Goal: Task Accomplishment & Management: Manage account settings

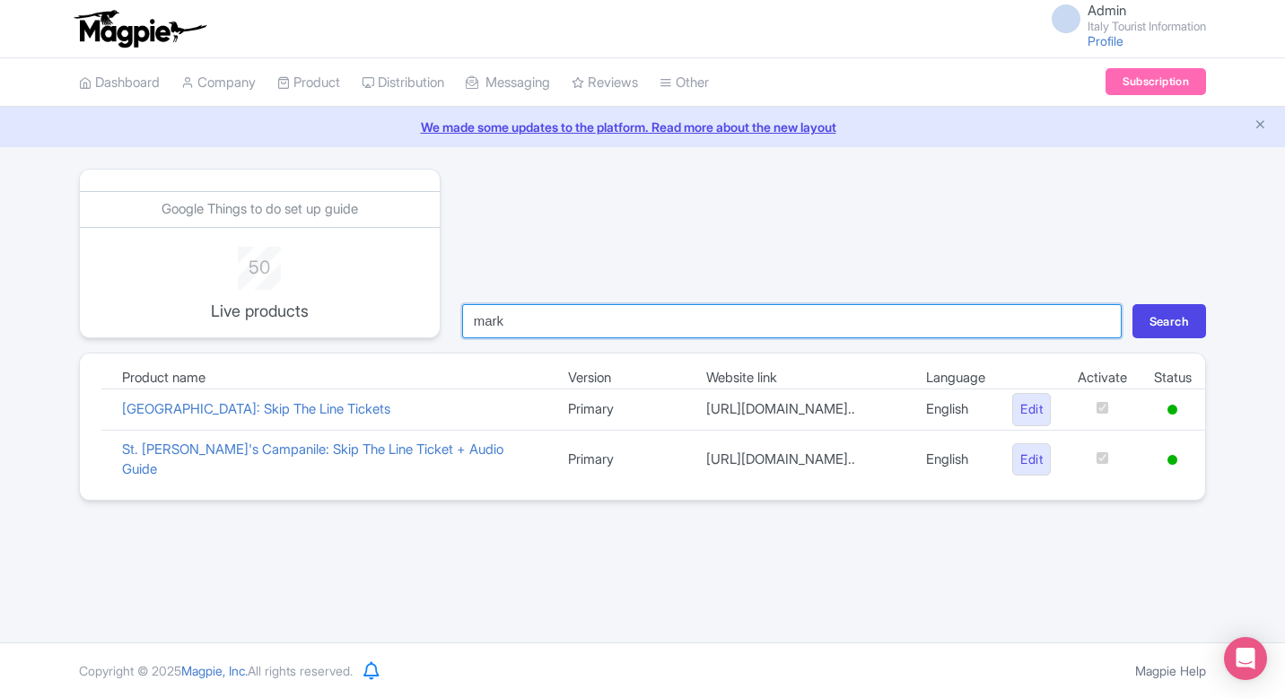
click at [588, 327] on input "mark" at bounding box center [791, 321] width 659 height 34
type input "colo"
click at [1132, 304] on button "Search" at bounding box center [1169, 321] width 74 height 34
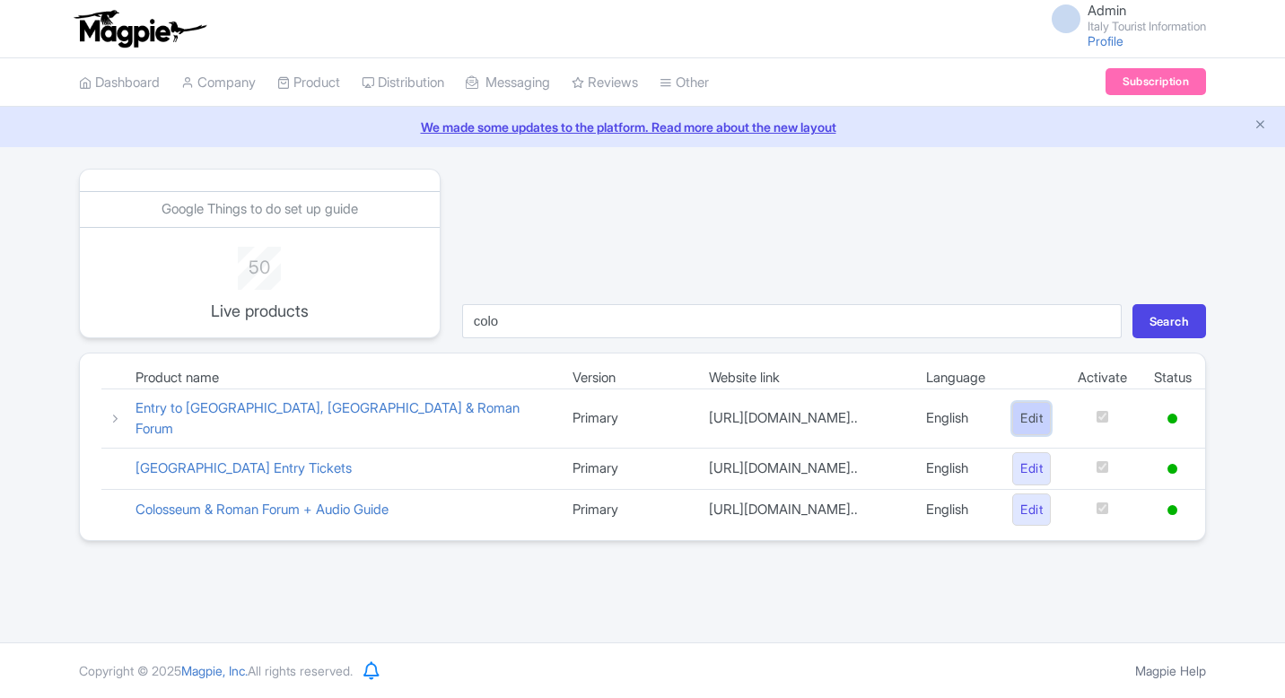
click at [1027, 423] on link "Edit" at bounding box center [1031, 418] width 39 height 33
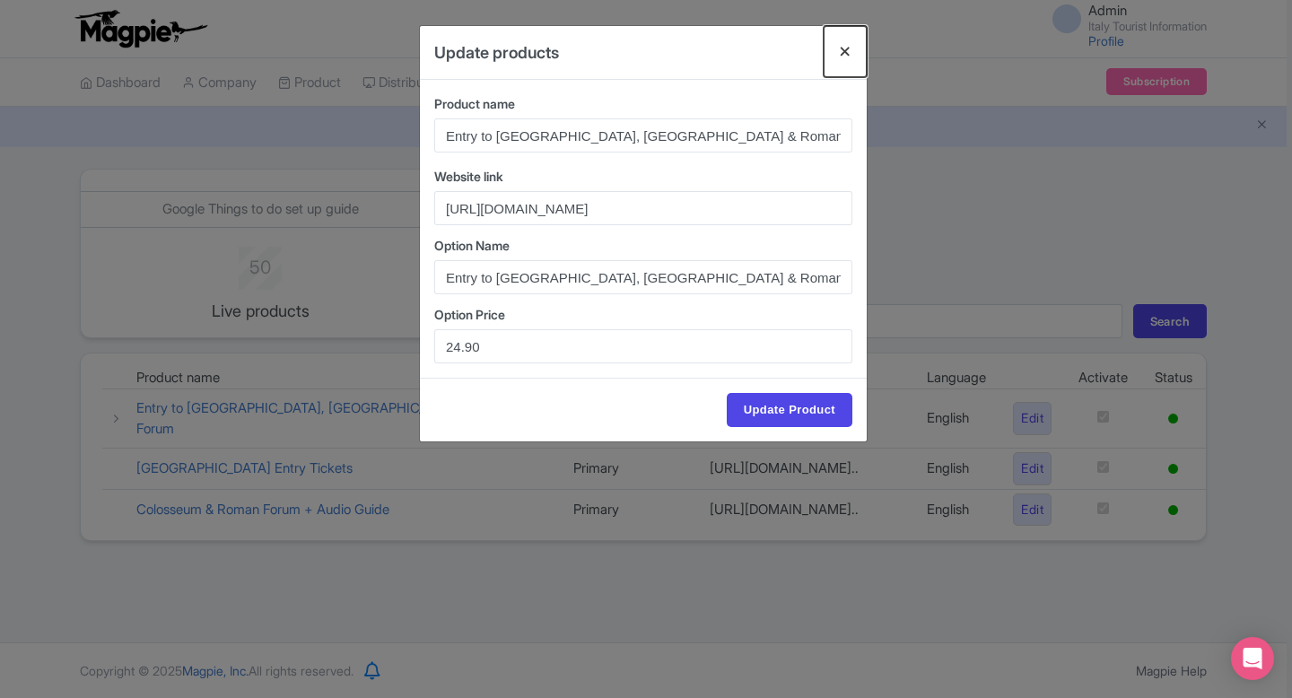
click at [841, 53] on button "Close" at bounding box center [845, 51] width 43 height 51
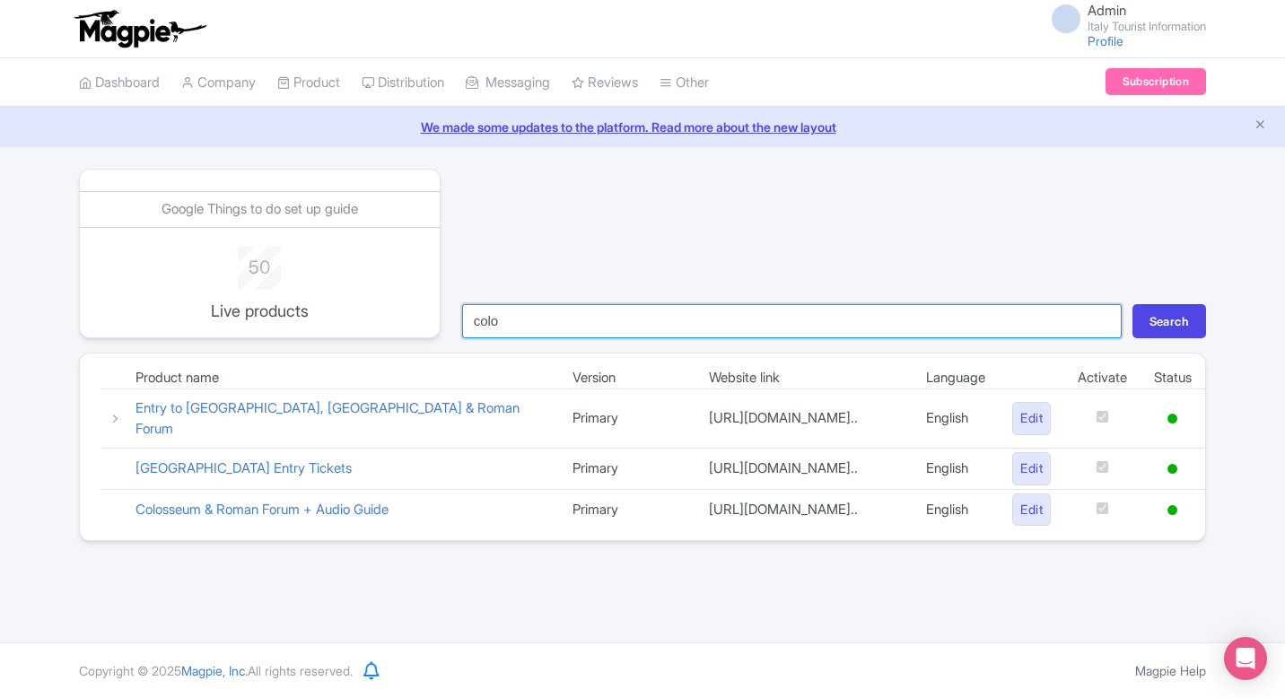
click at [632, 324] on input "colo" at bounding box center [791, 321] width 659 height 34
type input "cast"
click at [1132, 304] on button "Search" at bounding box center [1169, 321] width 74 height 34
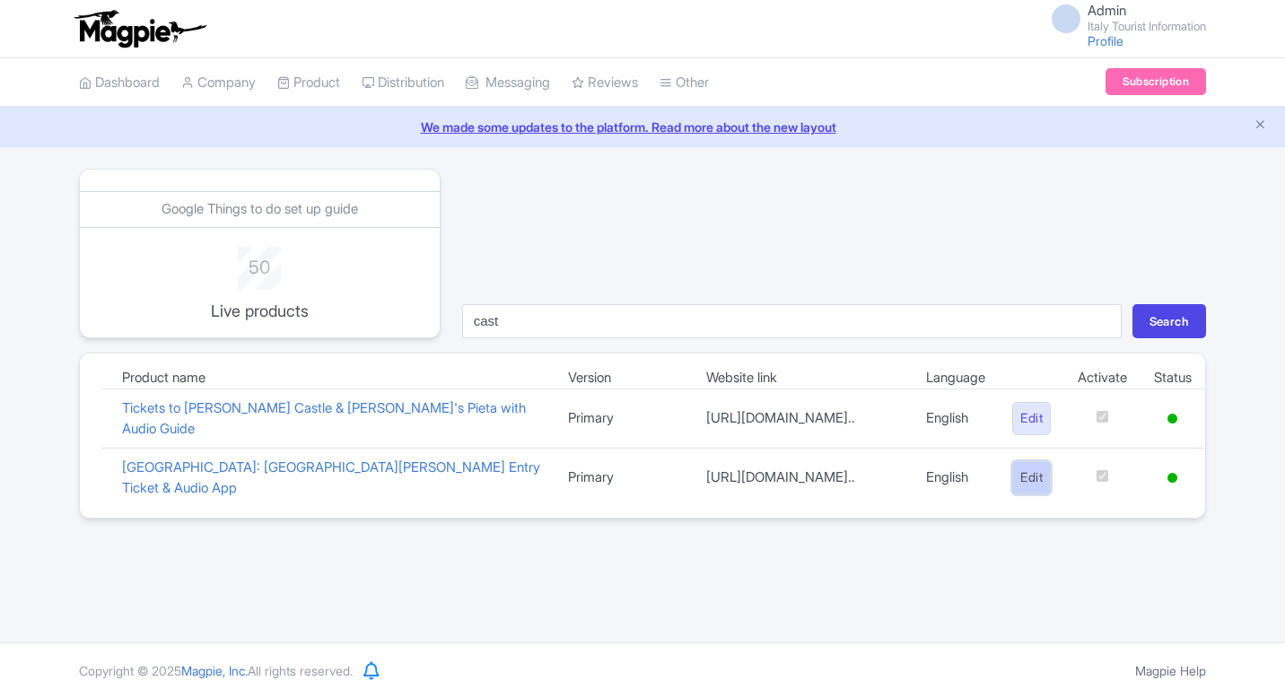
click at [1021, 482] on link "Edit" at bounding box center [1031, 477] width 39 height 33
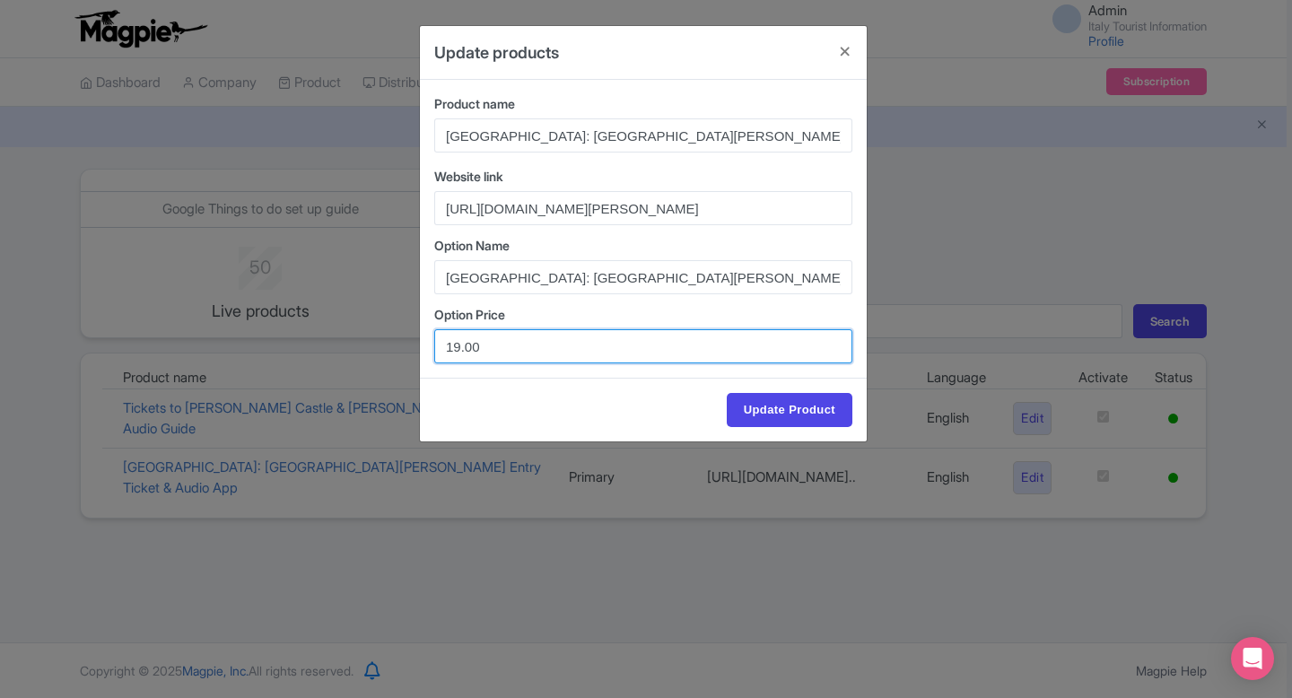
drag, startPoint x: 460, startPoint y: 338, endPoint x: 414, endPoint y: 346, distance: 46.5
click at [414, 346] on div "Update products Product name Rome: Castel Sant'Angelo Priority Entry Ticket & A…" at bounding box center [646, 349] width 1292 height 698
type input "20.00"
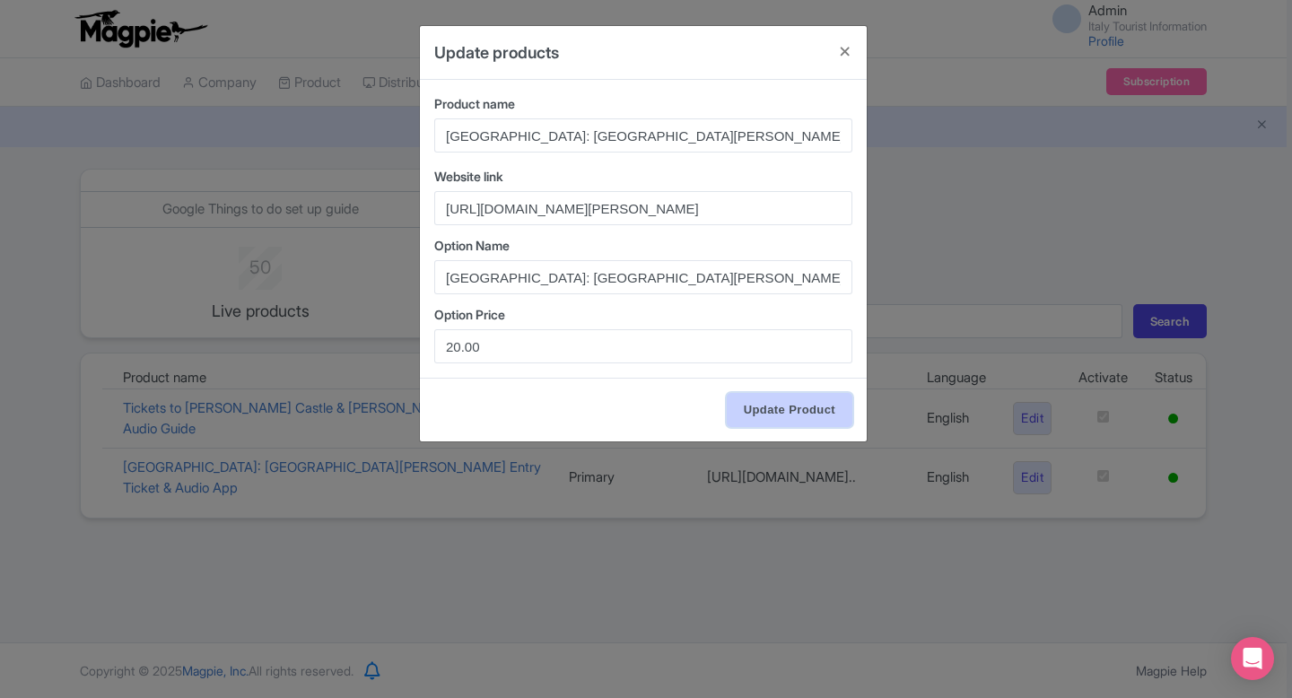
click at [771, 411] on input "Update Product" at bounding box center [790, 410] width 126 height 34
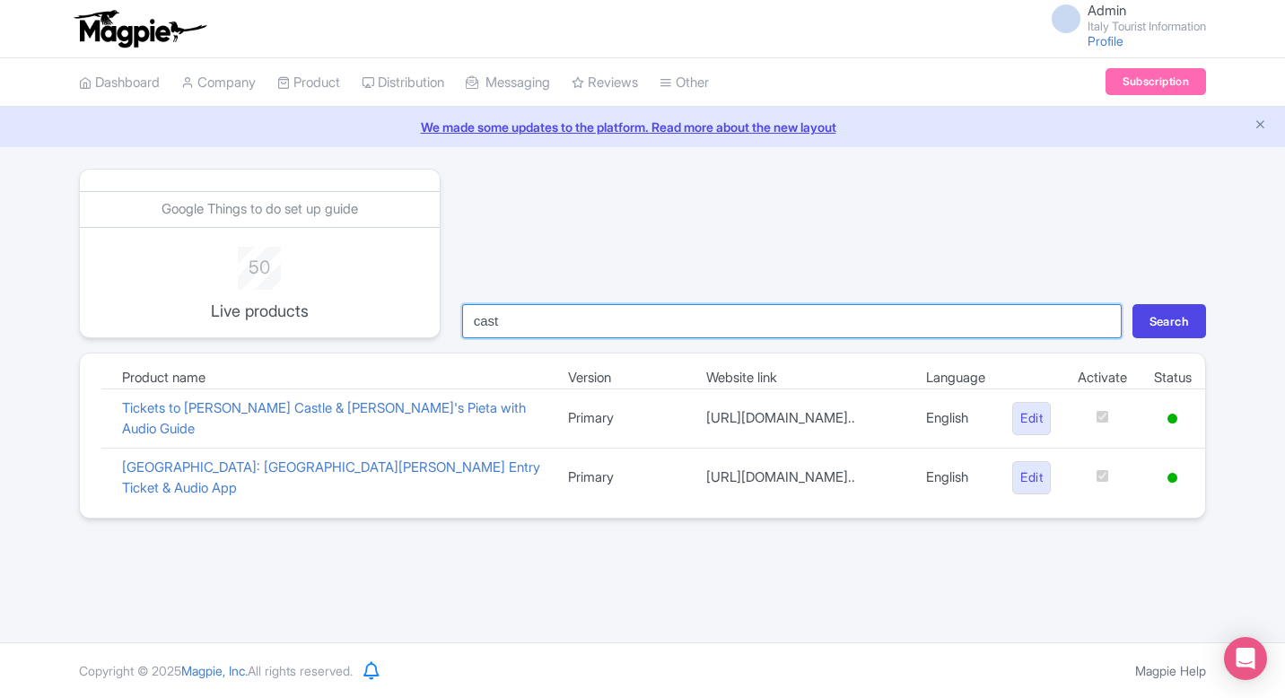
click at [570, 328] on input "cast" at bounding box center [791, 321] width 659 height 34
type input "villa"
click at [1132, 304] on button "Search" at bounding box center [1169, 321] width 74 height 34
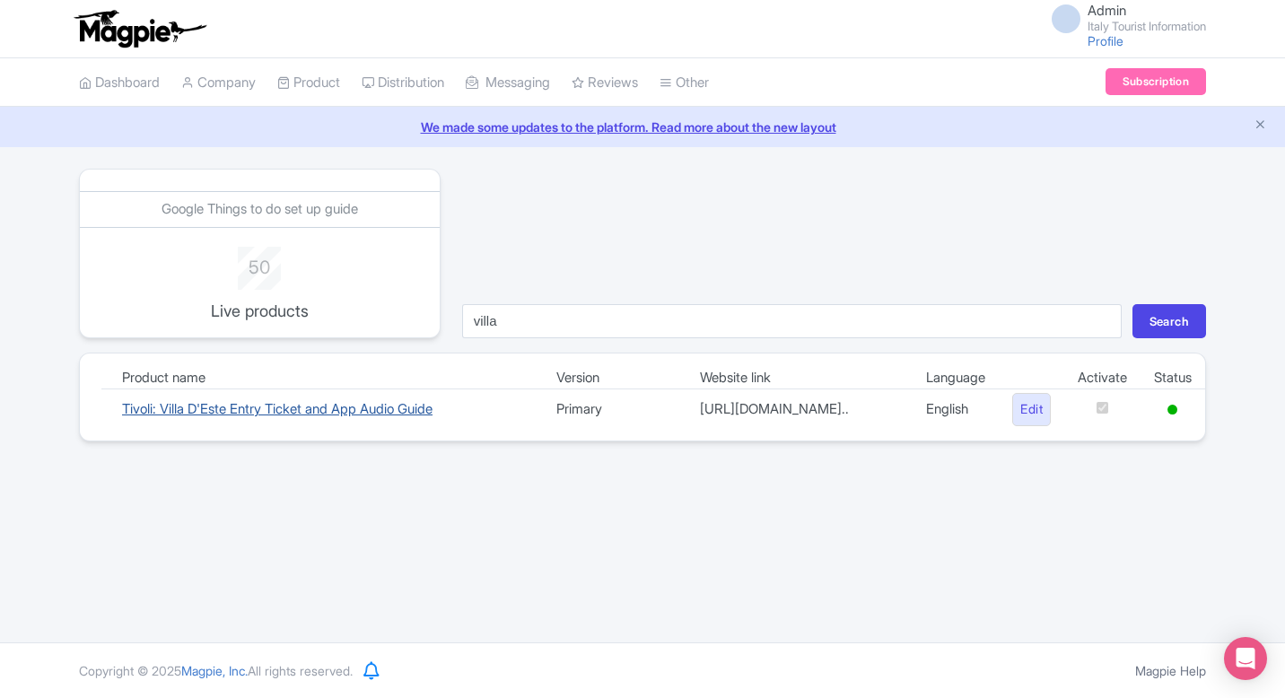
click at [364, 414] on link "Tivoli: Villa D'Este Entry Ticket and App Audio Guide" at bounding box center [277, 408] width 310 height 17
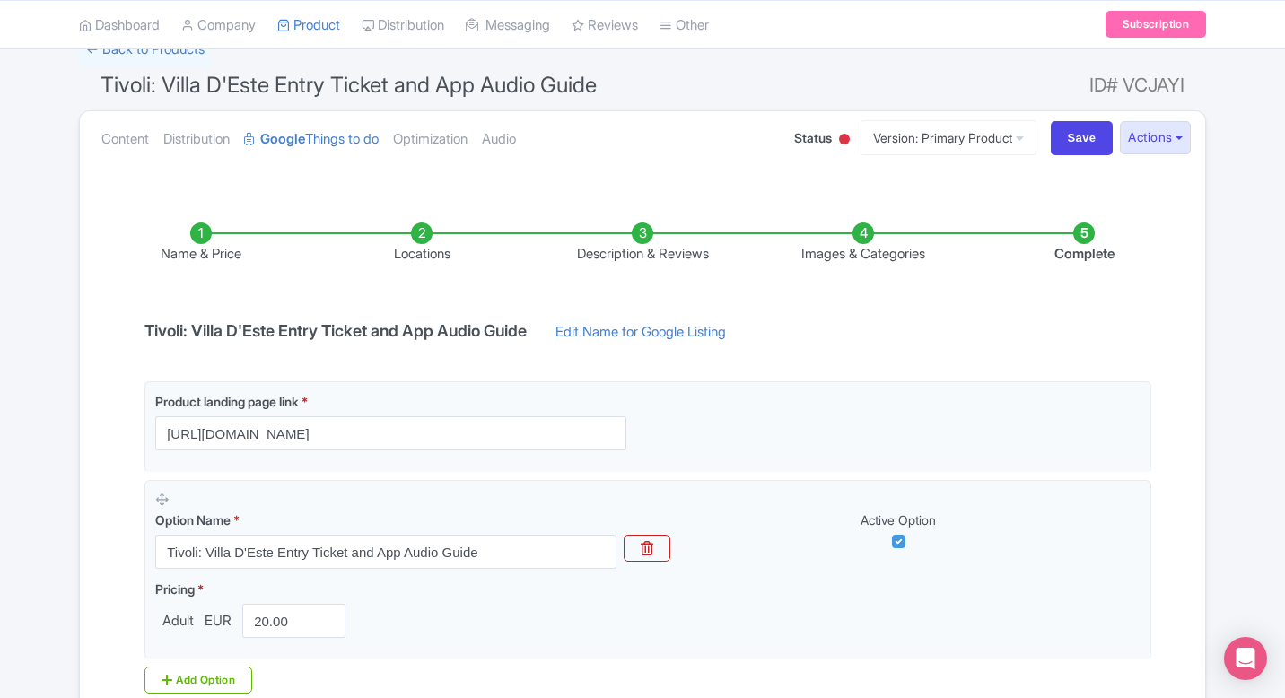
scroll to position [46, 0]
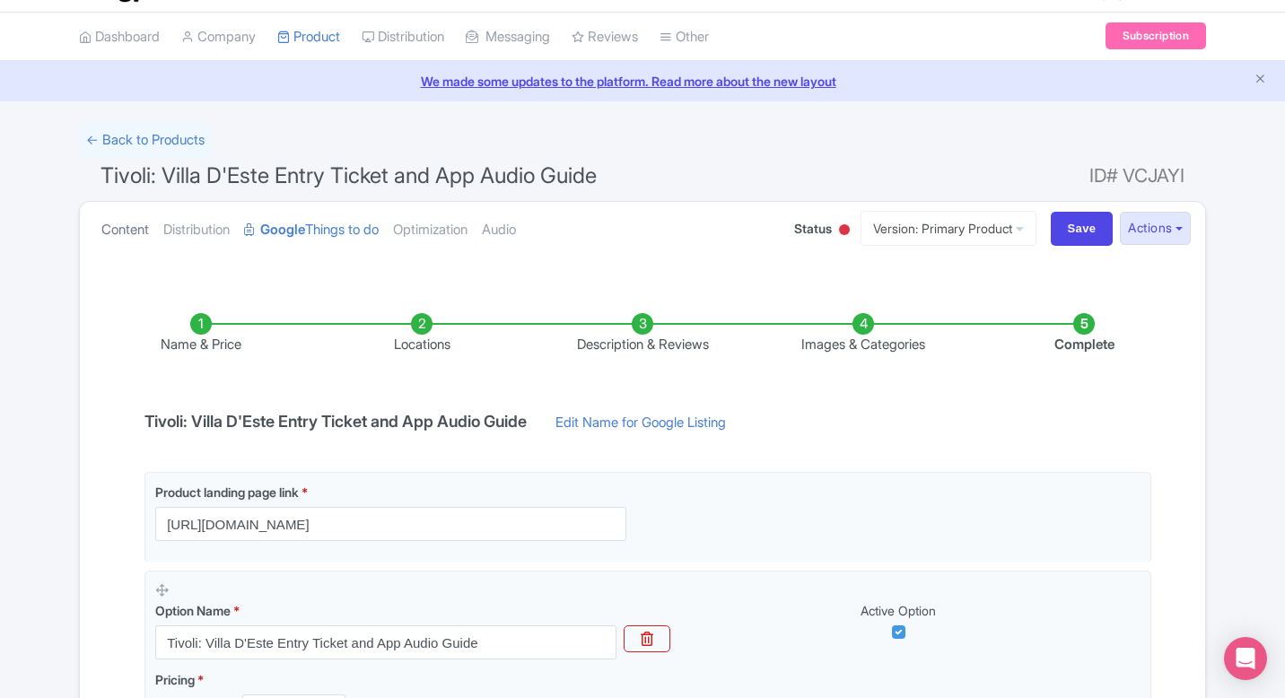
click at [135, 223] on link "Content" at bounding box center [125, 230] width 48 height 57
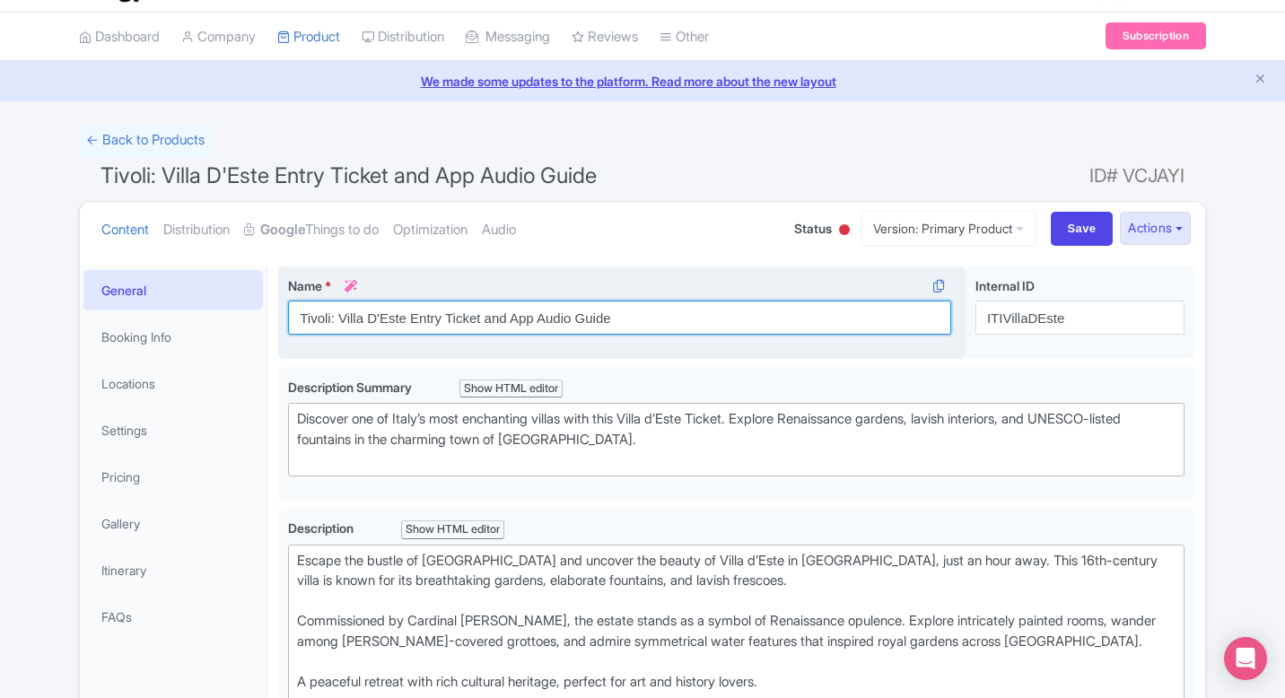
click at [431, 317] on input "Tivoli: Villa D'Este Entry Ticket and App Audio Guide" at bounding box center [619, 318] width 663 height 34
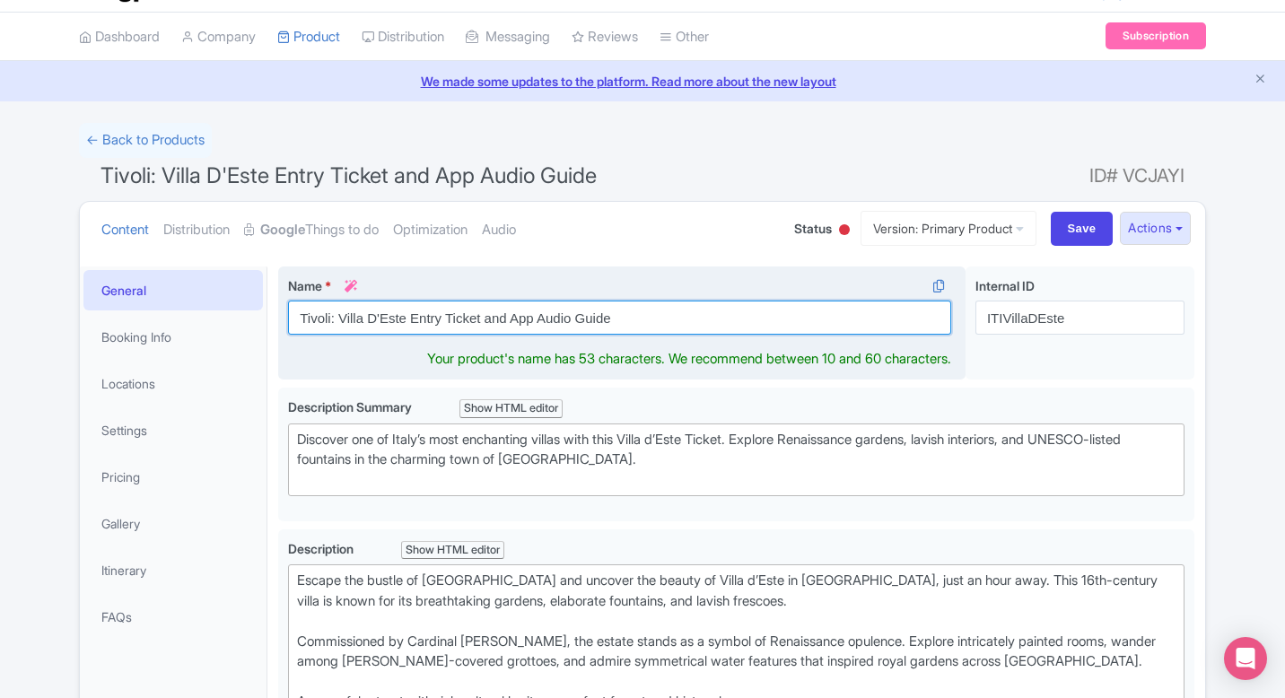
click at [431, 317] on input "Tivoli: Villa D'Este Entry Ticket and App Audio Guide" at bounding box center [619, 318] width 663 height 34
paste input "Villa d’Este Skip-the-Line Tickets"
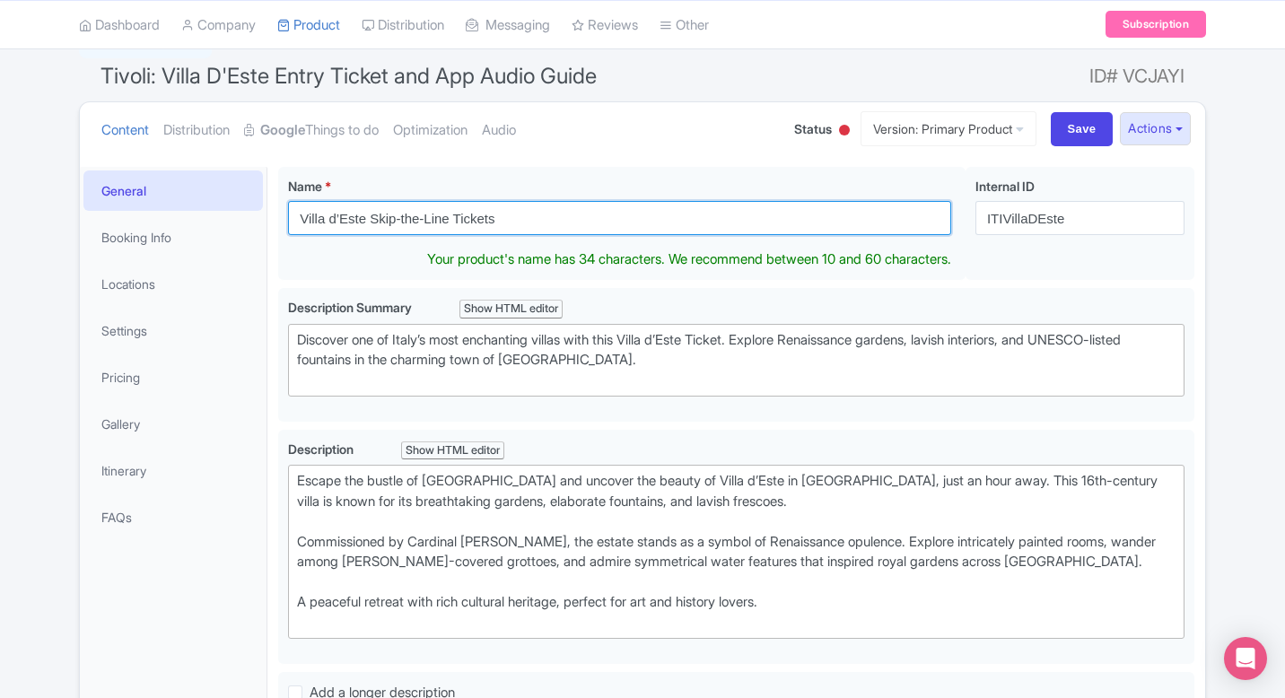
scroll to position [149, 0]
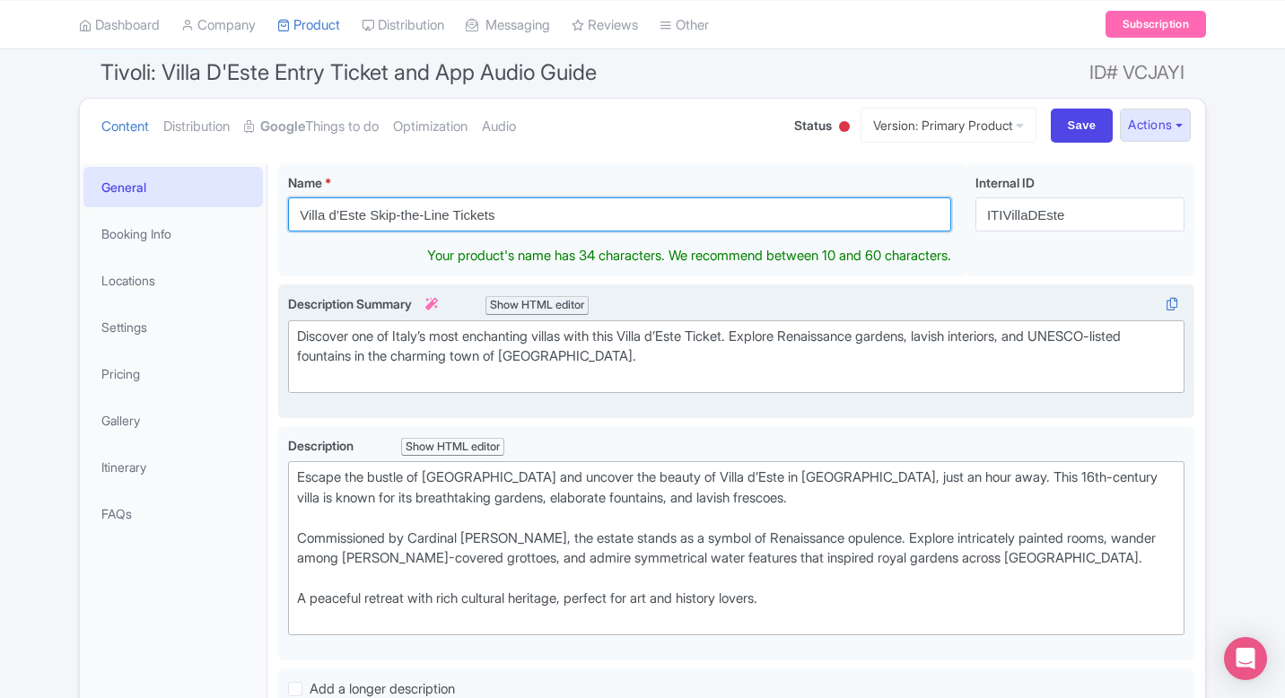
type input "Villa d’Este Skip-the-Line Tickets"
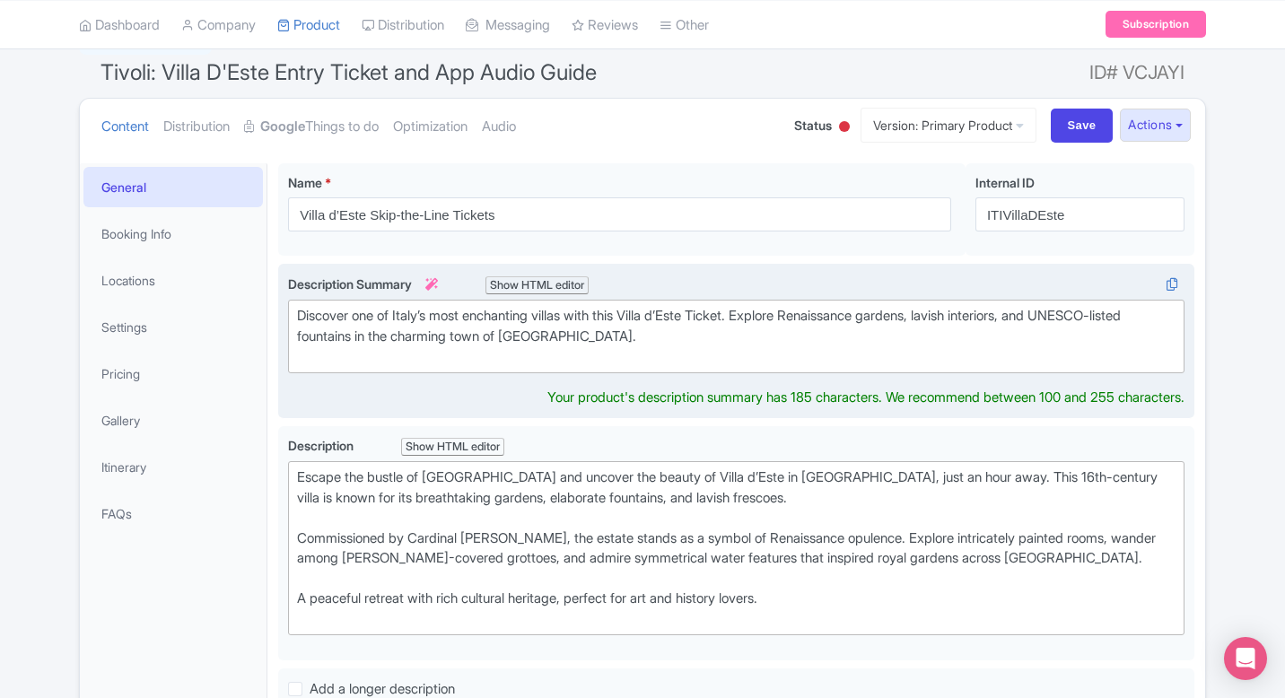
click at [754, 337] on div "Discover one of Italy’s most enchanting villas with this Villa d’Este Ticket. E…" at bounding box center [736, 336] width 878 height 61
click at [754, 323] on div "Discover one of Italy’s most enchanting villas with this Villa d’Este Ticket. E…" at bounding box center [736, 336] width 878 height 61
type trix-editor "<div>Discover one of Italy’s most enchanting villas with this Villa d’Este Tick…"
drag, startPoint x: 885, startPoint y: 318, endPoint x: 760, endPoint y: 314, distance: 125.6
click at [760, 314] on div "Discover one of Italy’s most enchanting villas with this Villa d’Este Ticket wi…" at bounding box center [736, 336] width 878 height 61
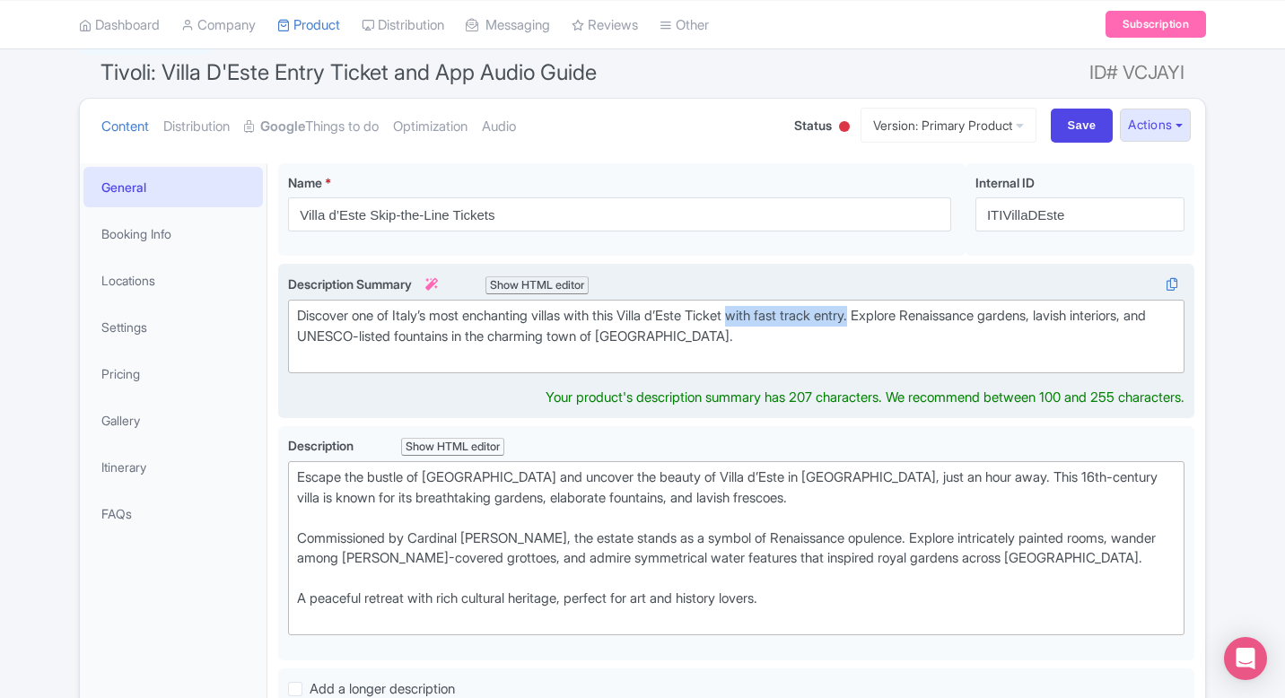
copy div "with fast track entry."
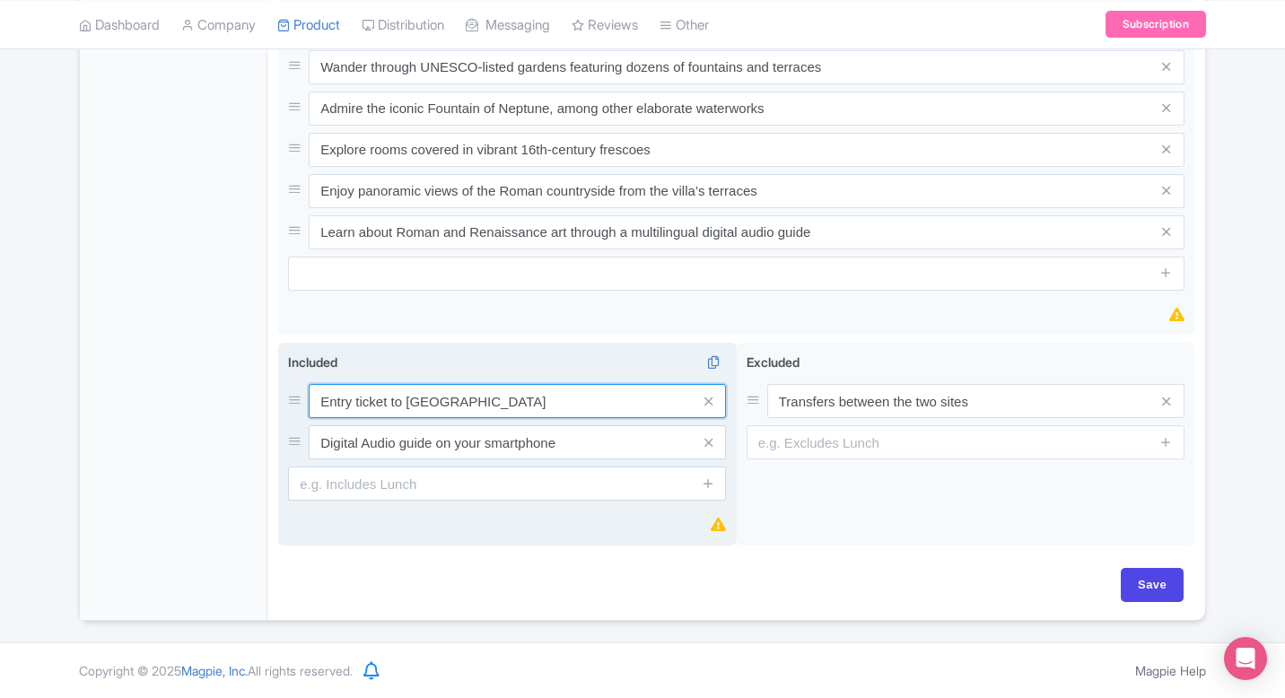
click at [484, 398] on input "Entry ticket to Villa d'Este" at bounding box center [517, 401] width 417 height 34
paste input "Skip-the-line entry to Villa d’"
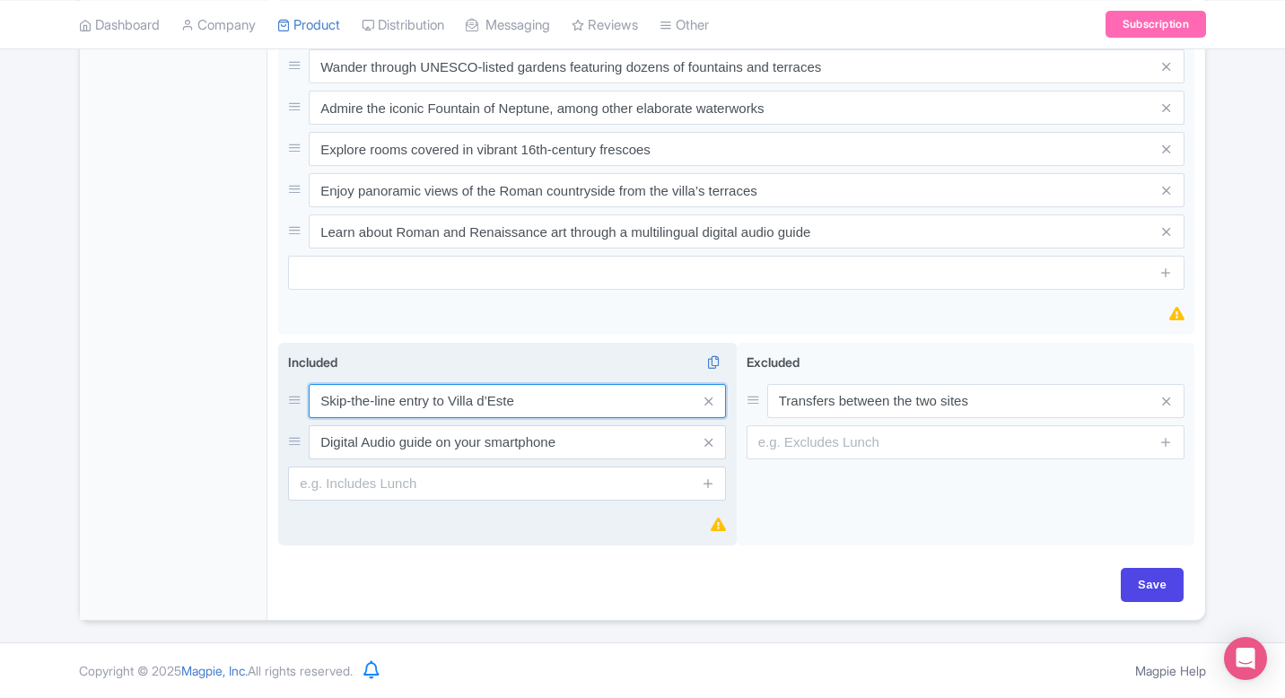
click at [484, 398] on input "Skip-the-line entry to Villa d’Este" at bounding box center [517, 401] width 417 height 34
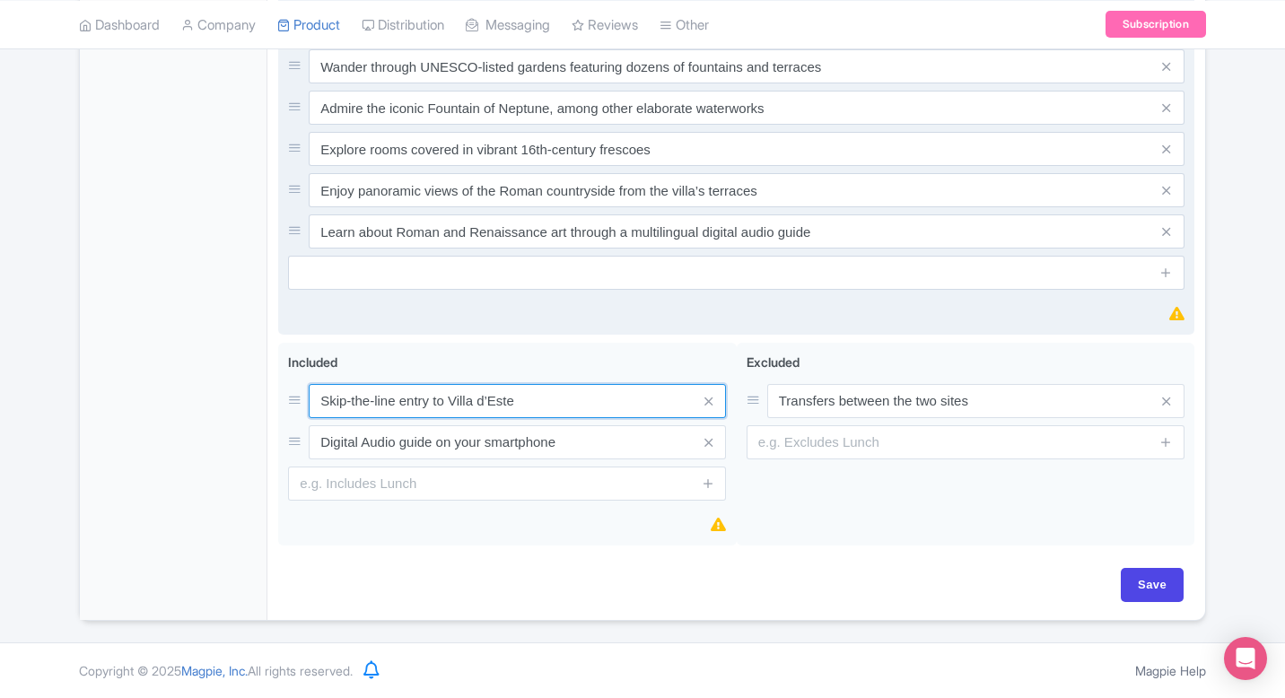
type input "Skip-the-line entry to Villa d’Este"
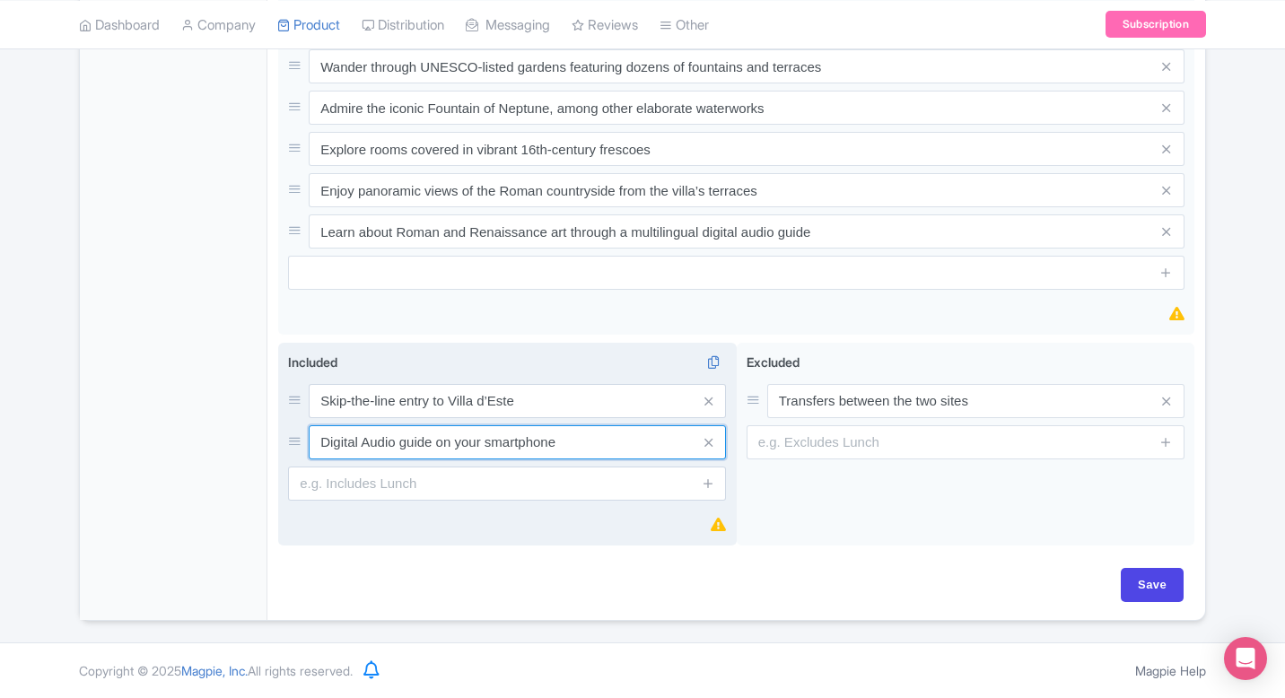
click at [458, 445] on input "Digital Audio guide on your smartphone" at bounding box center [517, 442] width 417 height 34
paste input "audio guide in English, German, Spanish, French and Italian (as per option sele…"
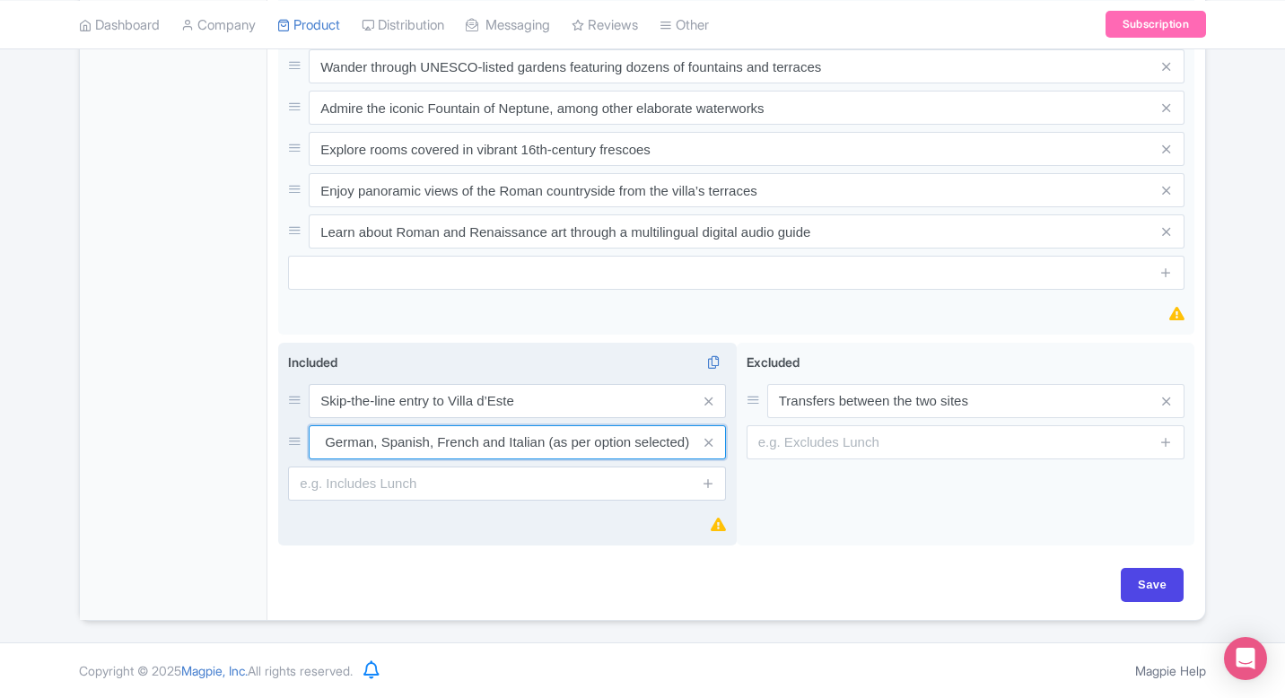
click at [458, 445] on input "Digital audio guide in English, German, Spanish, French and Italian (as per opt…" at bounding box center [517, 442] width 417 height 34
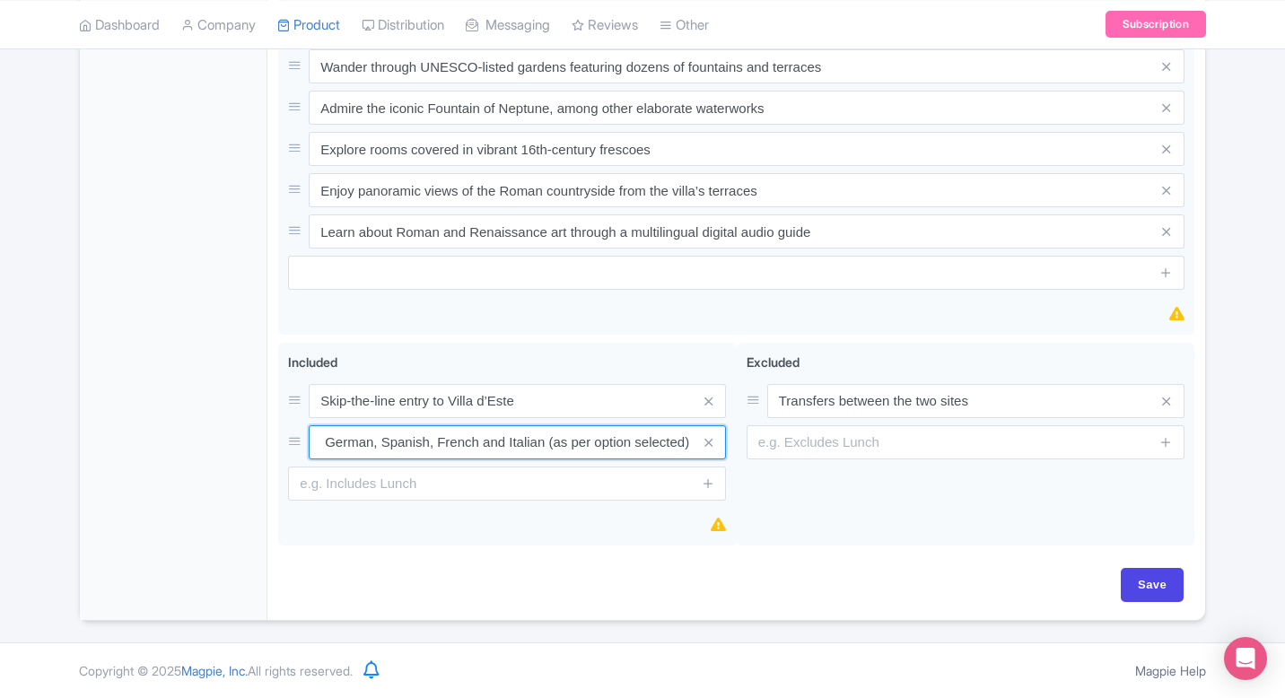
type input "Digital audio guide in English, German, Spanish, French and Italian (as per opt…"
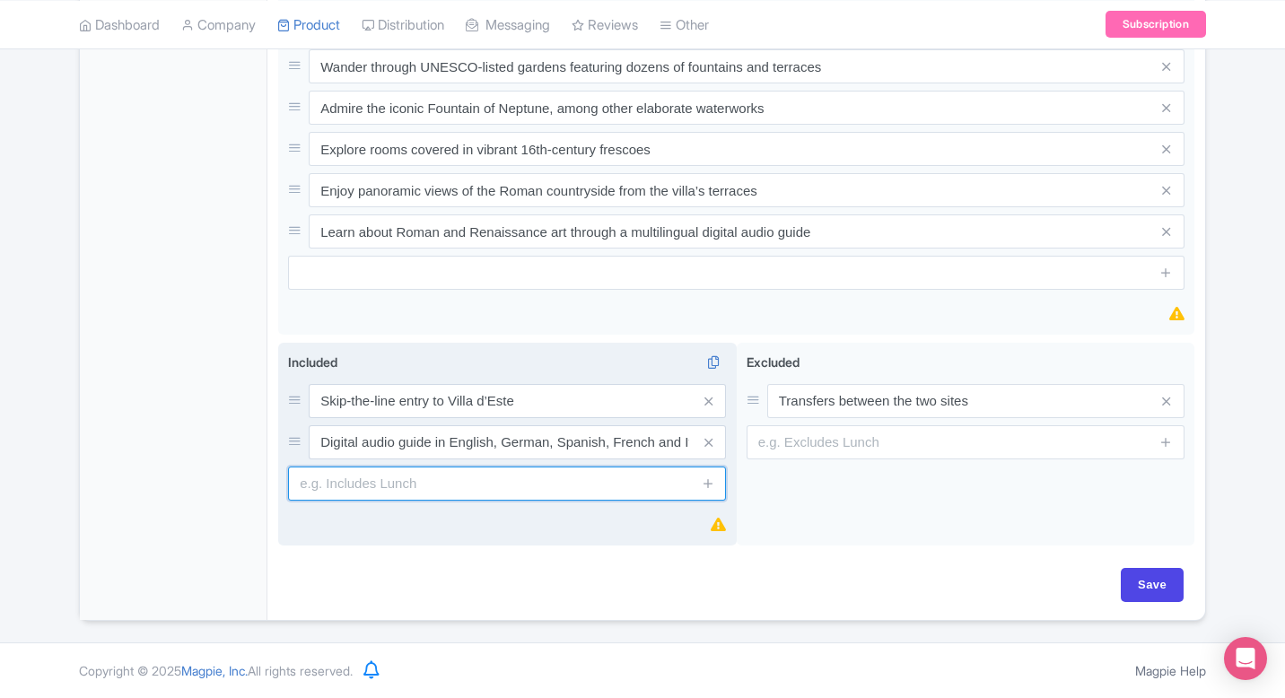
click at [534, 488] on input "text" at bounding box center [507, 483] width 438 height 34
paste input "Skip-the-line entry to Hadrian’s Villa (as per option selected)"
drag, startPoint x: 600, startPoint y: 484, endPoint x: 522, endPoint y: 484, distance: 78.1
click at [521, 484] on input "Skip-the-line entry to Hadrian’s Villa (as per option selected)" at bounding box center [507, 483] width 438 height 34
drag, startPoint x: 620, startPoint y: 483, endPoint x: 461, endPoint y: 468, distance: 159.4
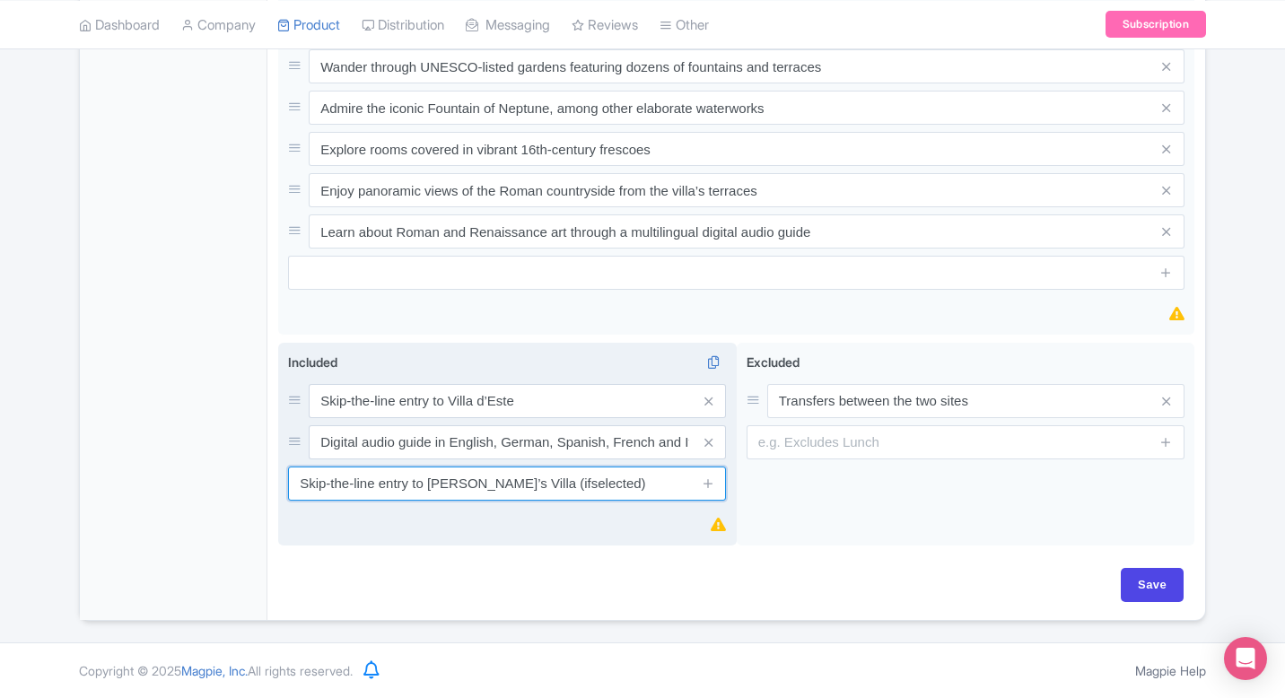
click at [442, 468] on input "Skip-the-line entry to Hadrian’s Villa (ifselected)" at bounding box center [507, 483] width 438 height 34
click at [507, 475] on input "Skip-the-line entry to Hadrian’s Villa (ifselected)" at bounding box center [507, 483] width 438 height 34
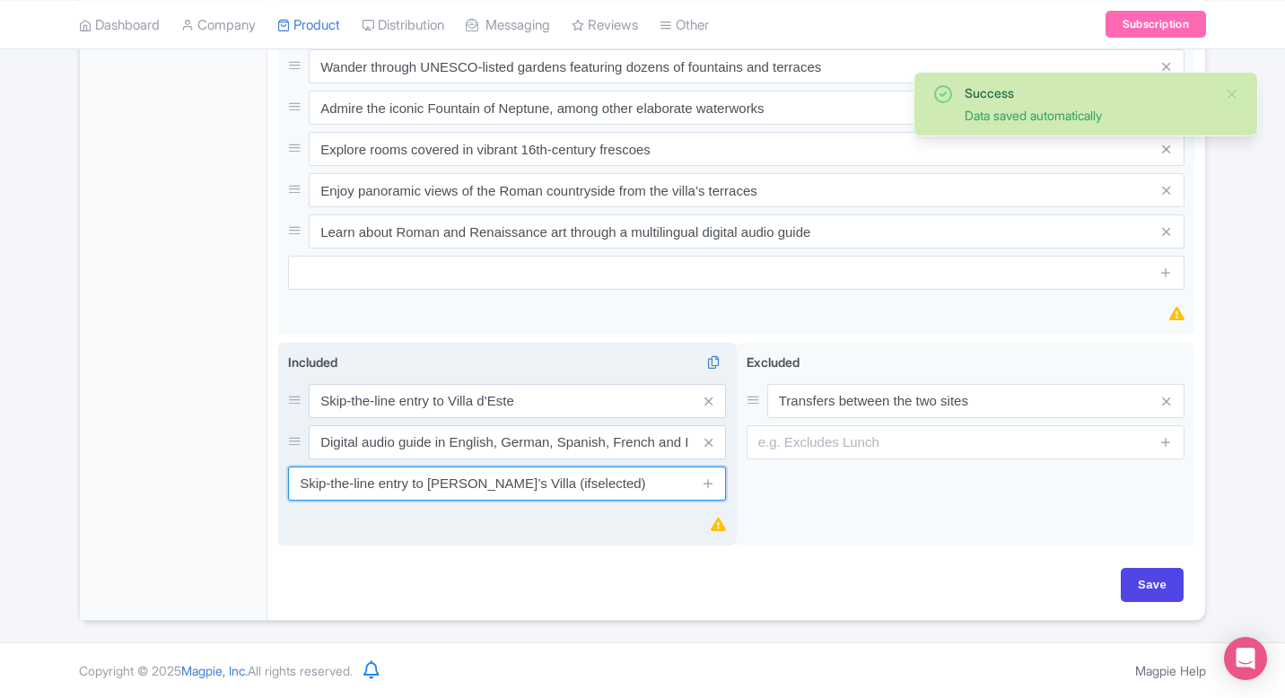
click at [535, 482] on input "Skip-the-line entry to Hadrian’s Villa (ifselected)" at bounding box center [507, 483] width 438 height 34
click at [529, 488] on input "Skip-the-line entry to Hadrian’s Villa (ifselected)" at bounding box center [507, 483] width 438 height 34
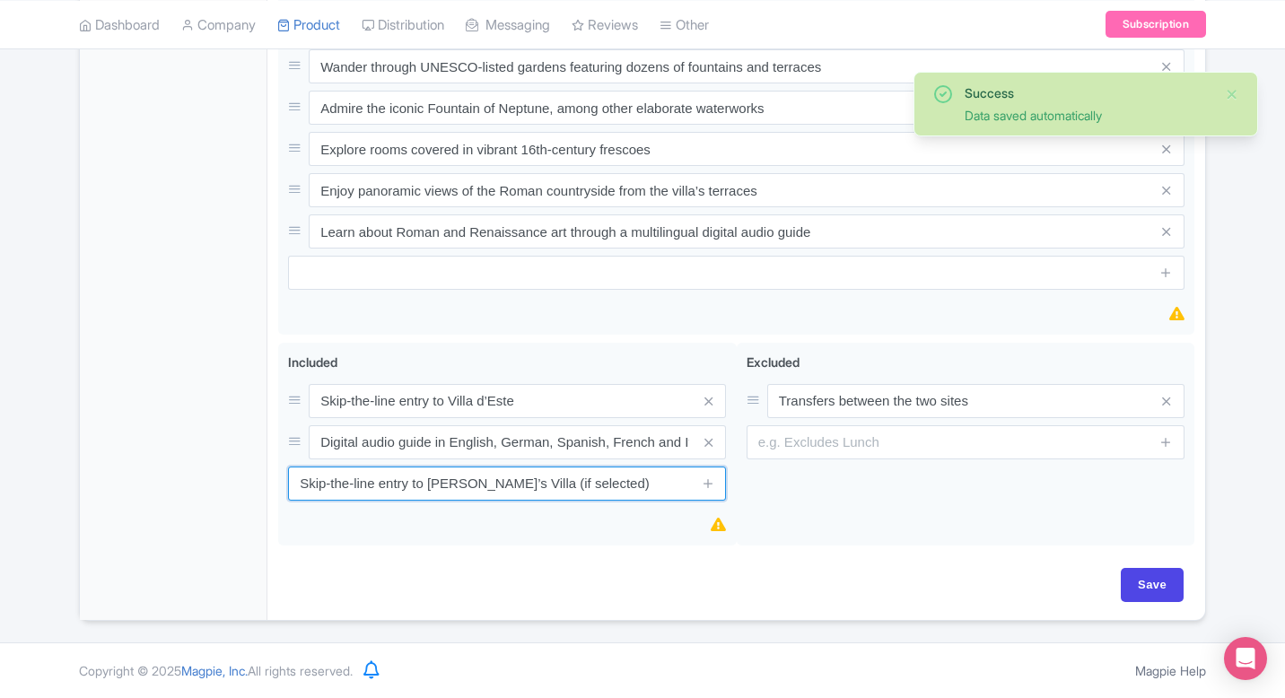
drag, startPoint x: 590, startPoint y: 486, endPoint x: 273, endPoint y: 484, distance: 317.6
click at [273, 485] on div "Tivoli: Villa D'Este Entry Ticket and App Audio Guide Name * i Villa d’Este Ski…" at bounding box center [735, 21] width 937 height 1198
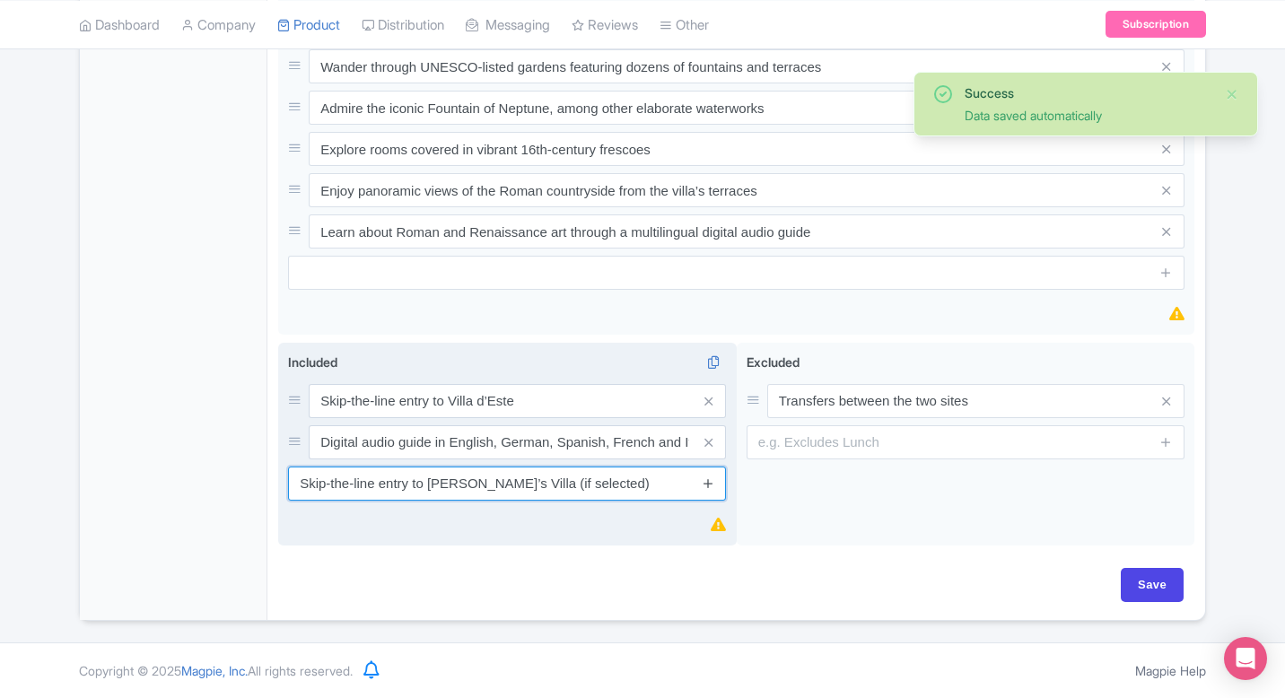
type input "Skip-the-line entry to Hadrian’s Villa (if selected)"
click at [713, 482] on icon at bounding box center [708, 482] width 13 height 13
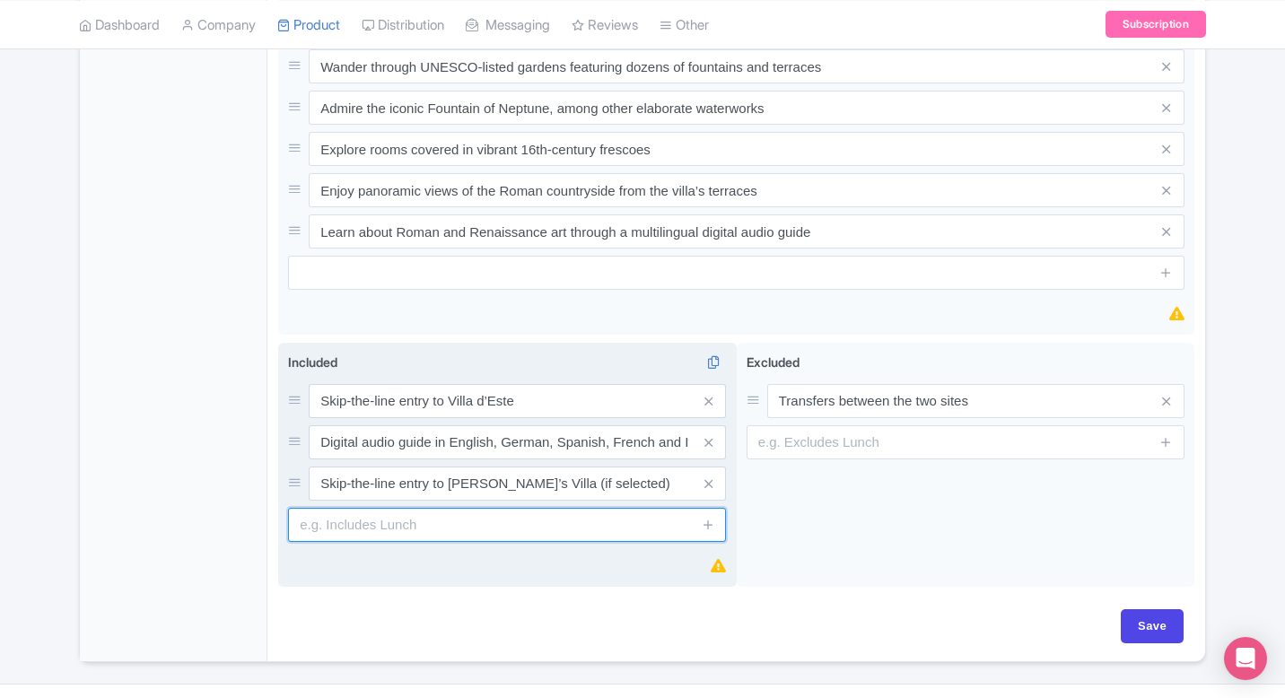
click at [476, 514] on input "text" at bounding box center [507, 525] width 438 height 34
paste input "Round-trip transfers from Rome"
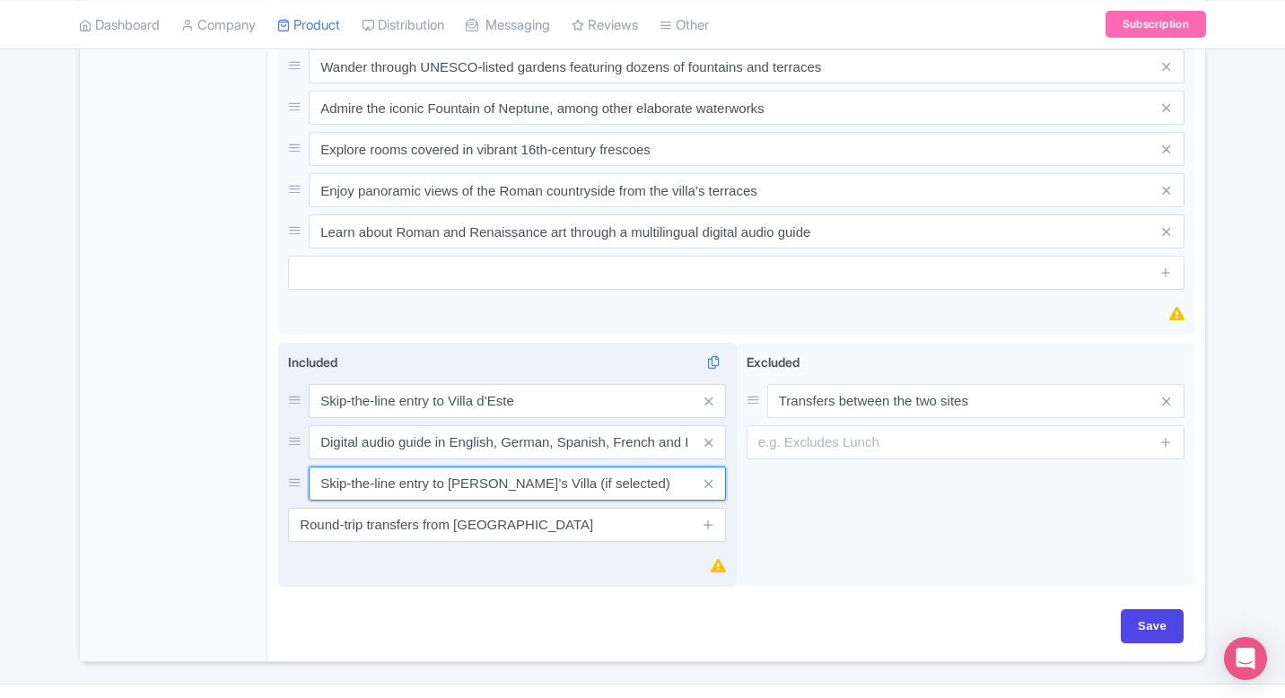
drag, startPoint x: 623, startPoint y: 479, endPoint x: 535, endPoint y: 477, distance: 87.9
click at [535, 477] on input "Skip-the-line entry to Hadrian’s Villa (if selected)" at bounding box center [517, 483] width 417 height 34
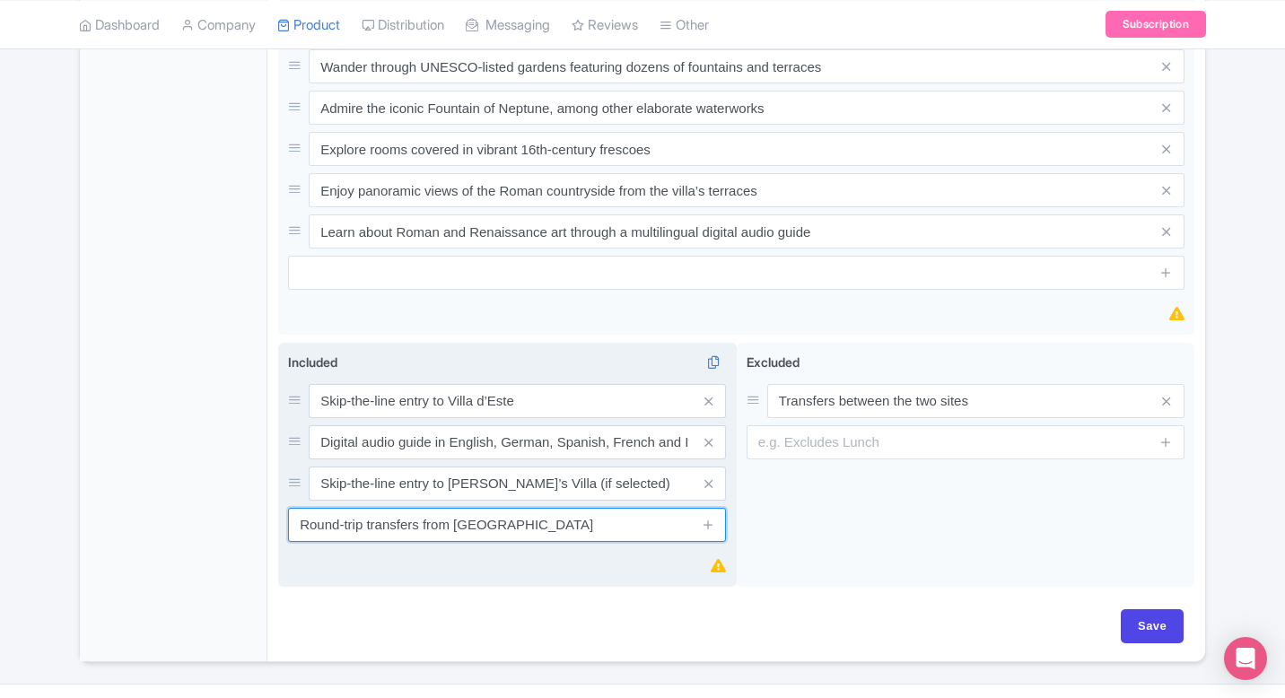
click at [533, 539] on input "Round-trip transfers from Rome" at bounding box center [507, 525] width 438 height 34
paste input "(if selected)"
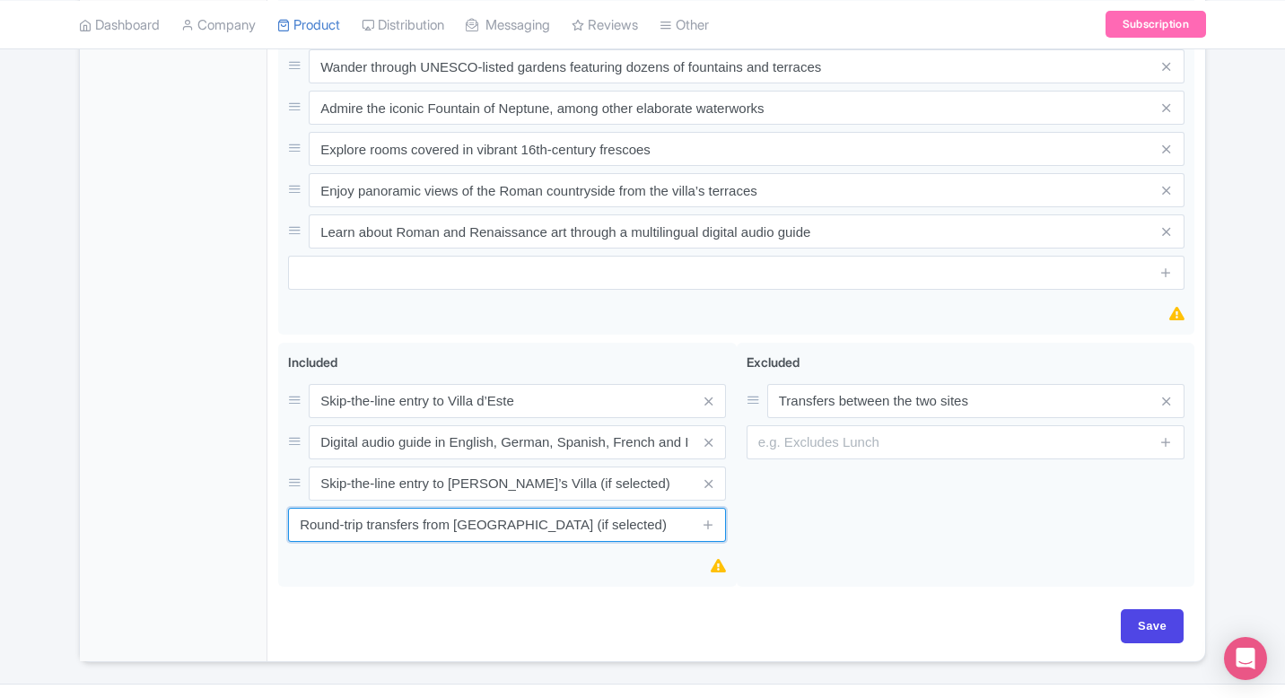
drag, startPoint x: 577, startPoint y: 527, endPoint x: 219, endPoint y: 526, distance: 357.9
click at [218, 527] on div "General Booking Info Locations Settings Pricing Gallery Itinerary FAQs Tivoli: …" at bounding box center [642, 41] width 1125 height 1239
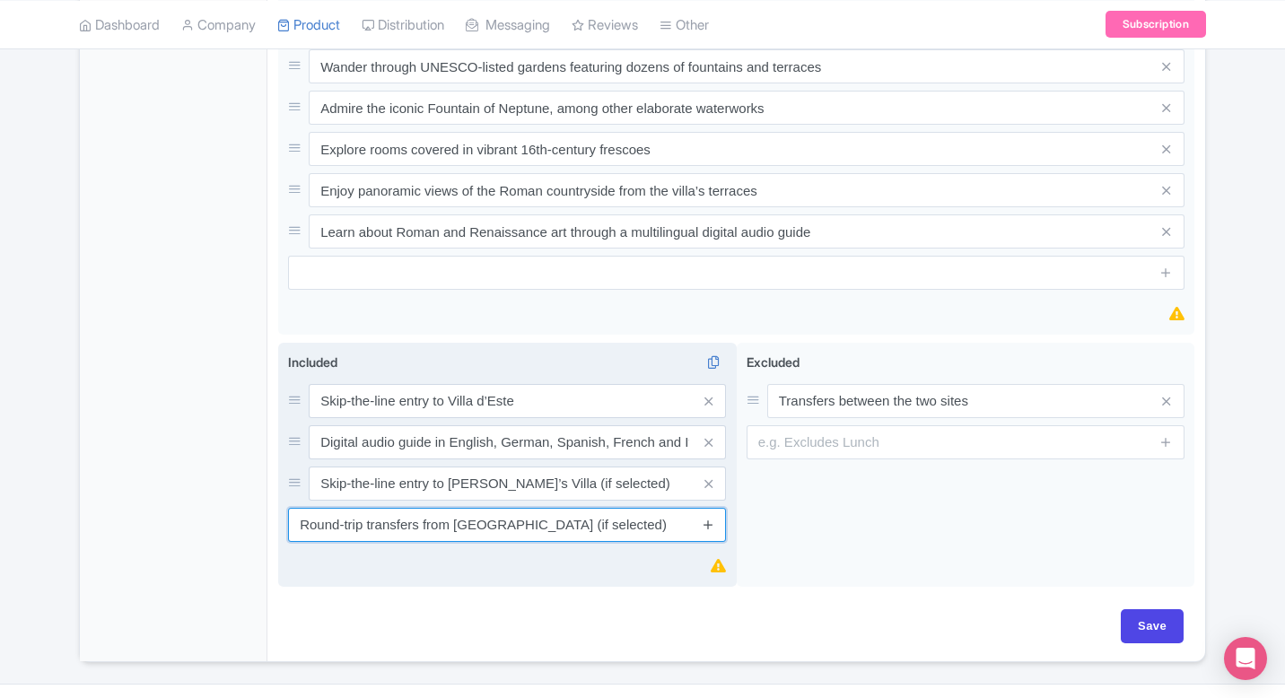
type input "Round-trip transfers from Rome (if selected)"
click at [709, 528] on icon at bounding box center [708, 524] width 13 height 13
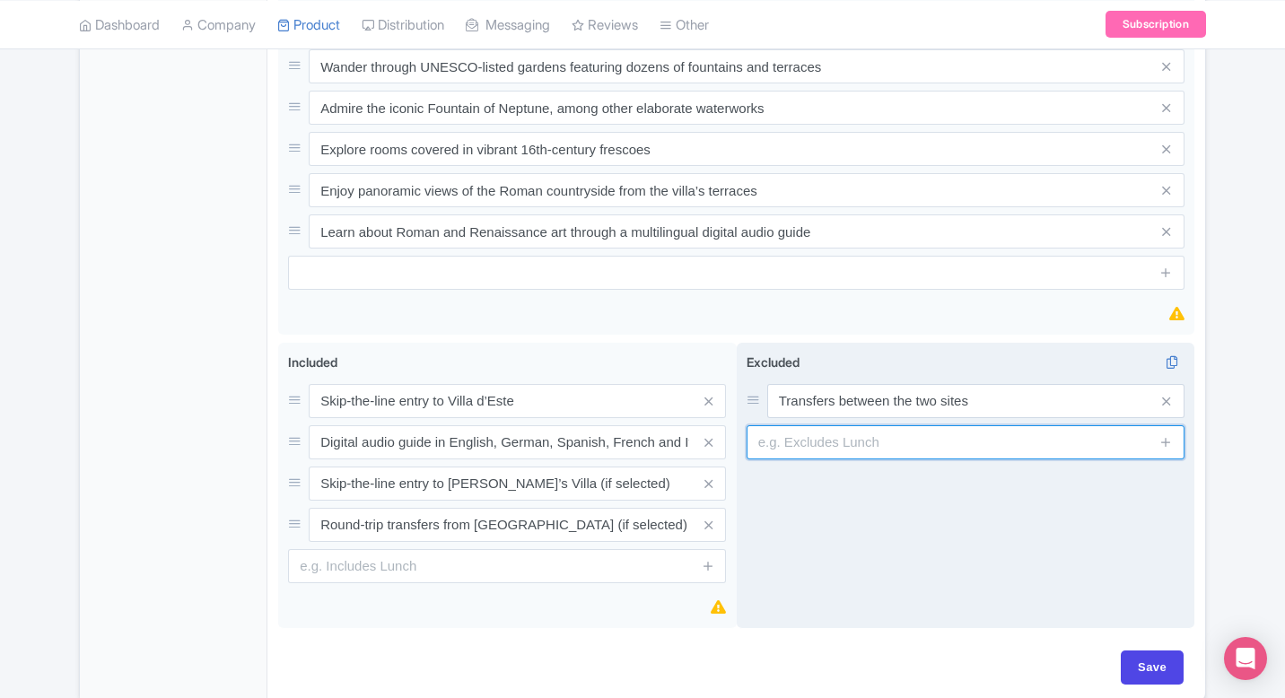
click at [891, 440] on input "text" at bounding box center [965, 442] width 438 height 34
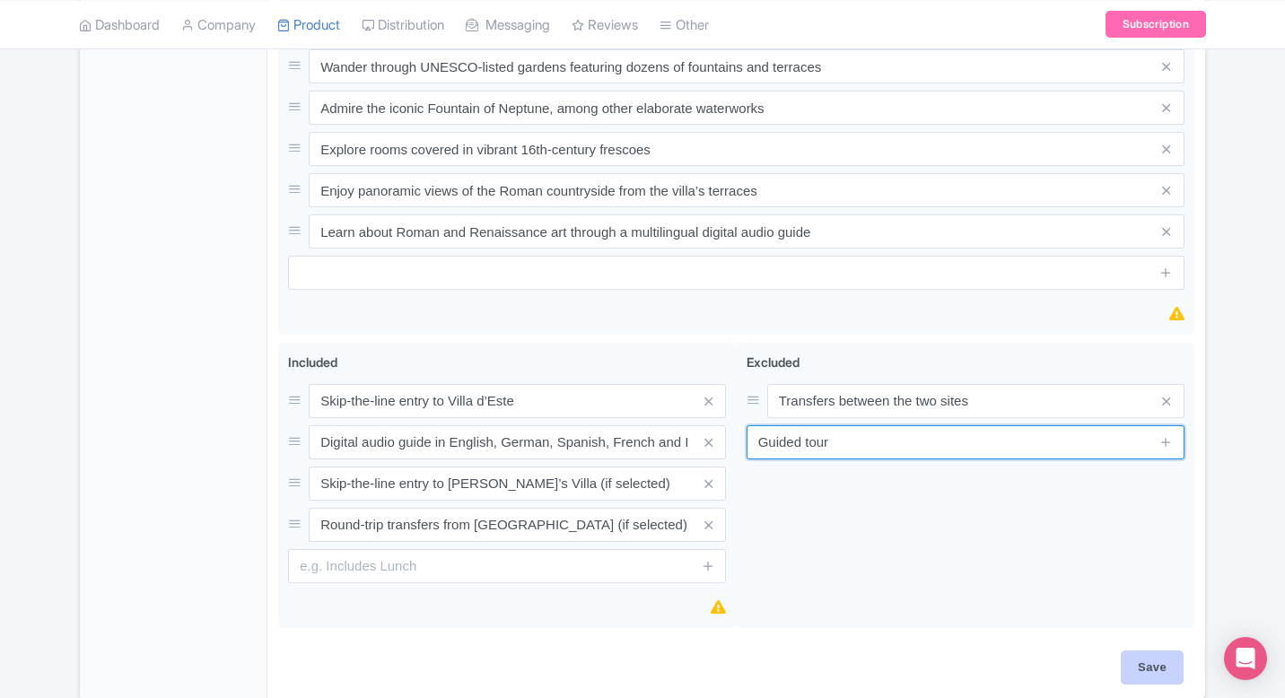
type input "Guided tour"
click at [1155, 660] on input "Save" at bounding box center [1151, 667] width 63 height 34
type input "Saving..."
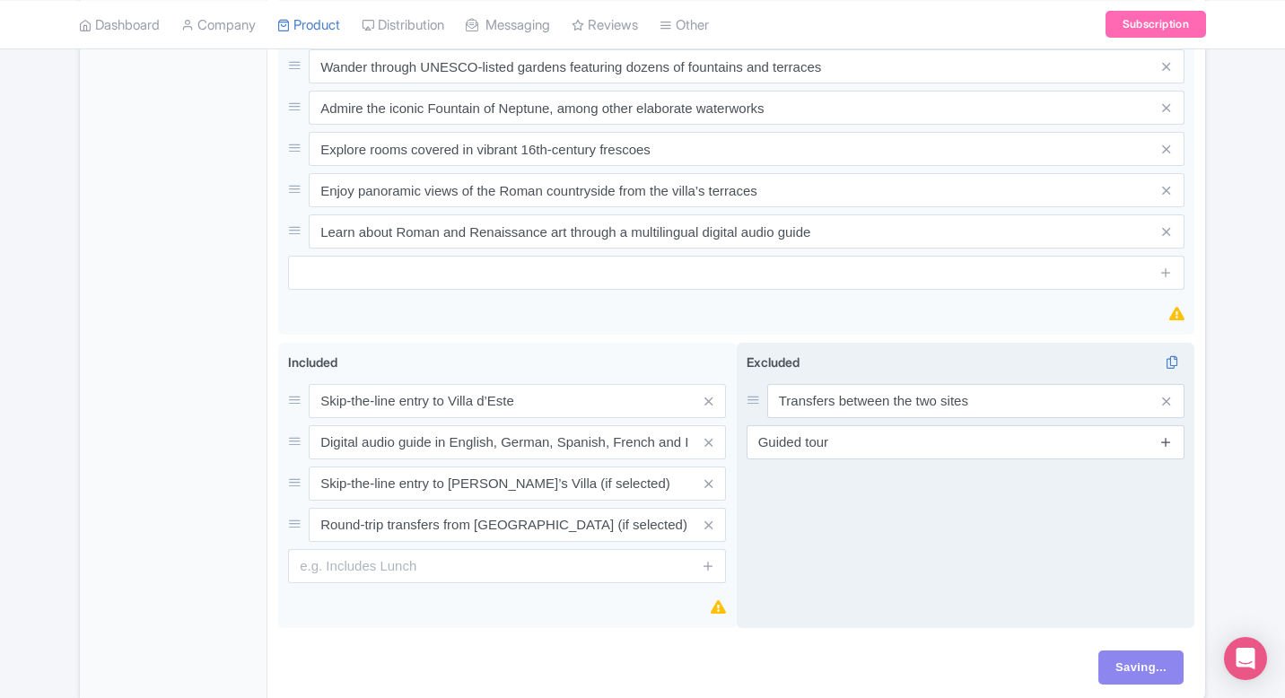
click at [1169, 439] on icon at bounding box center [1165, 441] width 13 height 13
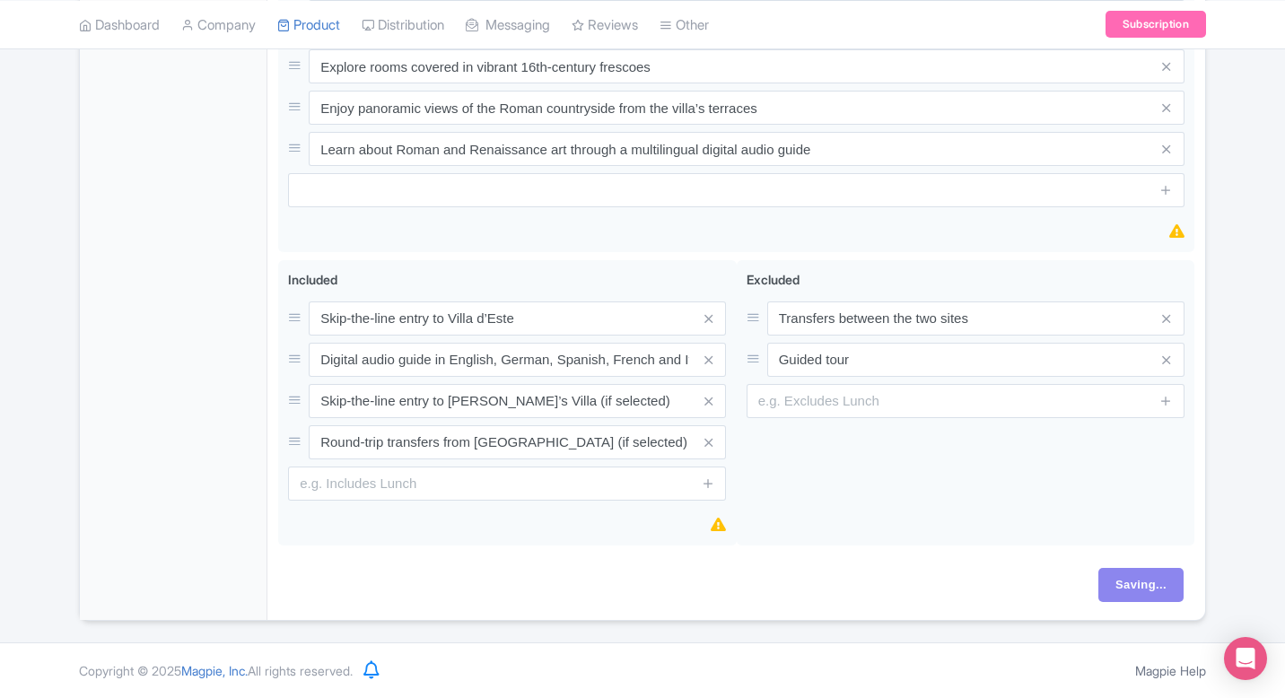
scroll to position [769, 0]
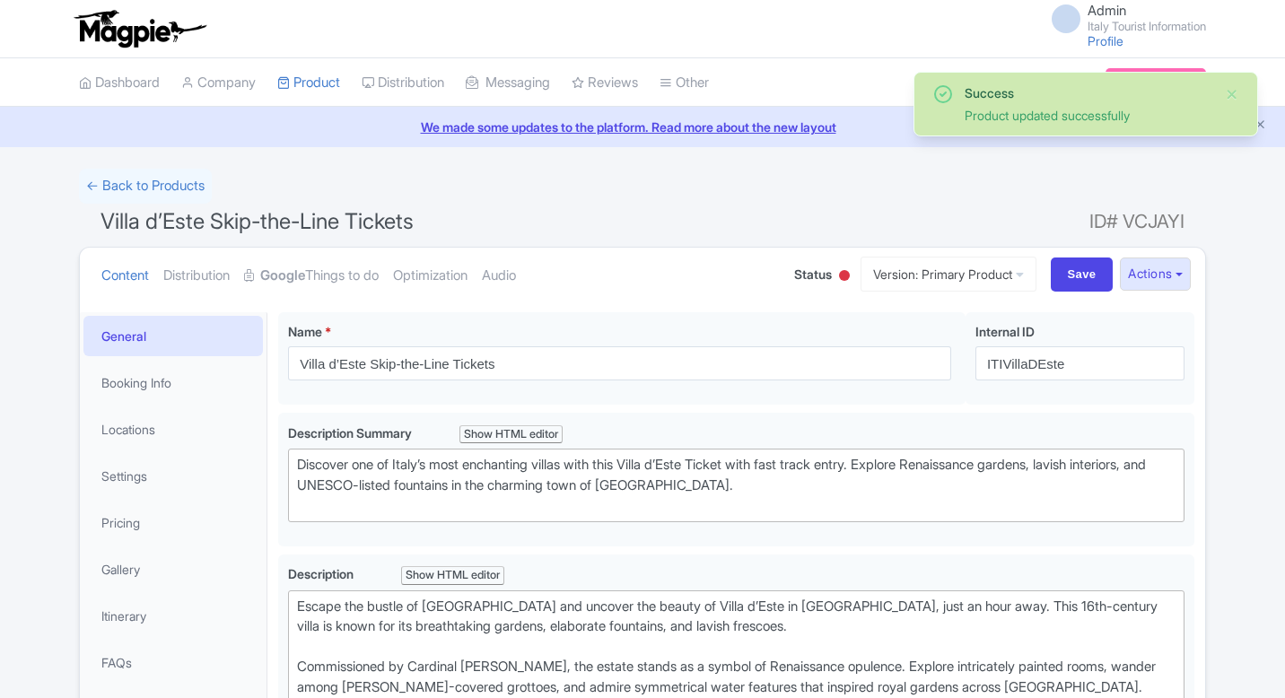
scroll to position [109, 0]
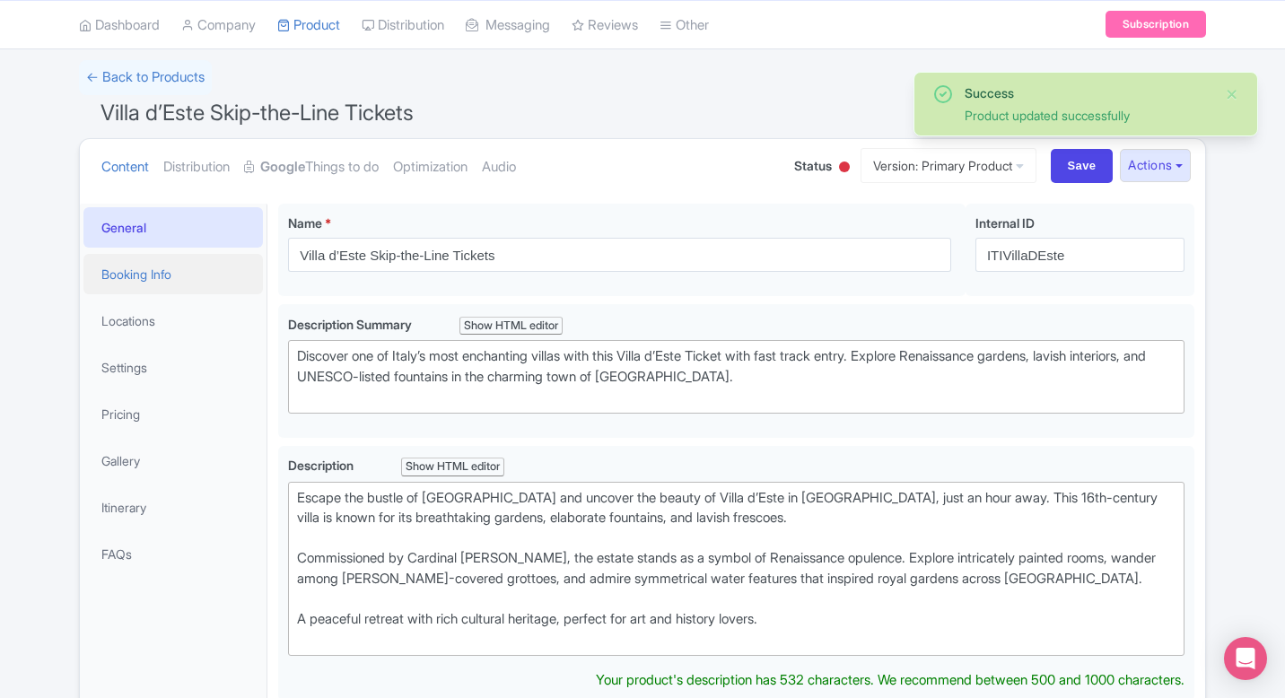
click at [171, 271] on link "Booking Info" at bounding box center [172, 274] width 179 height 40
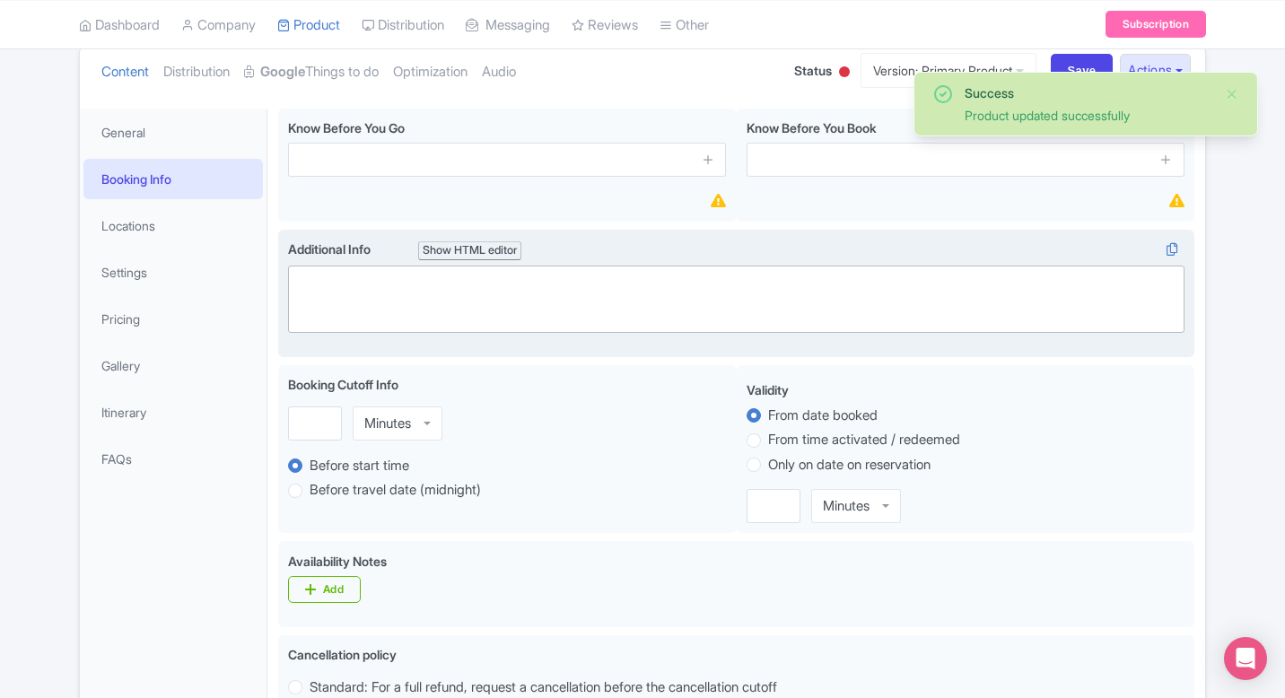
scroll to position [0, 0]
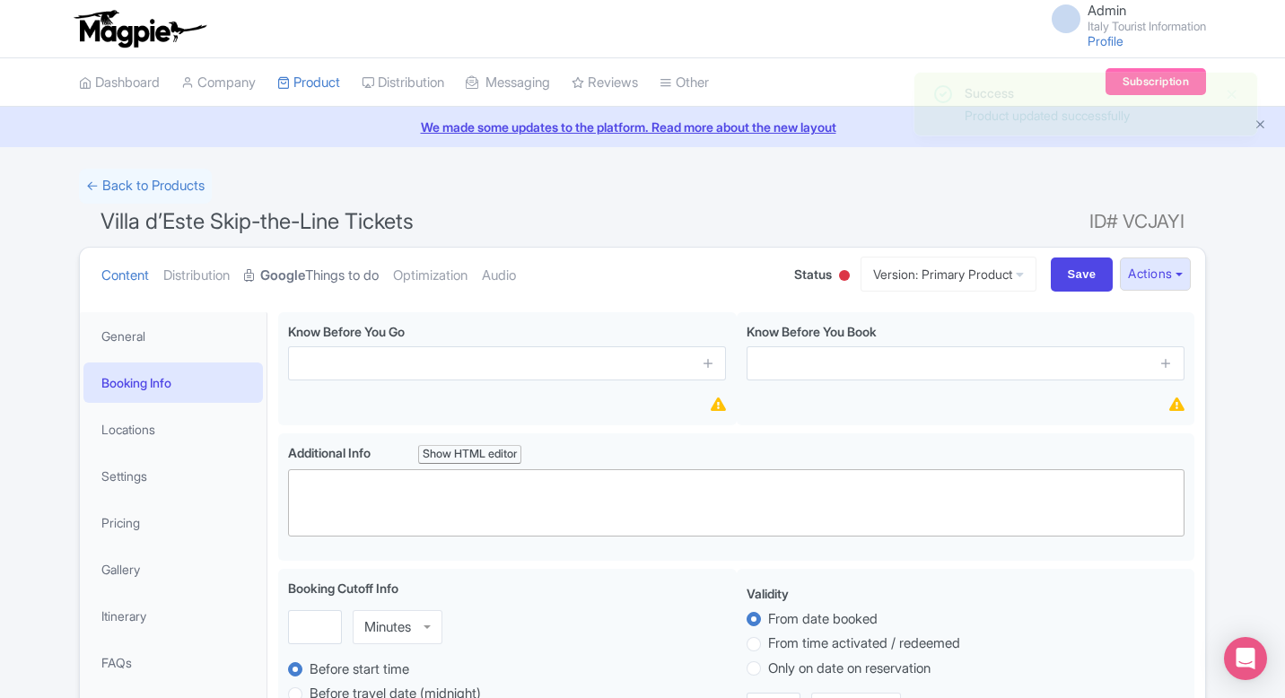
click at [316, 269] on link "Google Things to do" at bounding box center [311, 276] width 135 height 57
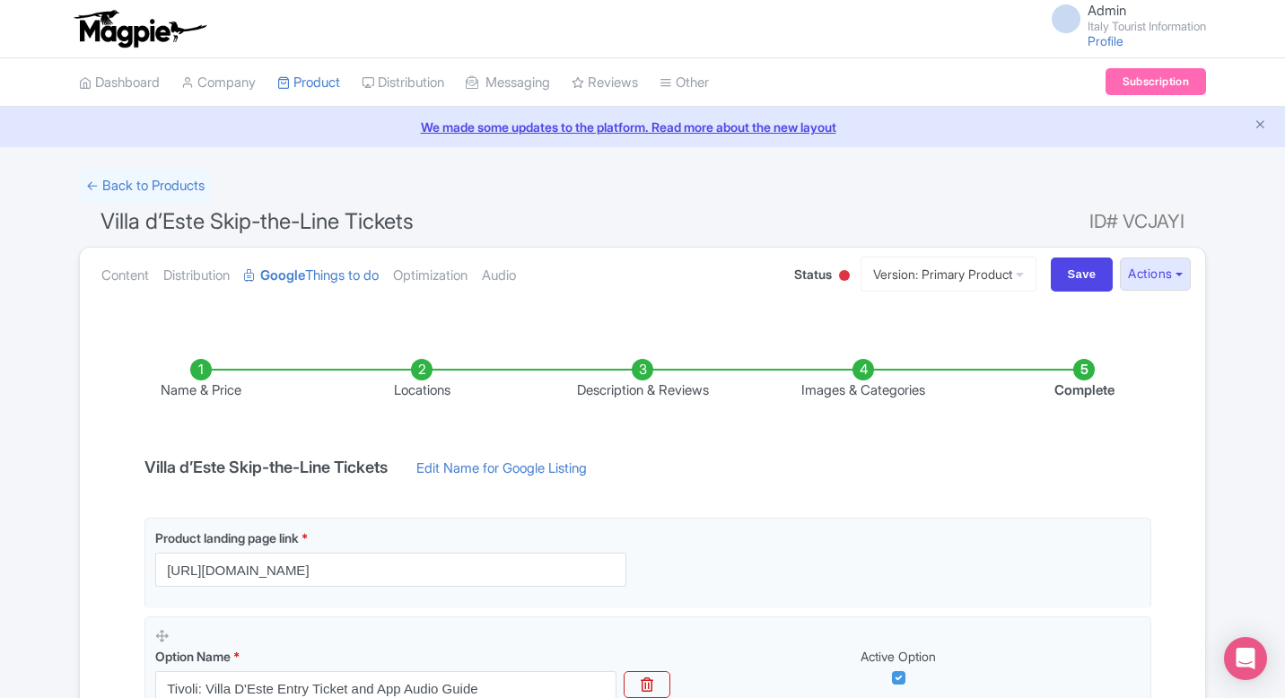
click at [286, 459] on h4 "Villa d’Este Skip-the-Line Tickets" at bounding box center [266, 467] width 265 height 18
copy div "Villa d’Este Skip-the-Line Tickets"
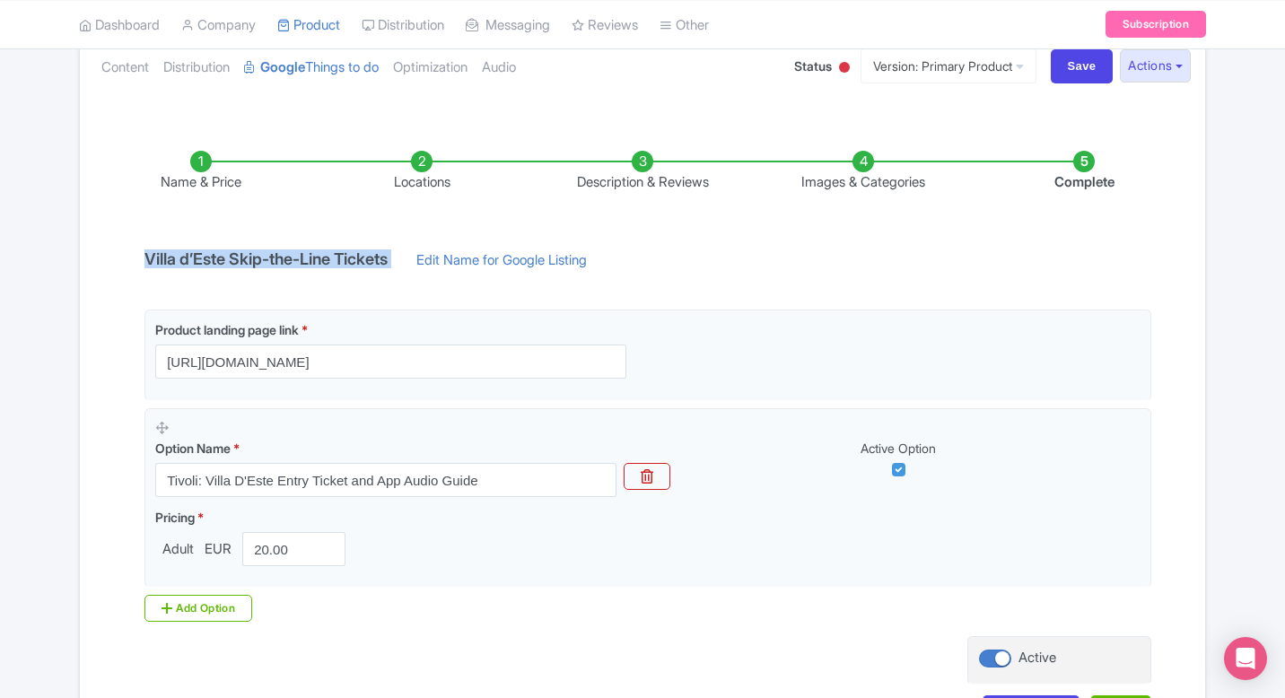
scroll to position [226, 0]
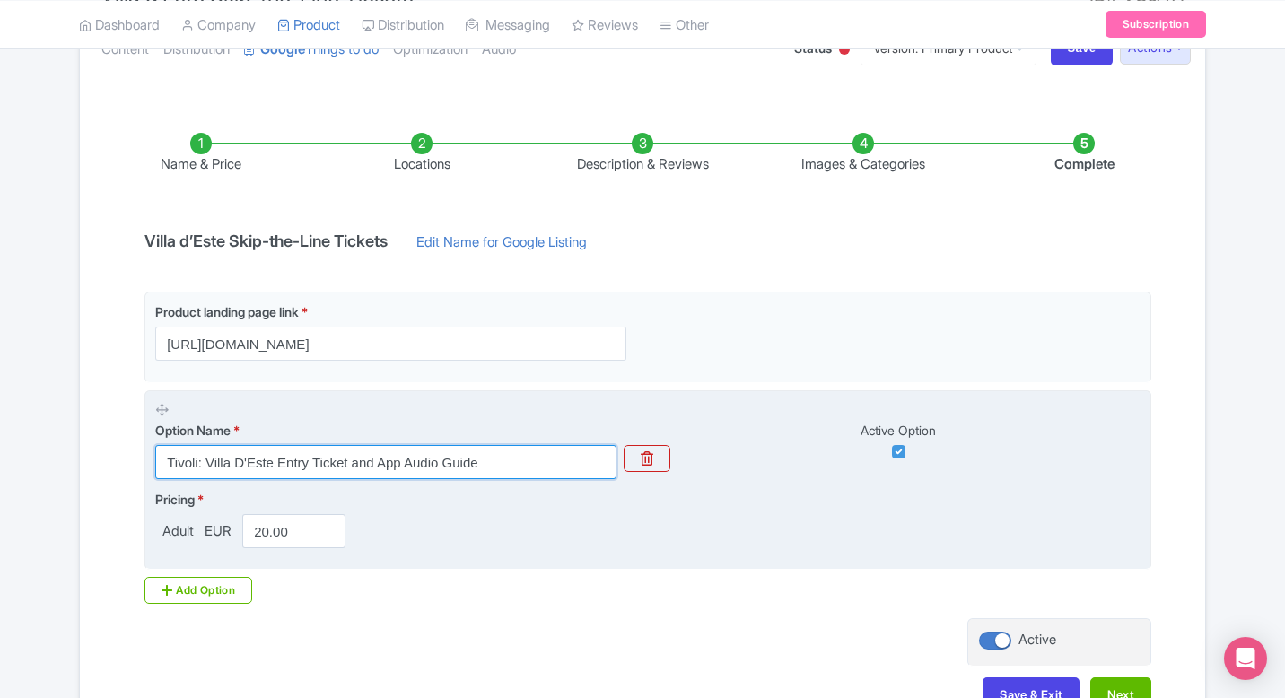
click at [305, 465] on input "Tivoli: Villa D'Este Entry Ticket and App Audio Guide" at bounding box center [385, 462] width 461 height 34
paste input "Villa d’Este Skip-the-Line Tickets"
type input "Villa d’Este Skip-the-Line Tickets"
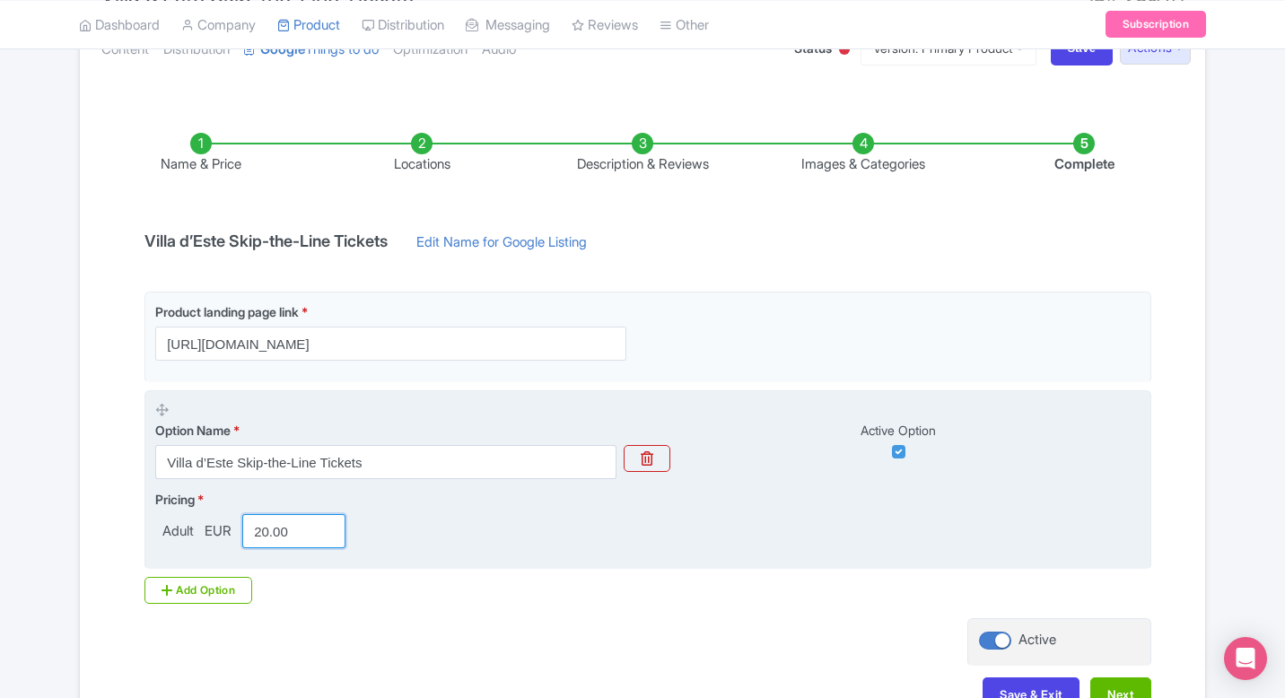
drag, startPoint x: 269, startPoint y: 533, endPoint x: 245, endPoint y: 533, distance: 24.2
click at [245, 533] on input "20.00" at bounding box center [293, 531] width 103 height 34
click at [271, 528] on input "17.00" at bounding box center [293, 531] width 103 height 34
paste input "9.89"
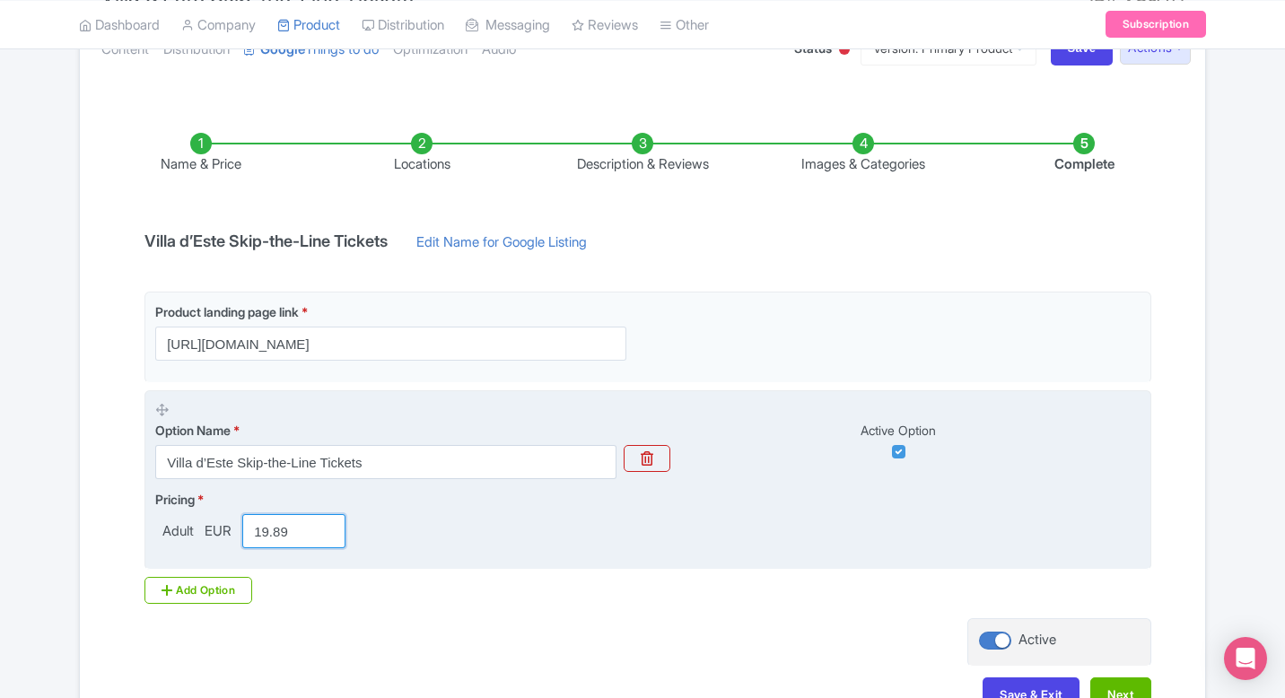
click at [275, 536] on input "19.89" at bounding box center [293, 531] width 103 height 34
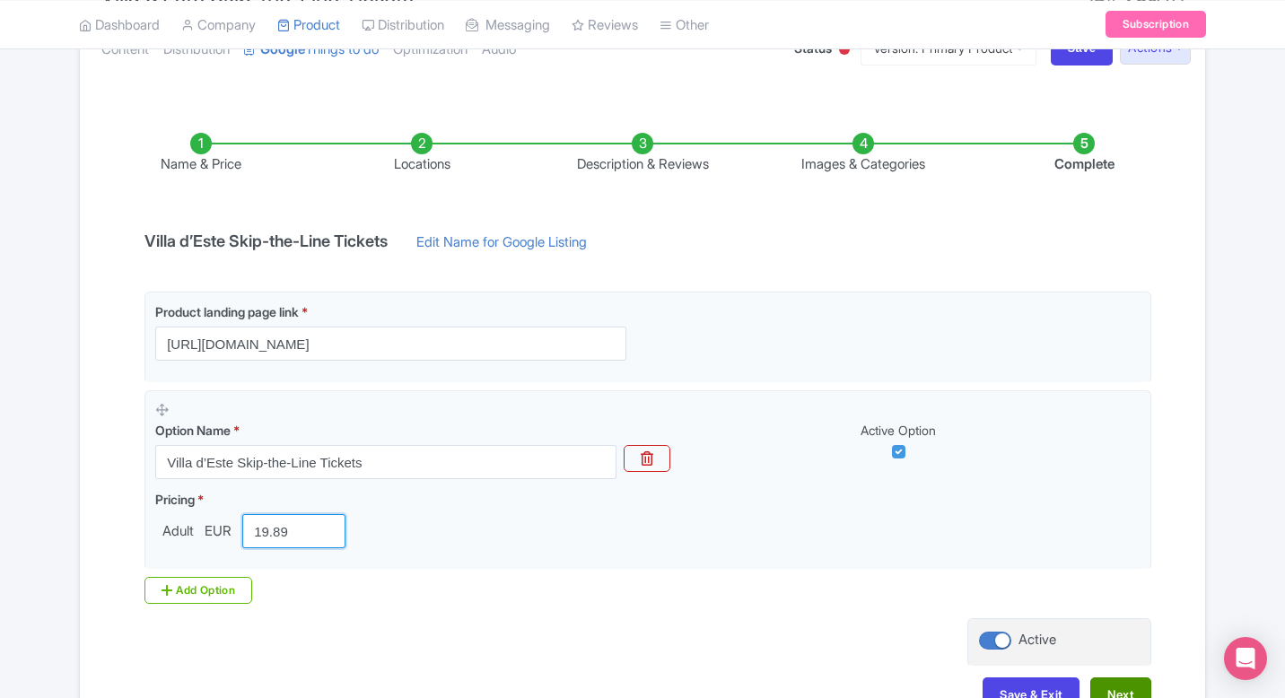
type input "19.89"
click at [1108, 684] on button "Next" at bounding box center [1120, 694] width 61 height 34
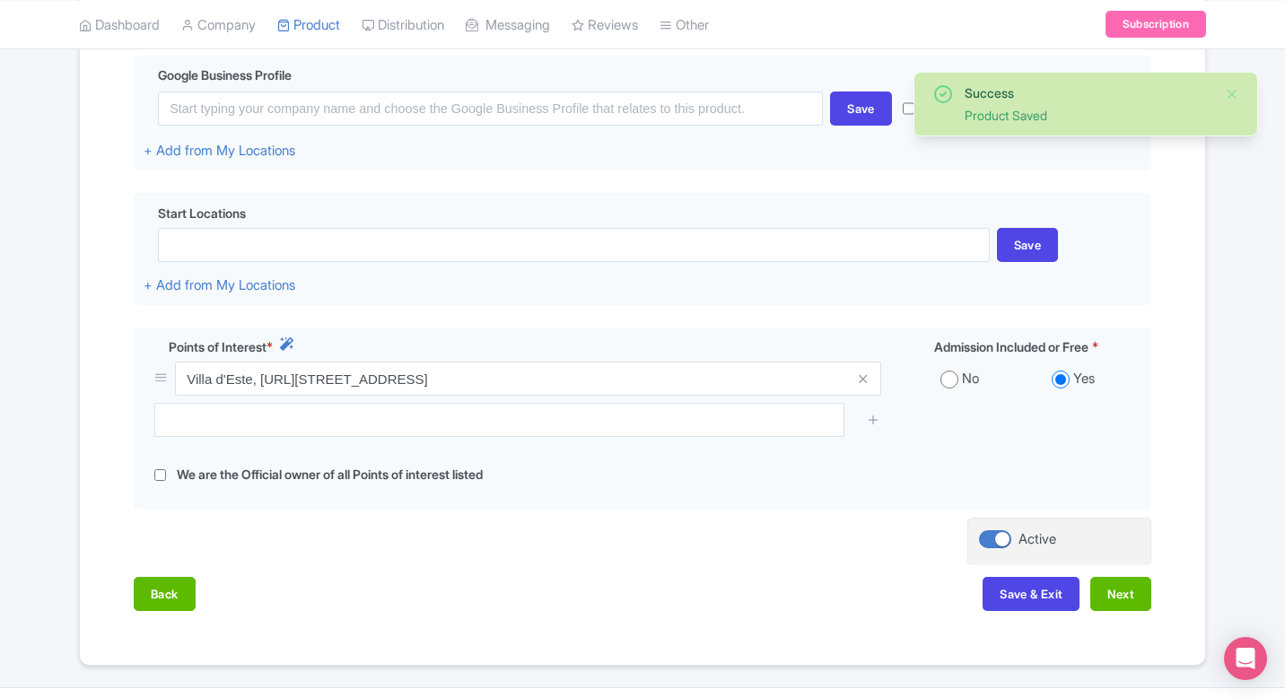
scroll to position [481, 0]
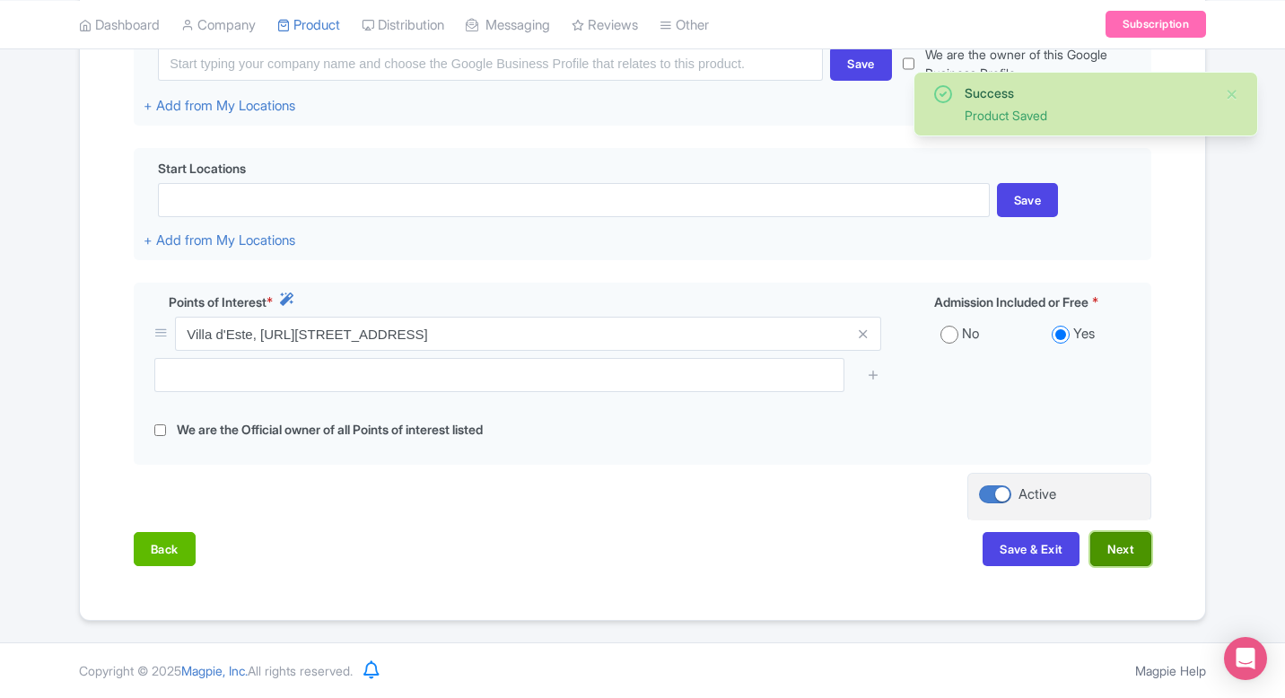
click at [1119, 548] on button "Next" at bounding box center [1120, 549] width 61 height 34
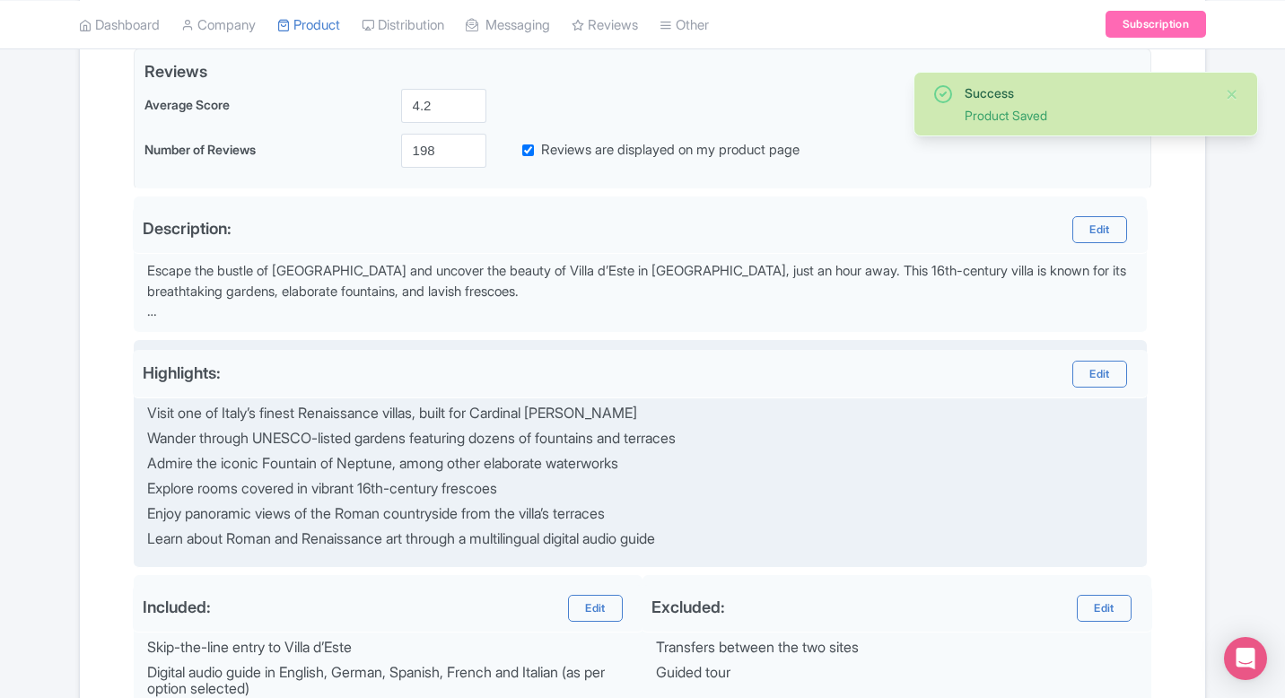
scroll to position [378, 0]
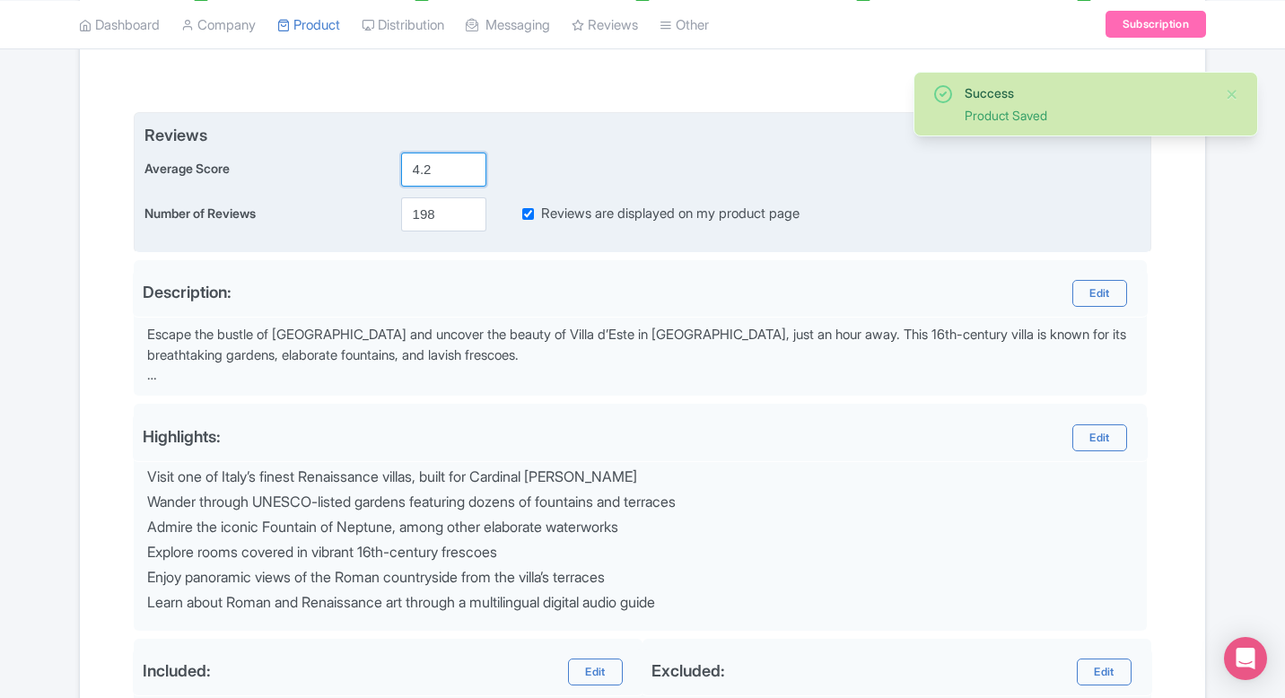
click at [446, 170] on input "4.2" at bounding box center [443, 170] width 85 height 34
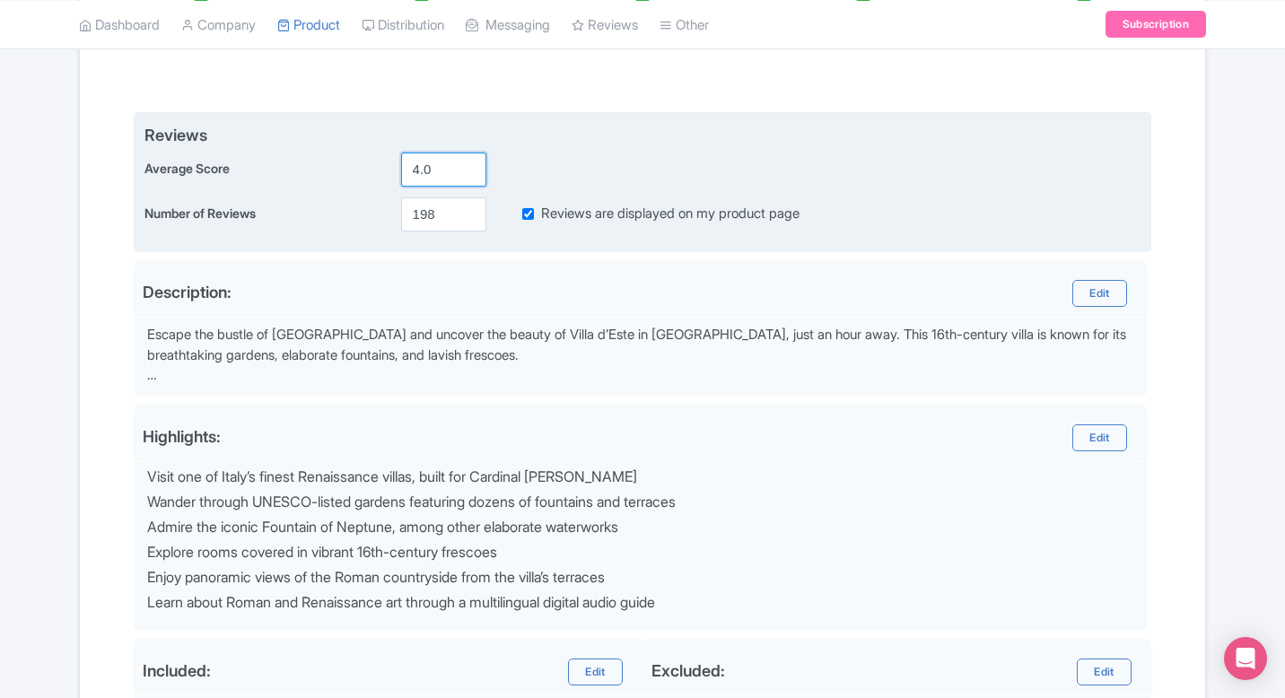
type input "4.0"
drag, startPoint x: 423, startPoint y: 211, endPoint x: 580, endPoint y: 213, distance: 157.0
click at [450, 211] on input "198" at bounding box center [443, 214] width 85 height 34
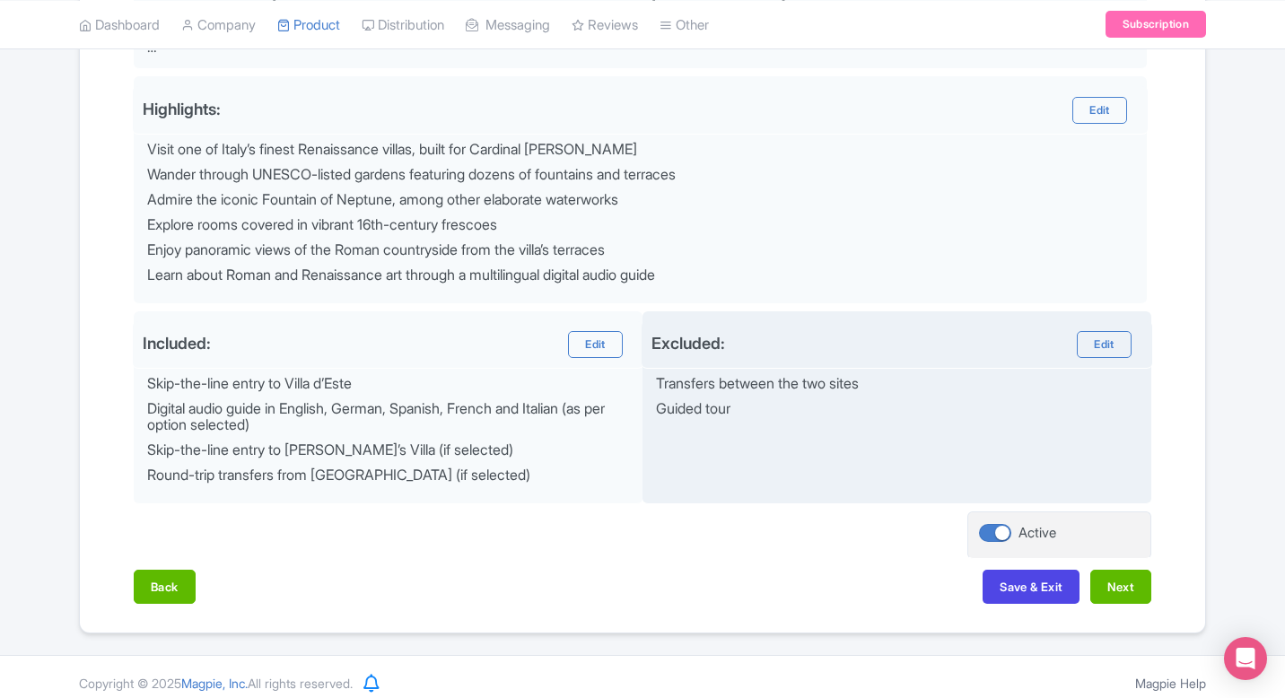
scroll to position [718, 0]
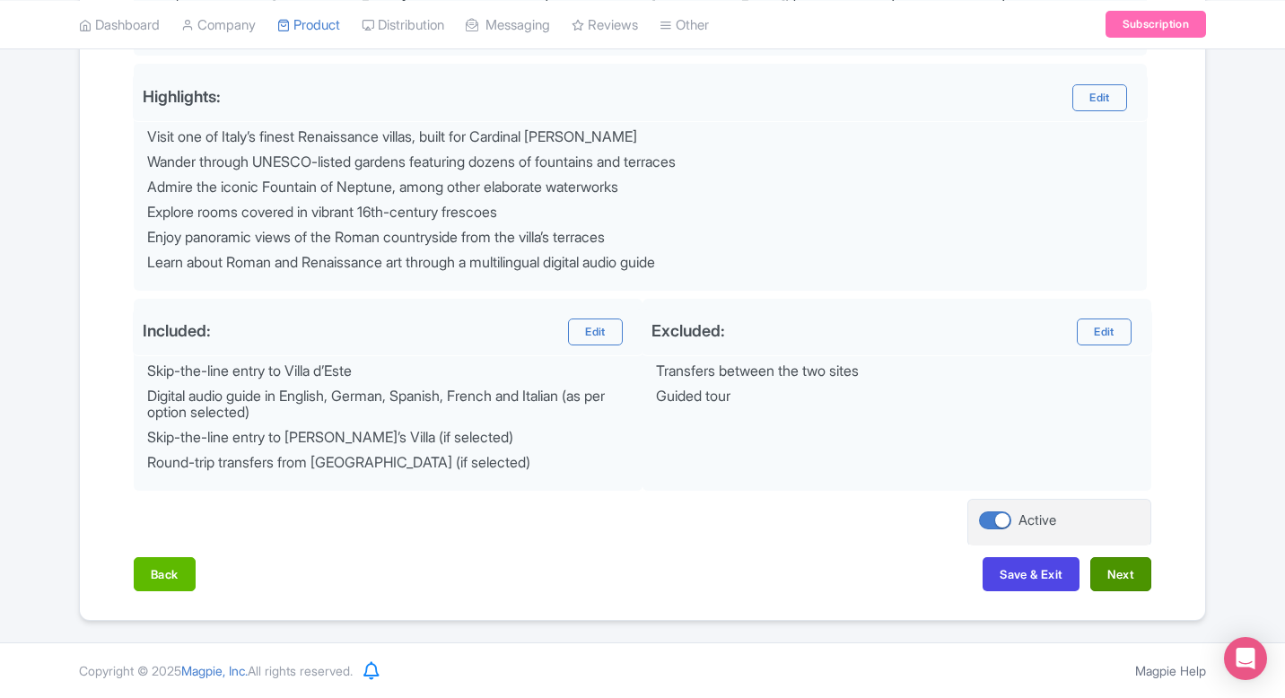
type input "100"
click at [1110, 574] on button "Next" at bounding box center [1120, 574] width 61 height 34
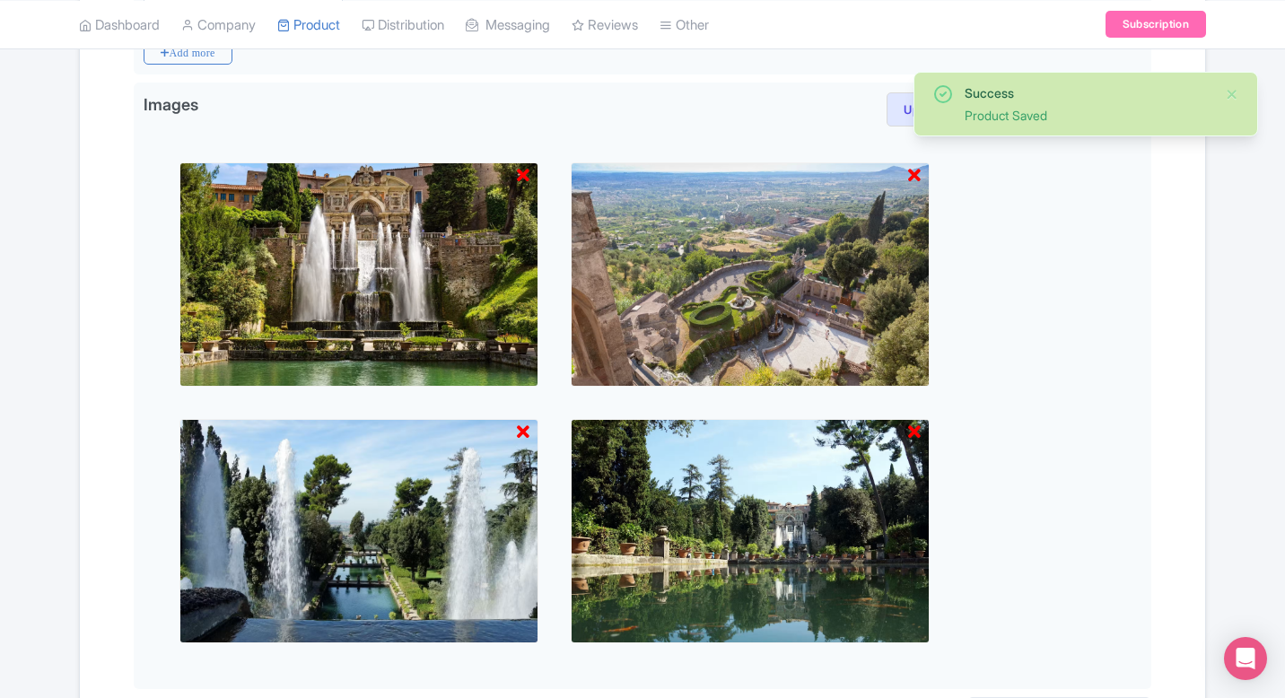
scroll to position [916, 0]
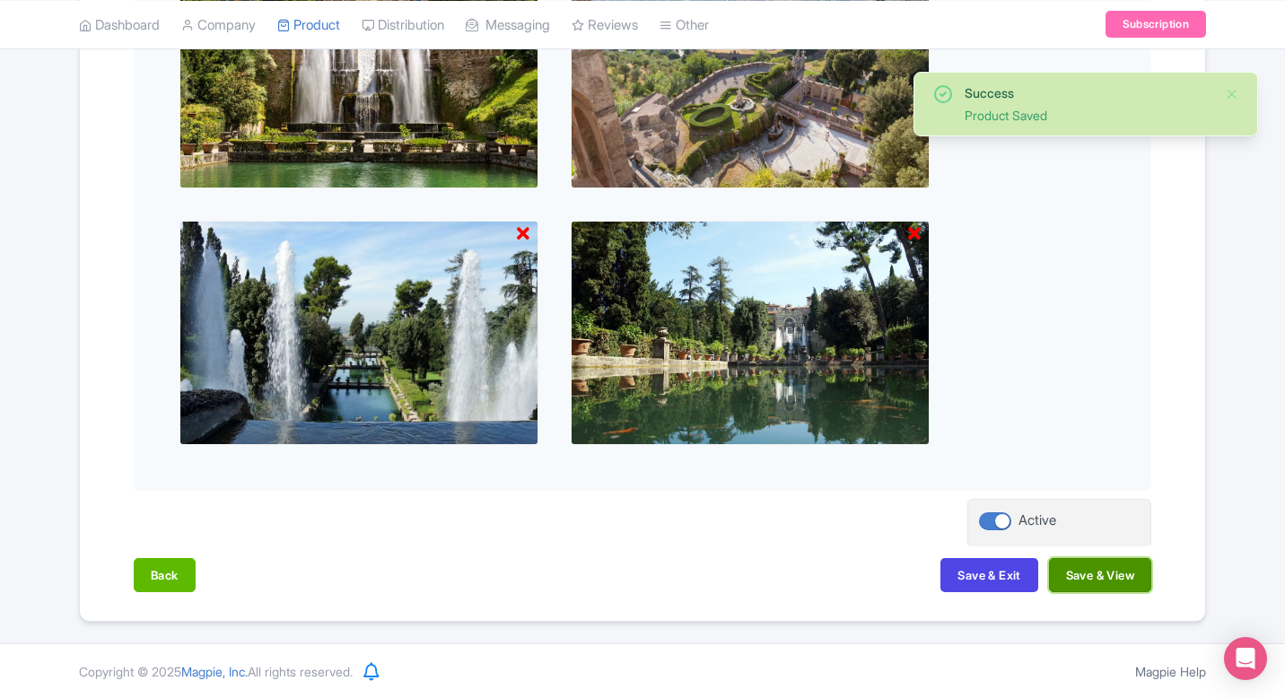
click at [1091, 569] on button "Save & View" at bounding box center [1100, 575] width 102 height 34
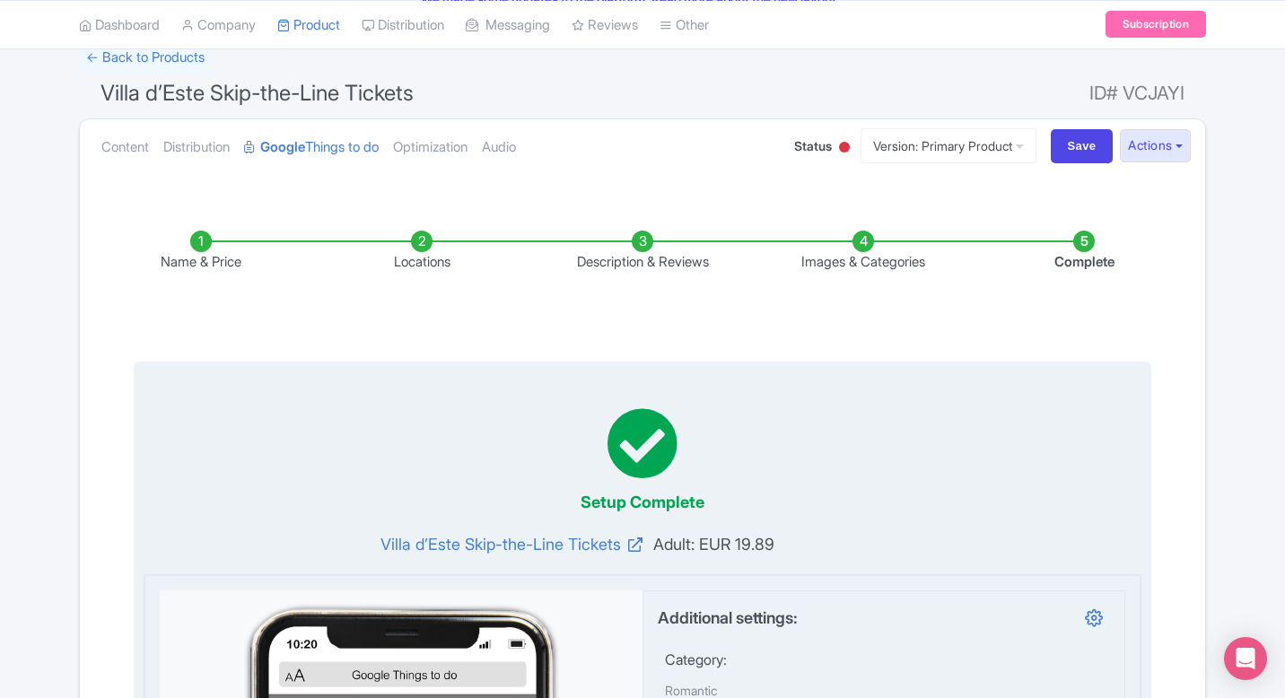
scroll to position [127, 0]
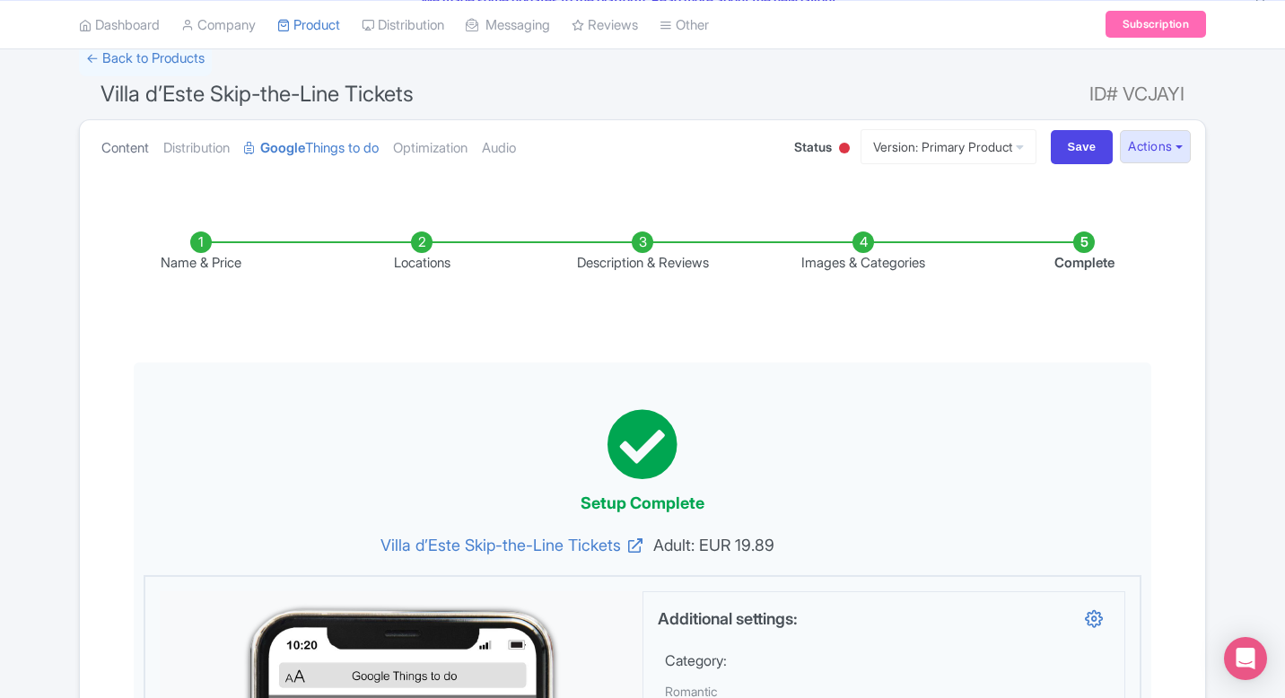
click at [147, 149] on link "Content" at bounding box center [125, 148] width 48 height 57
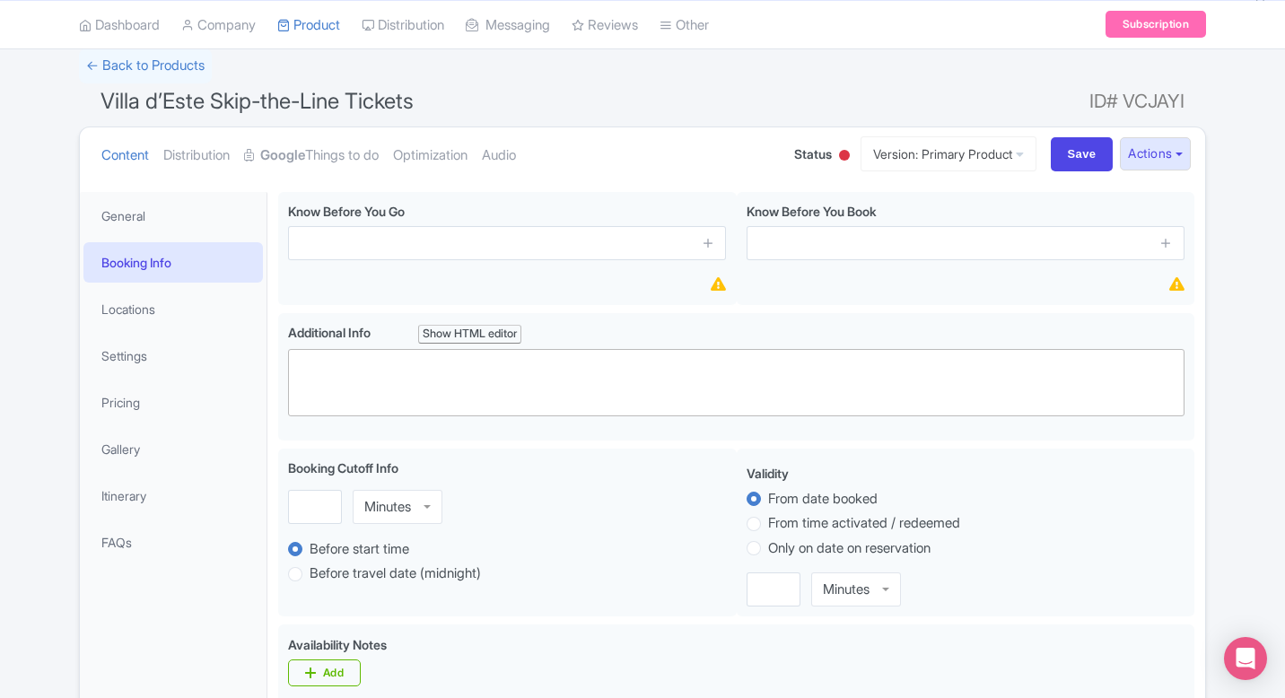
scroll to position [2, 0]
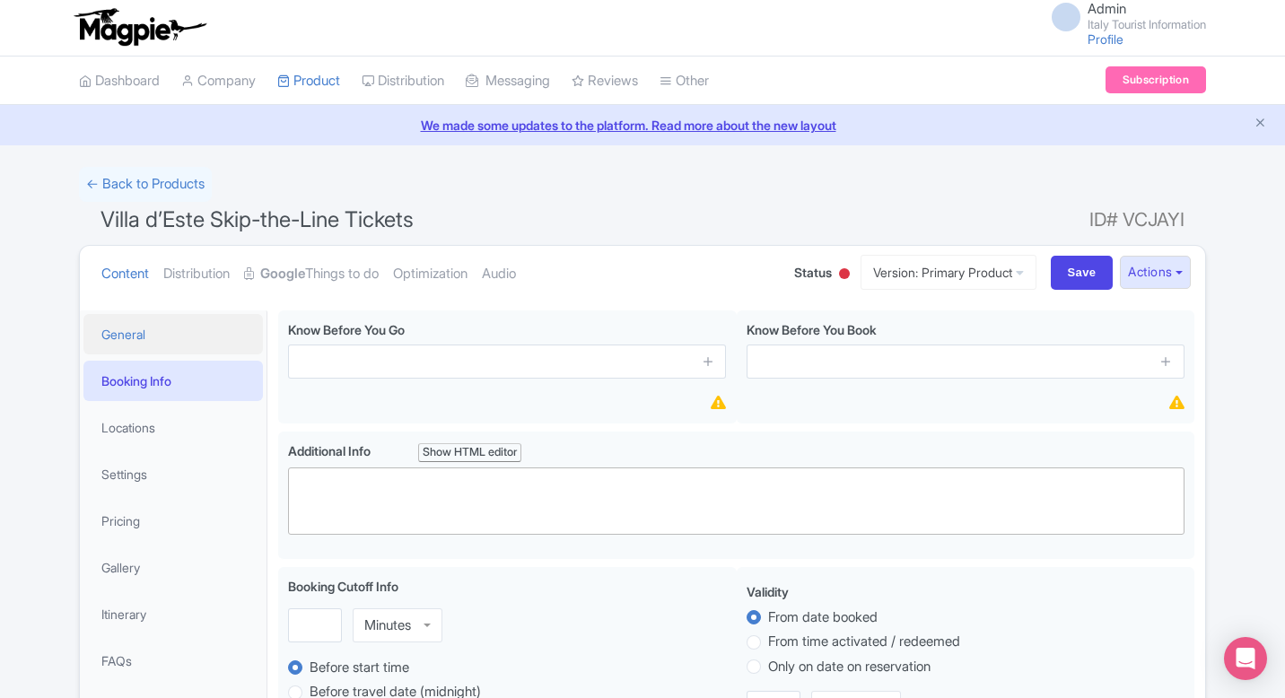
click at [129, 328] on link "General" at bounding box center [172, 334] width 179 height 40
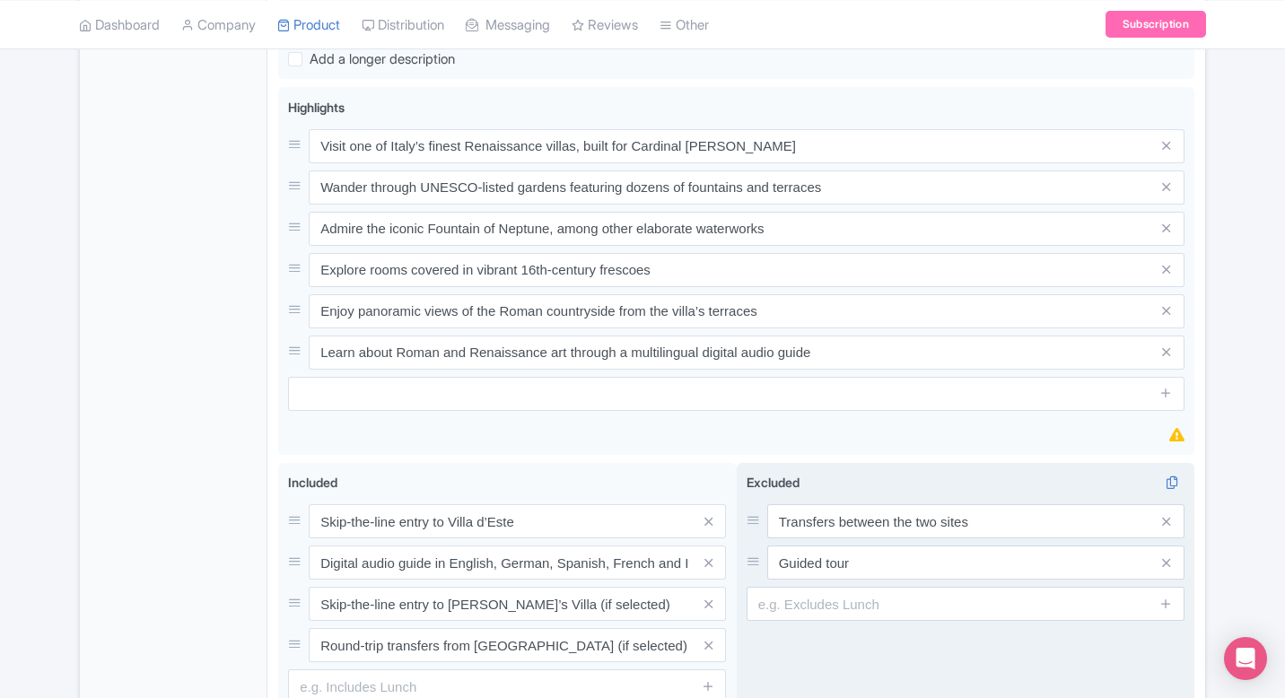
scroll to position [801, 0]
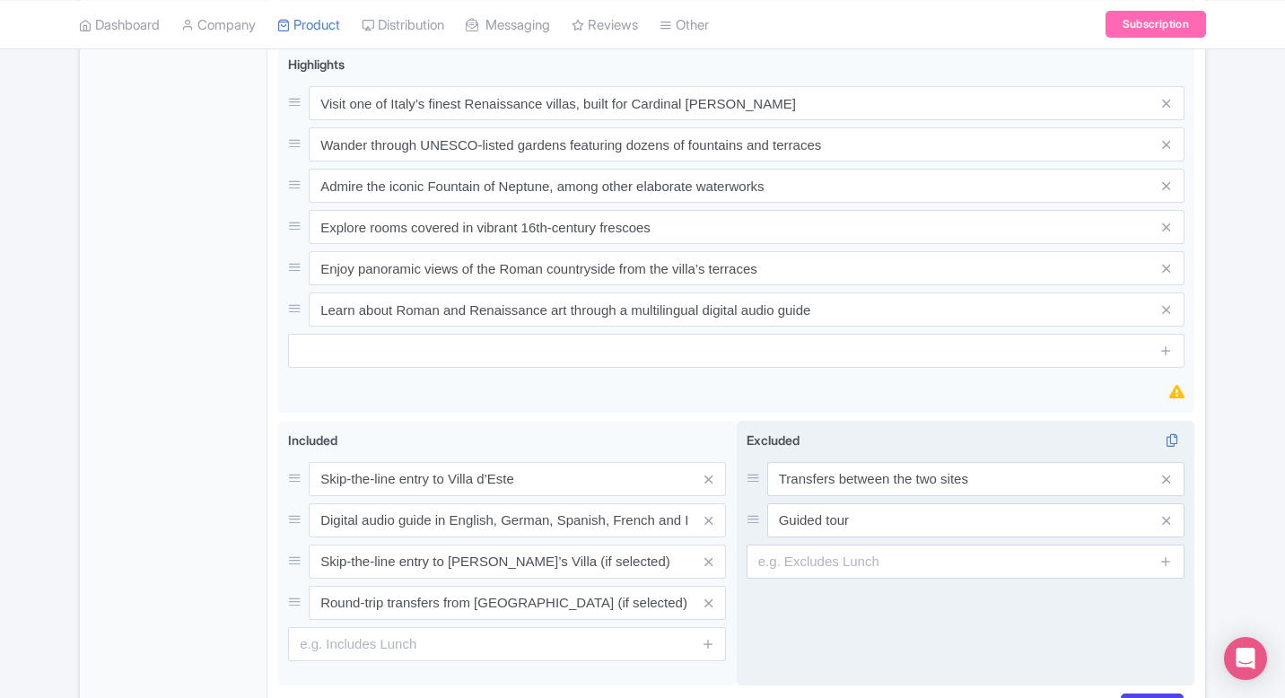
click at [1171, 498] on div "Transfers between the two sites Guided tour" at bounding box center [965, 499] width 438 height 75
click at [1165, 484] on icon at bounding box center [1166, 479] width 8 height 13
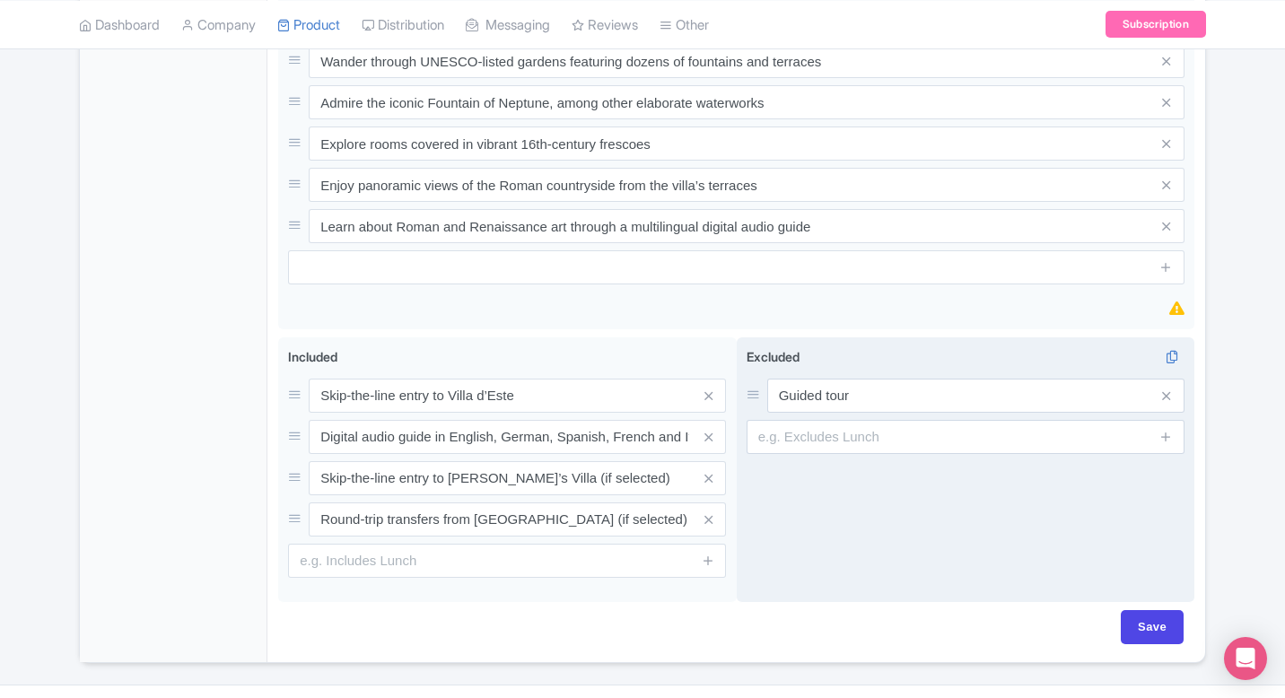
scroll to position [927, 0]
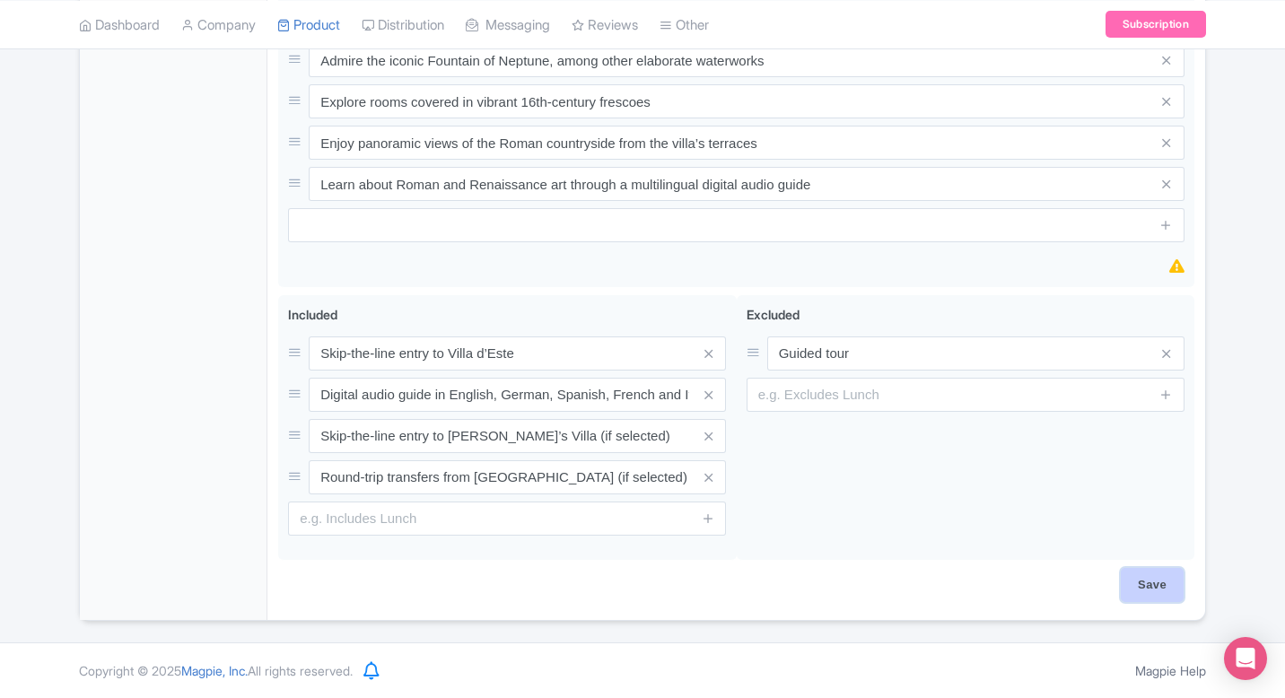
click at [1164, 589] on input "Save" at bounding box center [1151, 585] width 63 height 34
type input "Saving..."
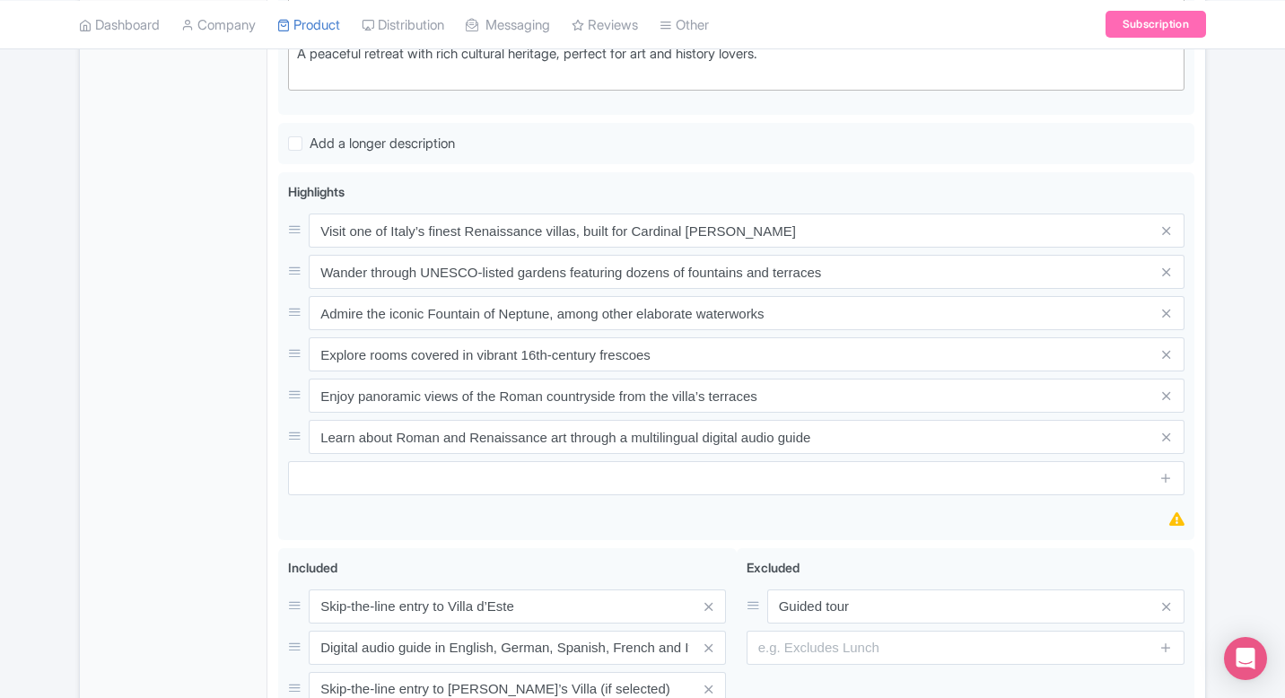
scroll to position [0, 0]
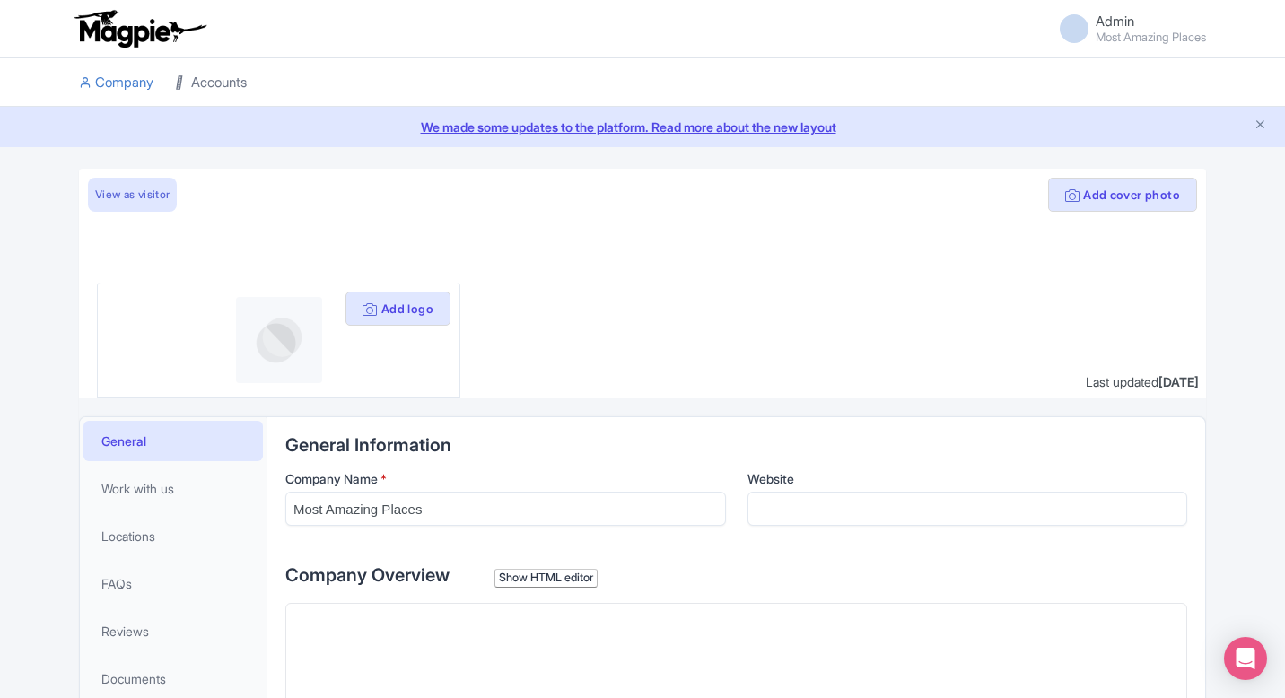
click at [214, 78] on link "Accounts" at bounding box center [211, 82] width 72 height 49
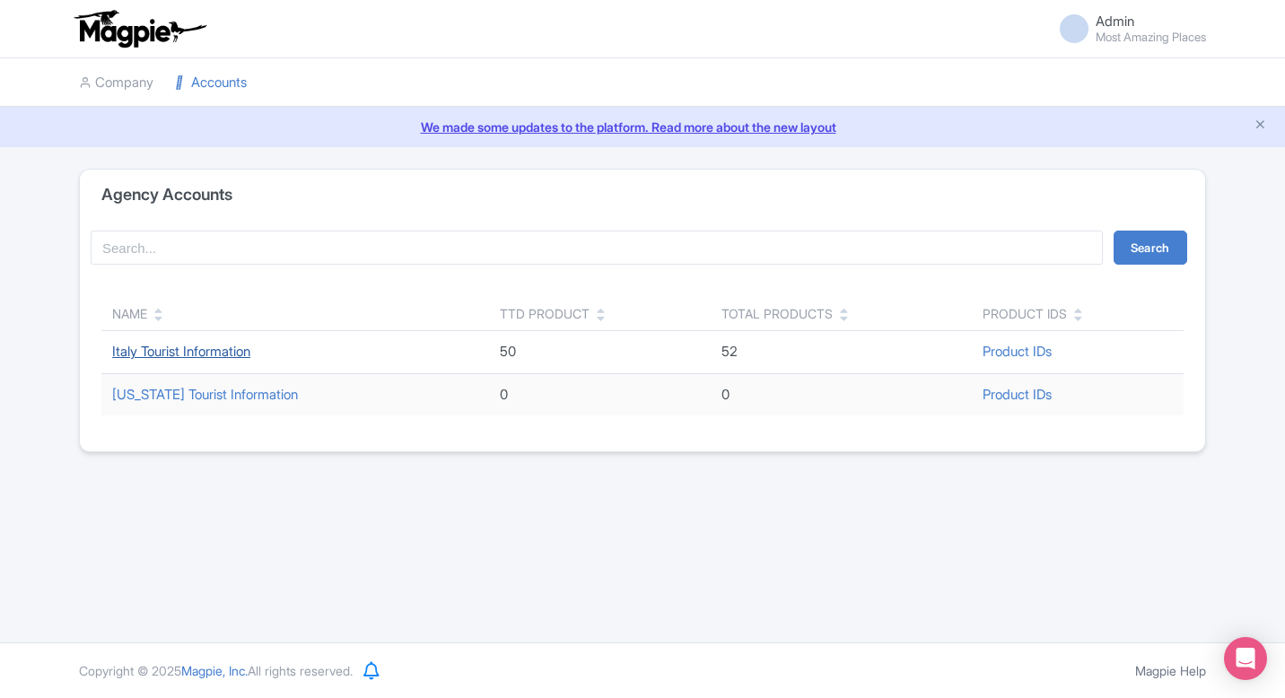
click at [214, 345] on link "Italy Tourist Information" at bounding box center [181, 351] width 138 height 17
click at [231, 360] on td "Italy Tourist Information" at bounding box center [295, 352] width 388 height 43
click at [231, 353] on link "Italy Tourist Information" at bounding box center [181, 351] width 138 height 17
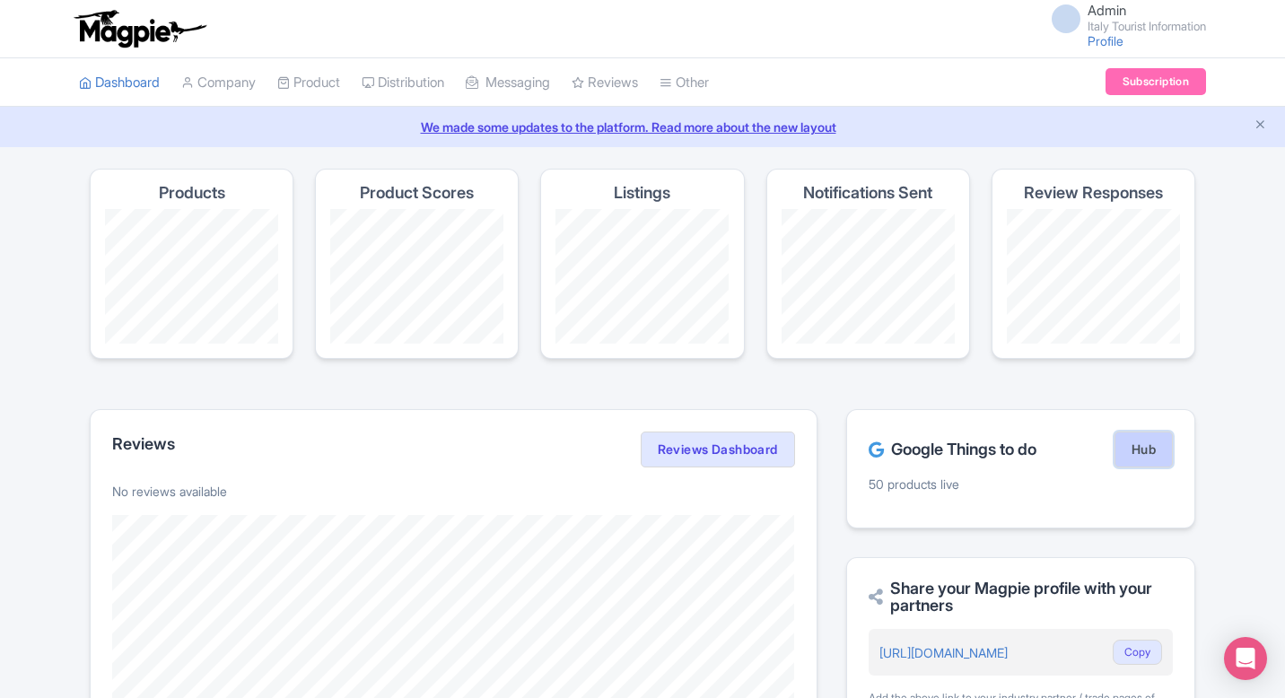
click at [1132, 445] on link "Hub" at bounding box center [1143, 450] width 58 height 36
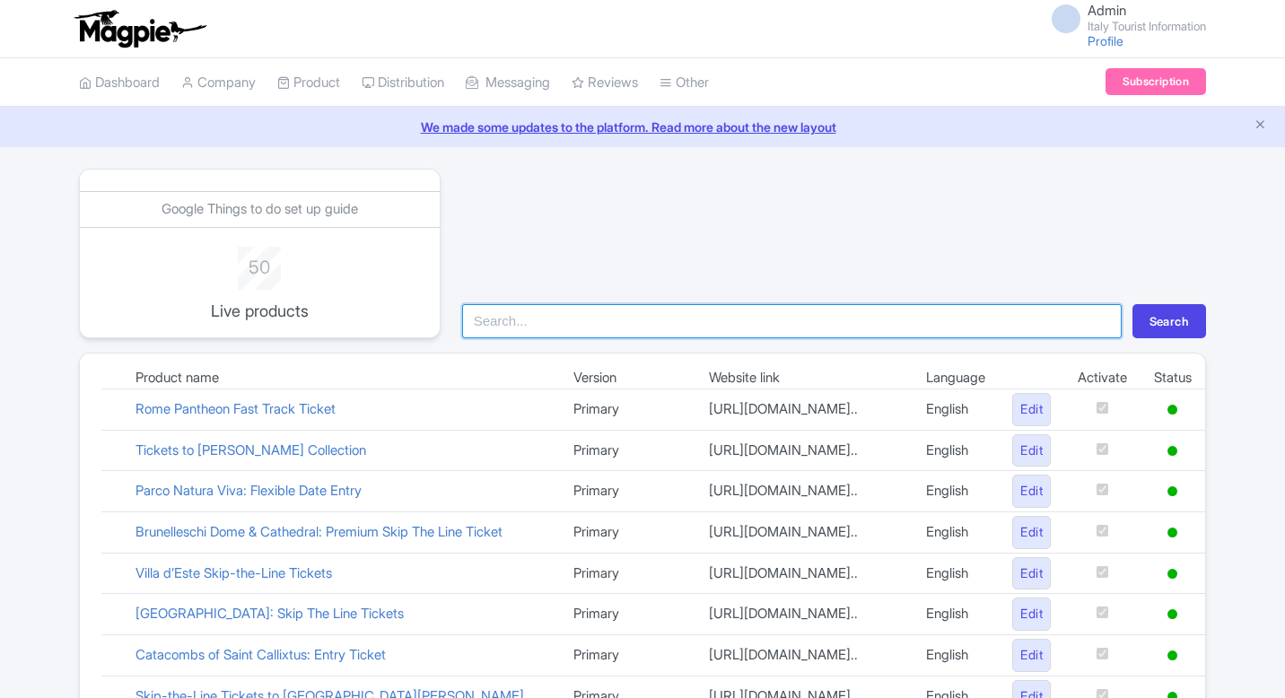
click at [558, 315] on input "search" at bounding box center [791, 321] width 659 height 34
type input "borg"
click at [1132, 304] on button "Search" at bounding box center [1169, 321] width 74 height 34
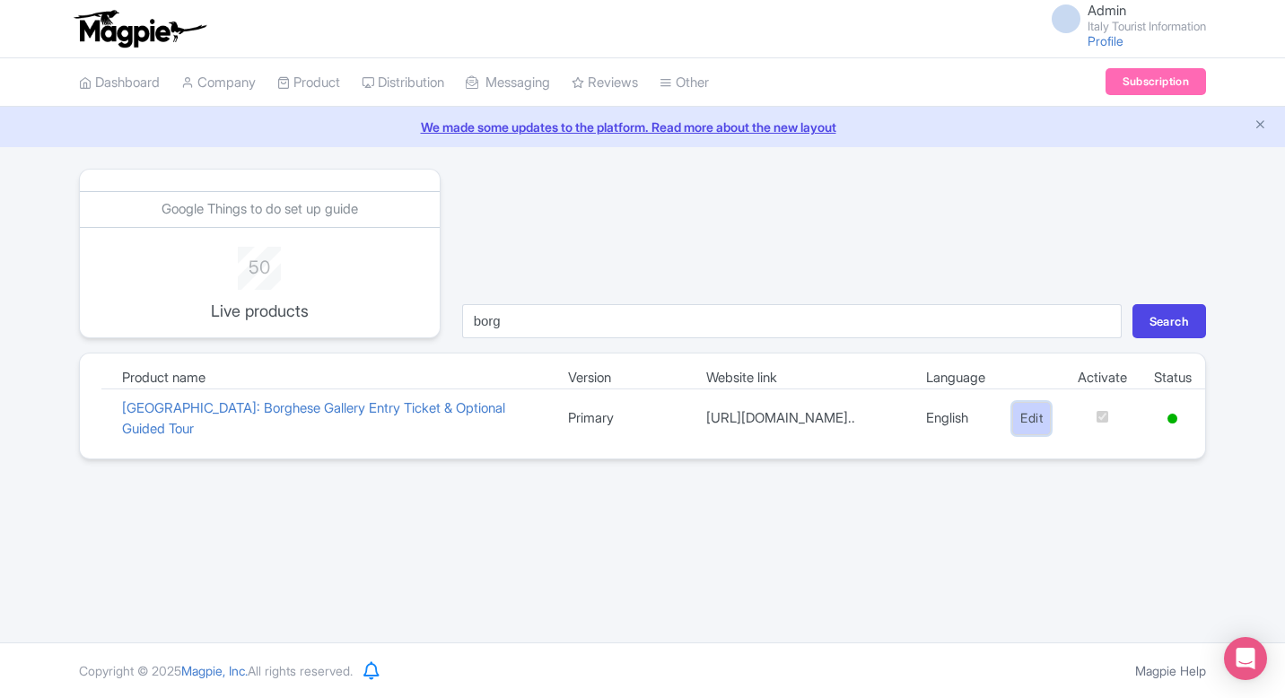
click at [1019, 427] on link "Edit" at bounding box center [1031, 418] width 39 height 33
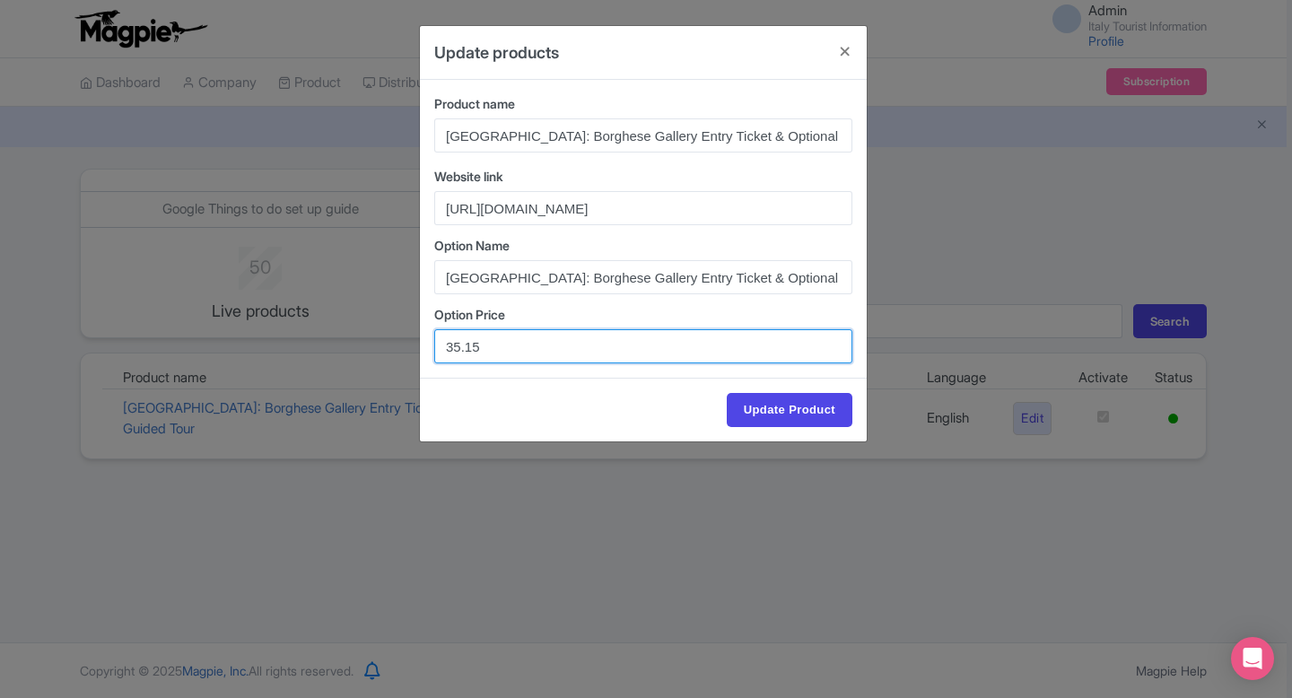
drag, startPoint x: 484, startPoint y: 348, endPoint x: 400, endPoint y: 348, distance: 83.4
click at [400, 348] on div "Update products Product name Rome: Borghese Gallery Entry Ticket & Optional Gui…" at bounding box center [646, 349] width 1292 height 698
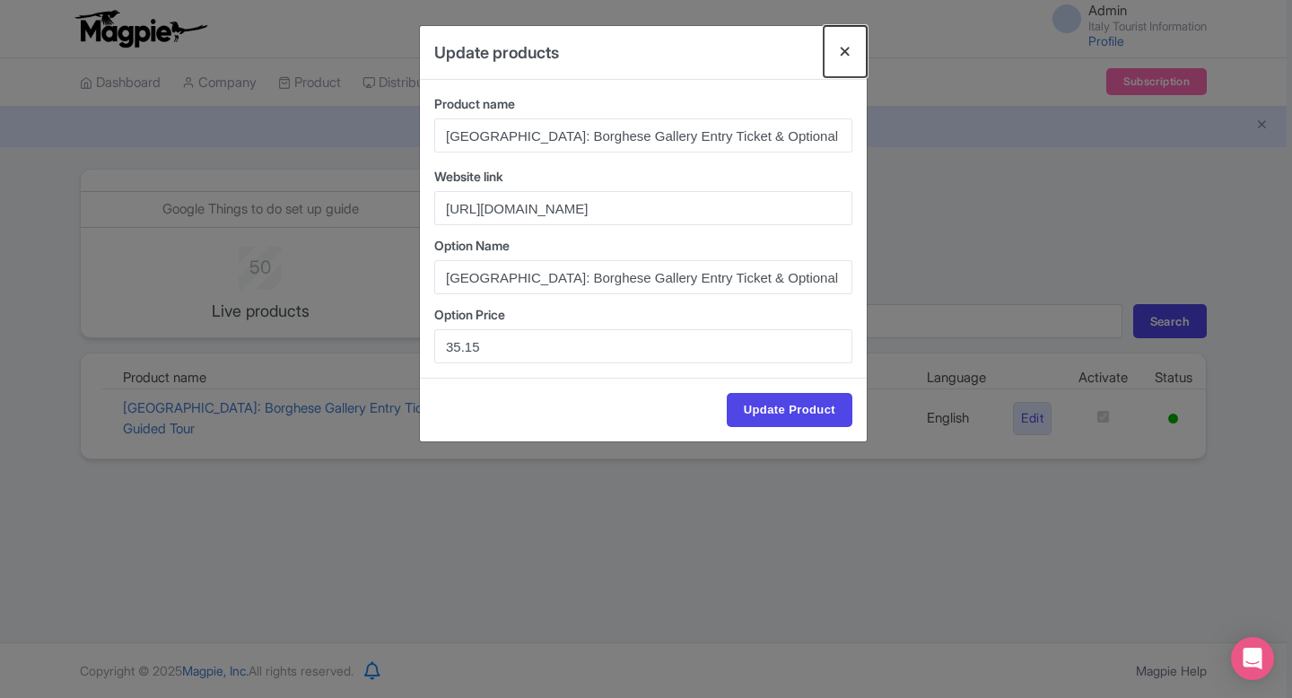
click at [841, 48] on button "Close" at bounding box center [845, 51] width 43 height 51
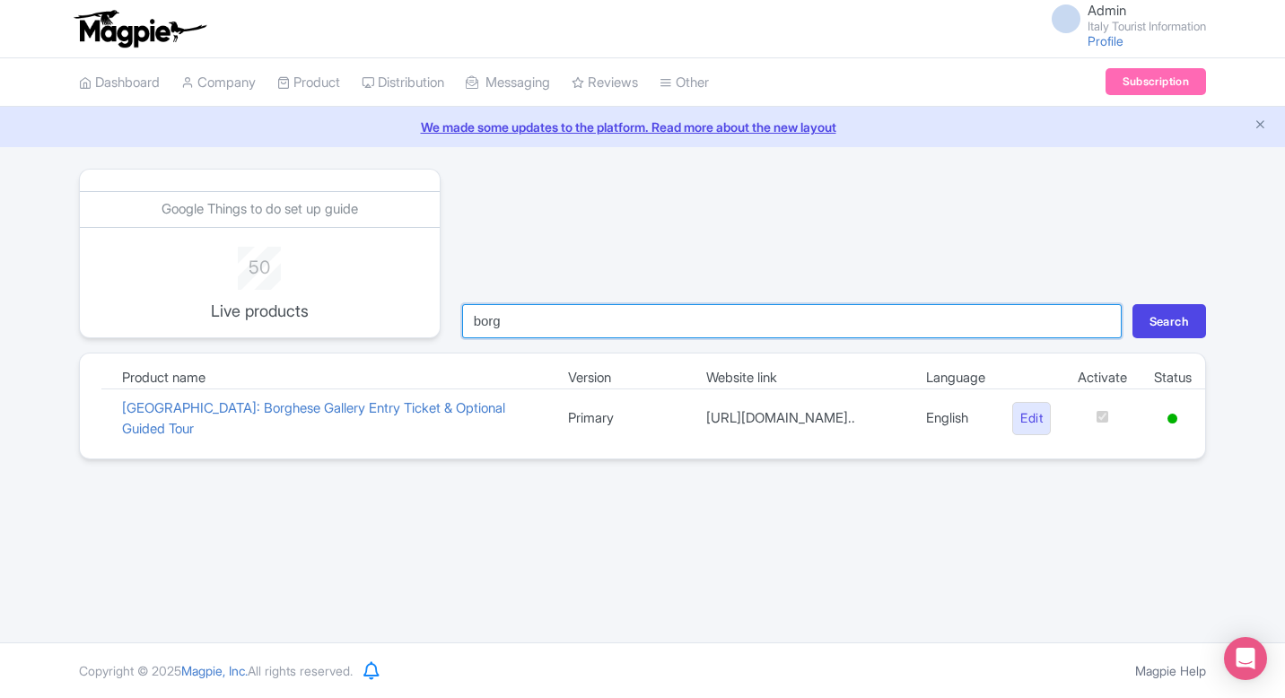
click at [564, 319] on input "borg" at bounding box center [791, 321] width 659 height 34
type input "tower"
click at [1132, 304] on button "Search" at bounding box center [1169, 321] width 74 height 34
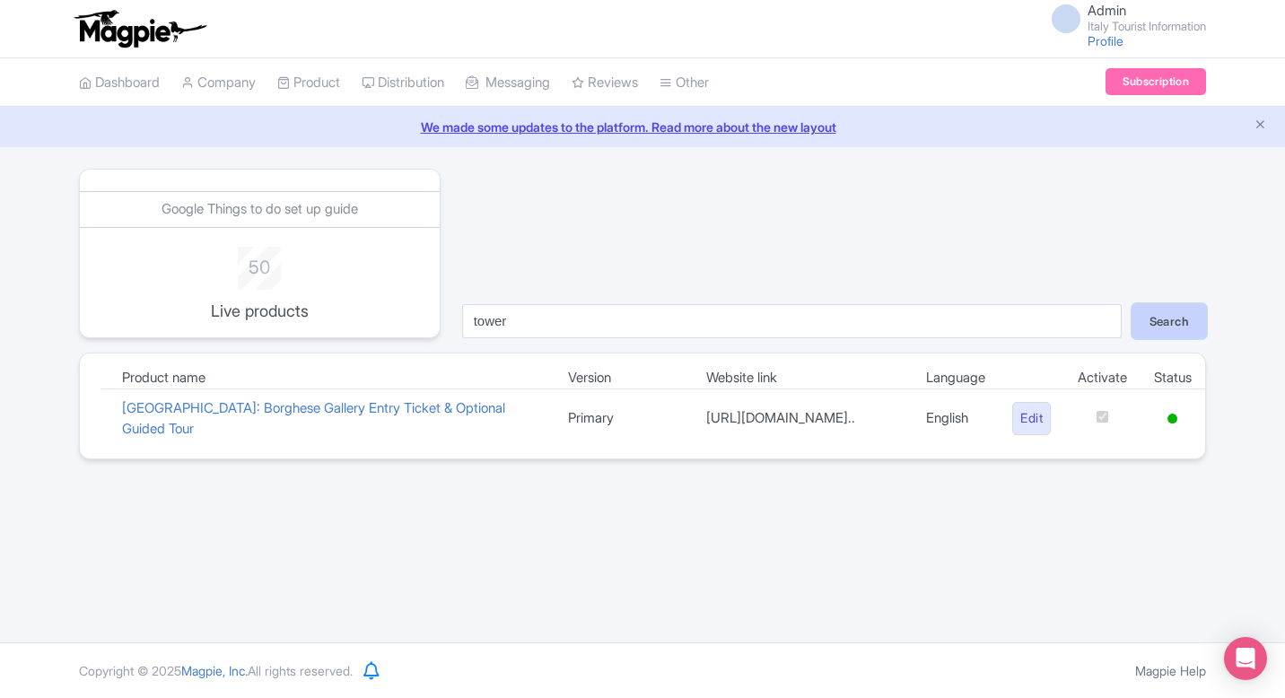
click at [1148, 332] on button "Search" at bounding box center [1169, 321] width 74 height 34
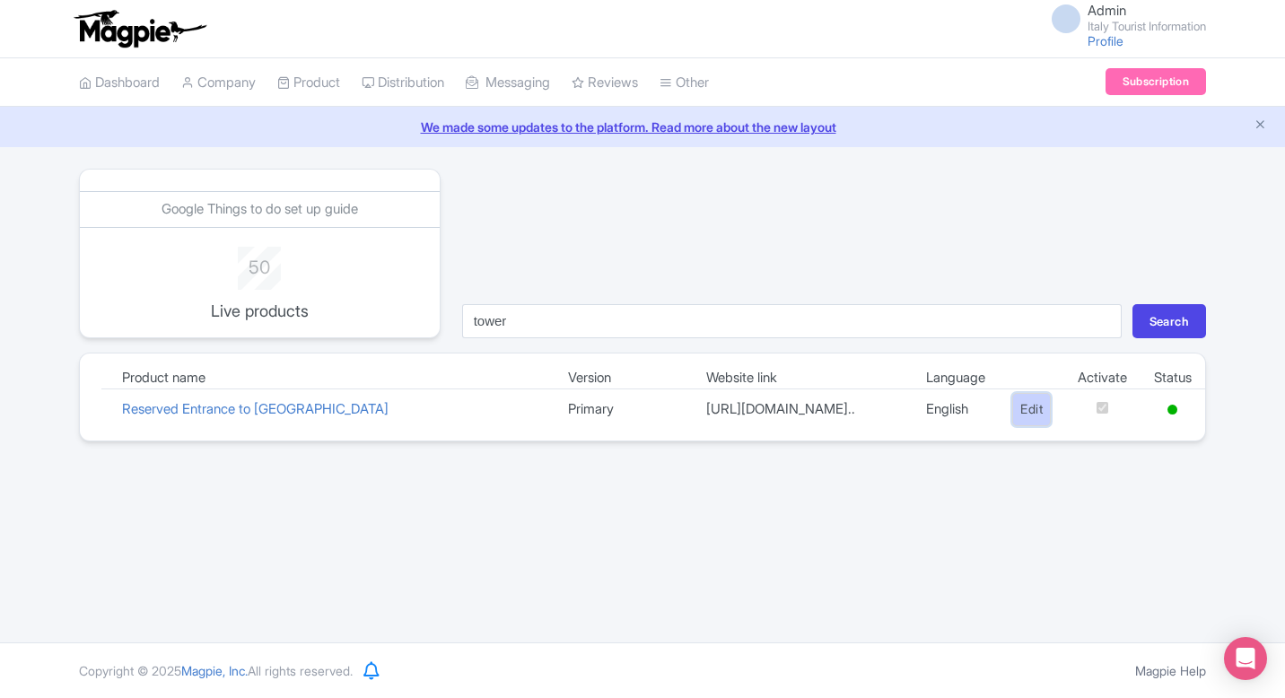
click at [1031, 418] on link "Edit" at bounding box center [1031, 409] width 39 height 33
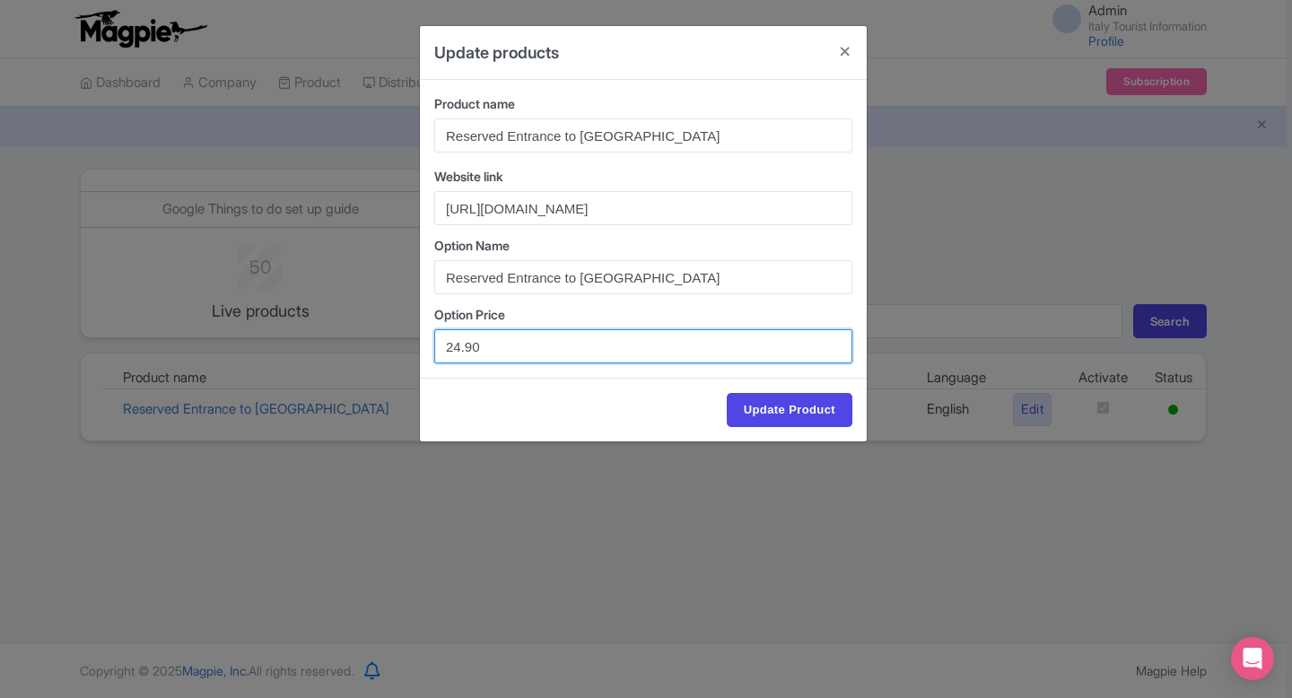
click at [470, 347] on input "24.90" at bounding box center [643, 346] width 418 height 34
type input "24.00"
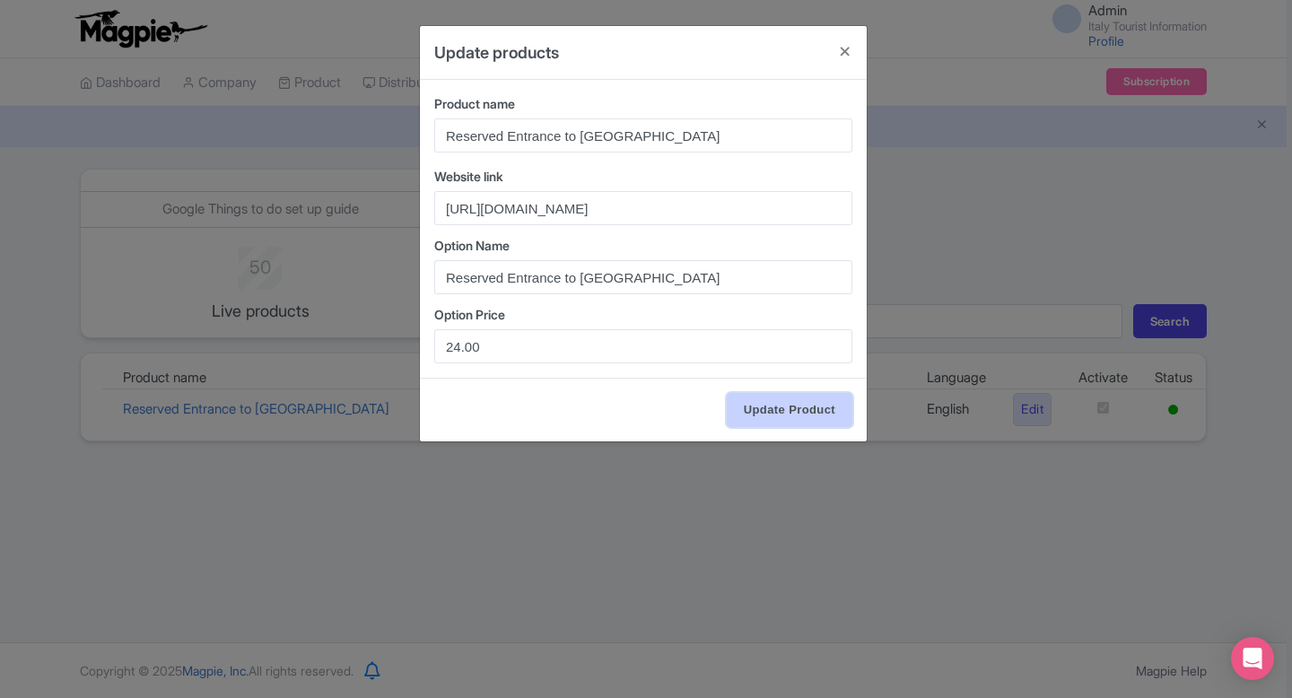
click at [787, 415] on input "Update Product" at bounding box center [790, 410] width 126 height 34
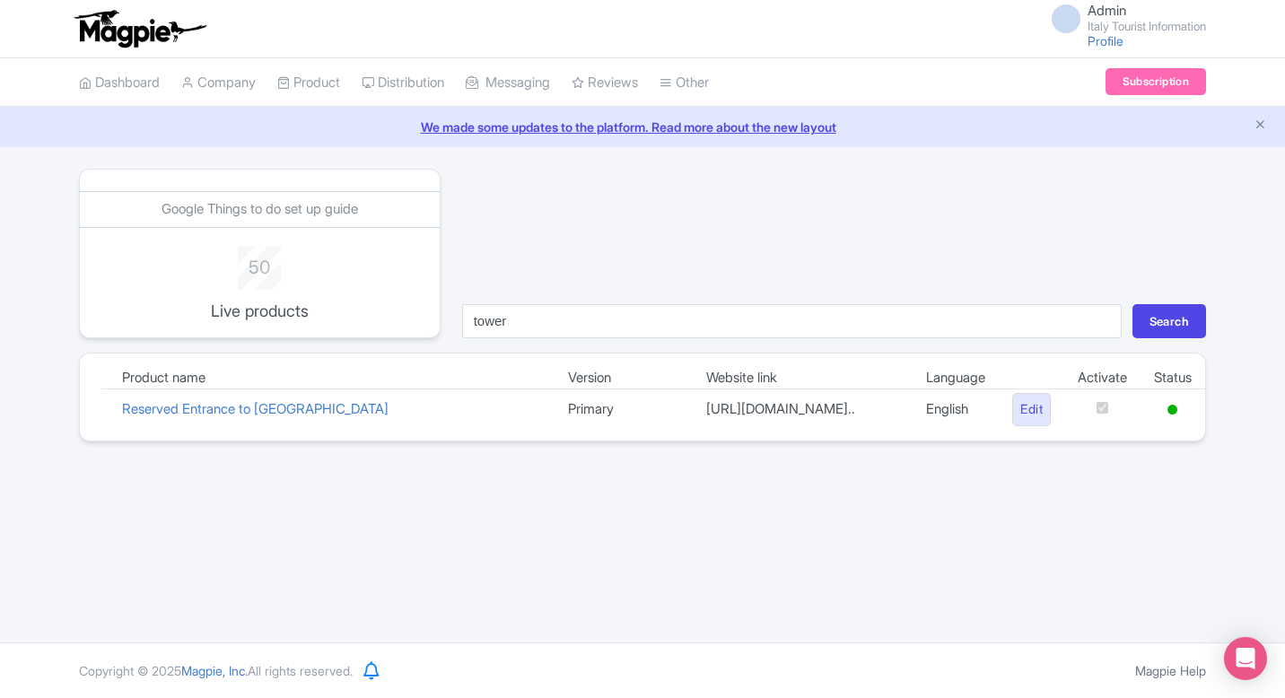
click at [481, 338] on div "Google Things to do set up guide 50 Live products tower Search Product name Ver…" at bounding box center [642, 305] width 1127 height 273
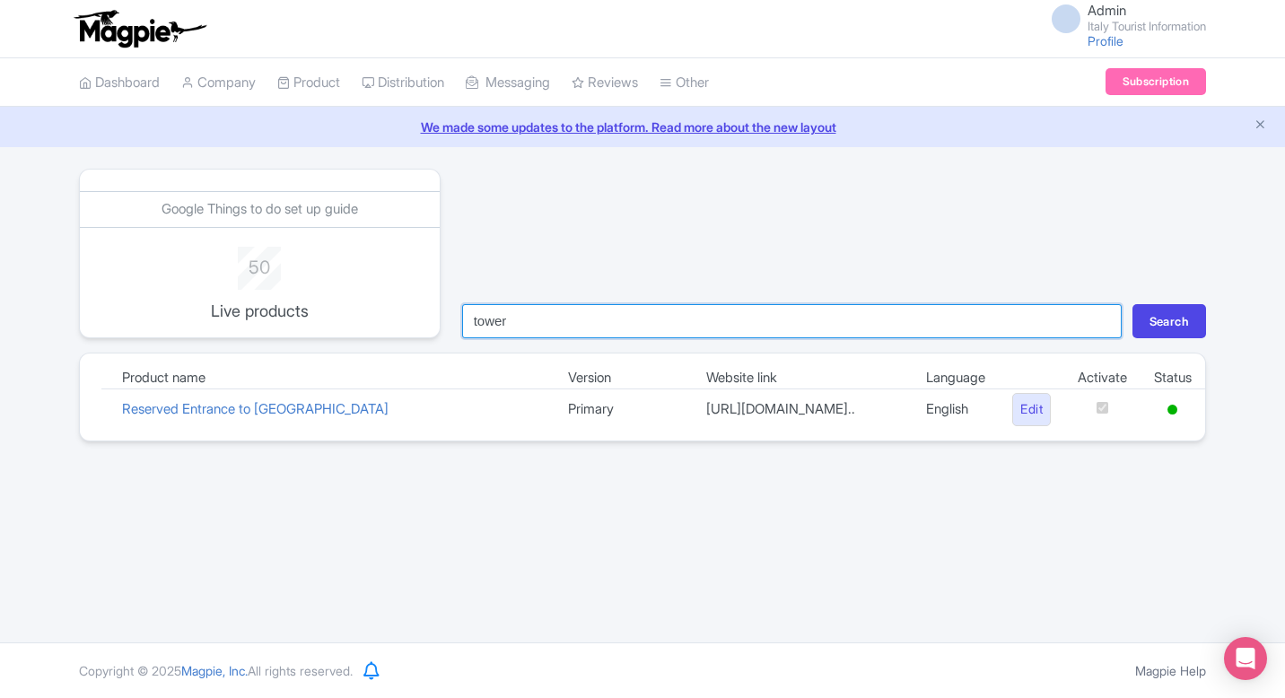
click at [481, 328] on input "tower" at bounding box center [791, 321] width 659 height 34
click at [1132, 304] on button "Search" at bounding box center [1169, 321] width 74 height 34
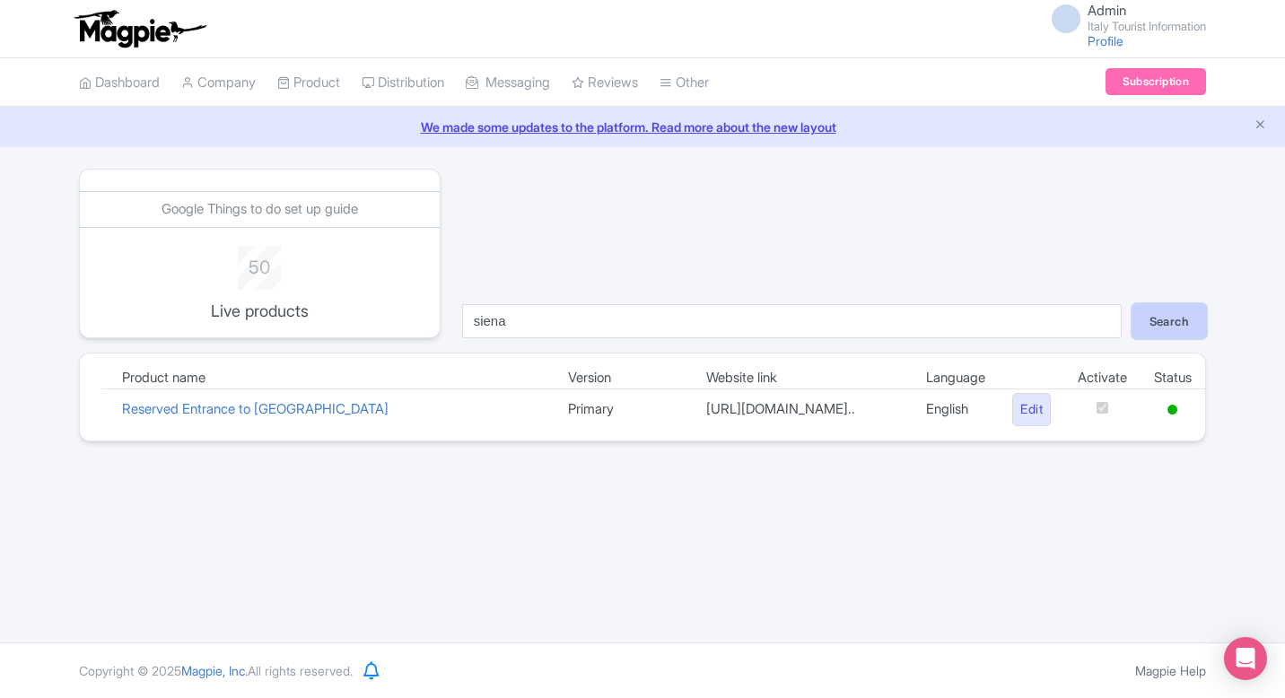
click at [1147, 310] on button "Search" at bounding box center [1169, 321] width 74 height 34
click at [1155, 328] on button "Search" at bounding box center [1169, 321] width 74 height 34
click at [1165, 319] on button "Search" at bounding box center [1169, 321] width 74 height 34
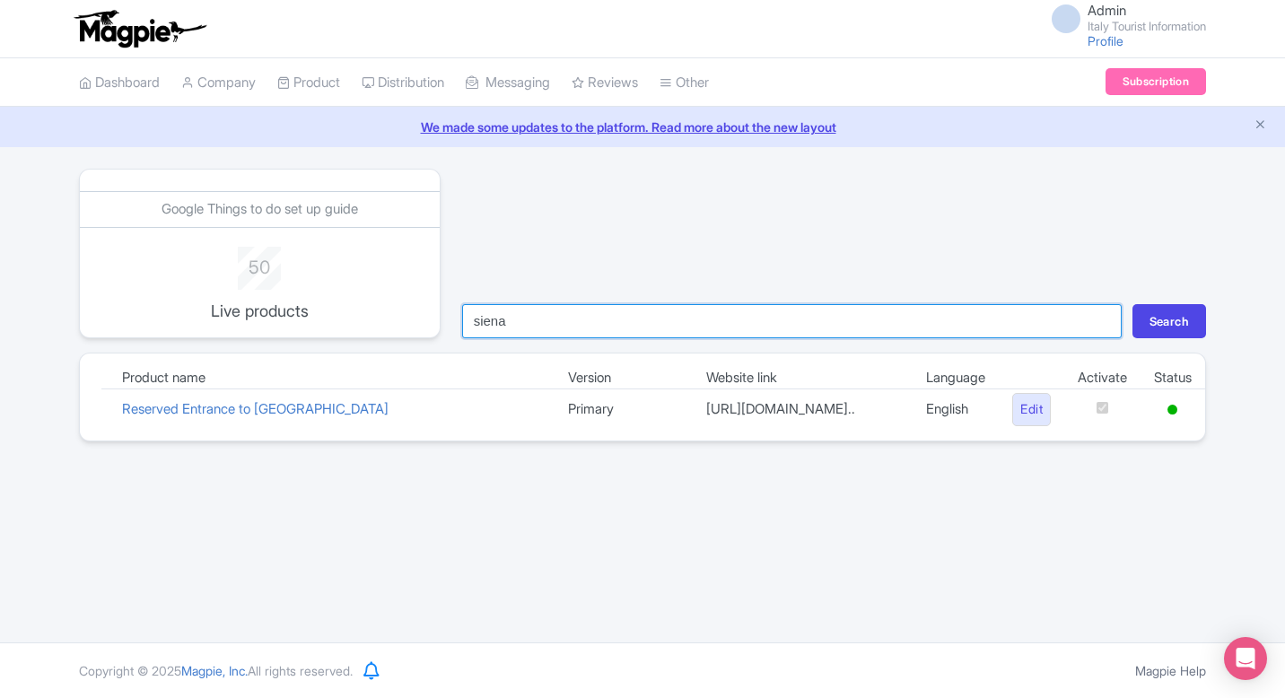
click at [536, 331] on input "siena" at bounding box center [791, 321] width 659 height 34
type input "s"
type input "sien"
click at [1132, 304] on button "Search" at bounding box center [1169, 321] width 74 height 34
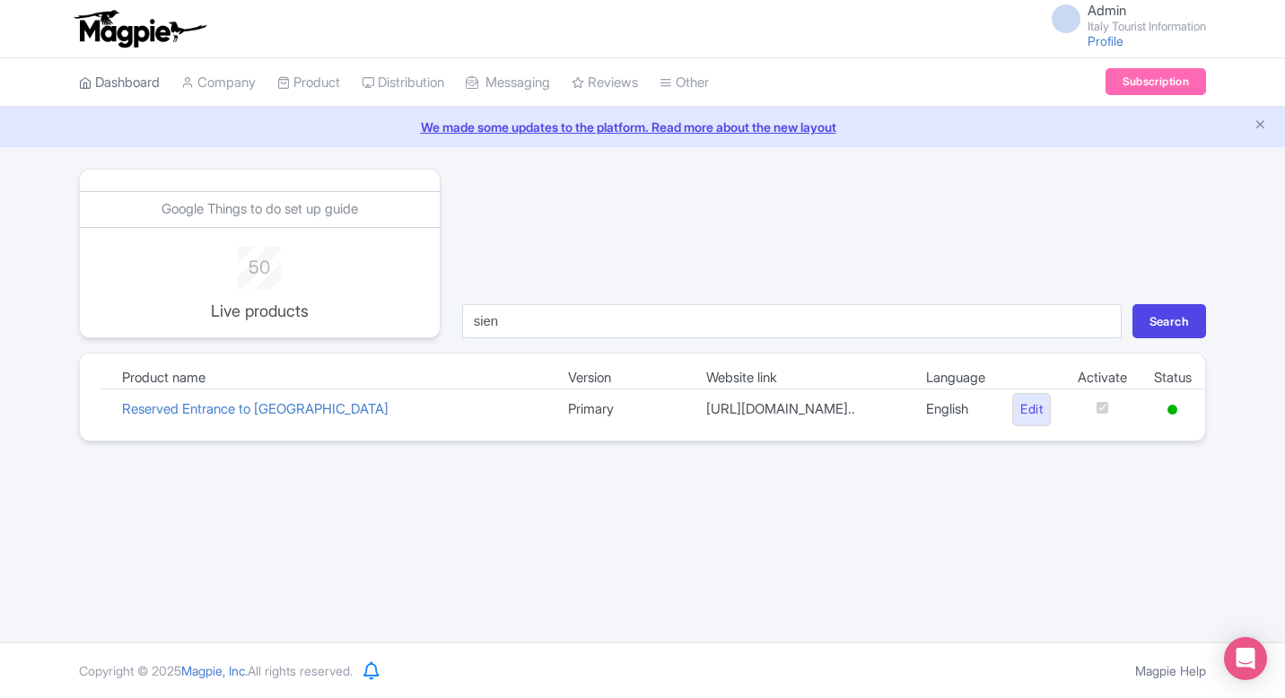
click at [139, 87] on link "Dashboard" at bounding box center [119, 82] width 81 height 49
click at [133, 77] on link "Dashboard" at bounding box center [119, 82] width 81 height 49
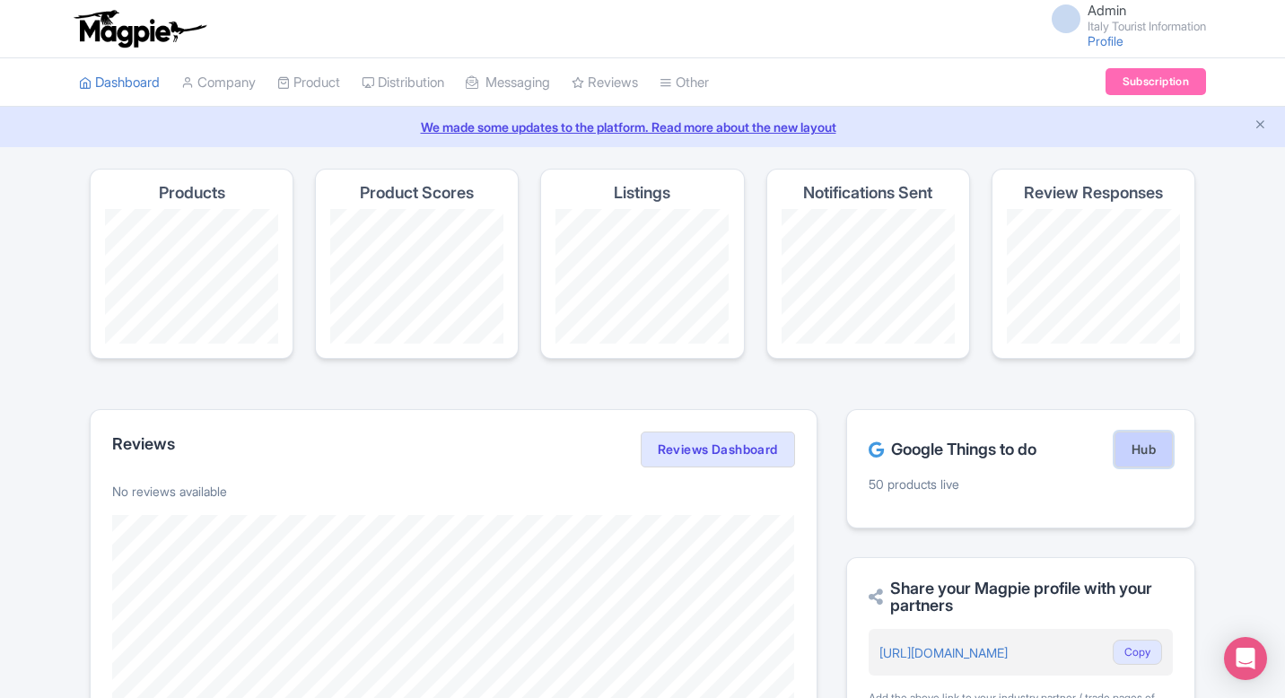
click at [1143, 447] on link "Hub" at bounding box center [1143, 450] width 58 height 36
click at [1129, 440] on link "Hub" at bounding box center [1143, 450] width 58 height 36
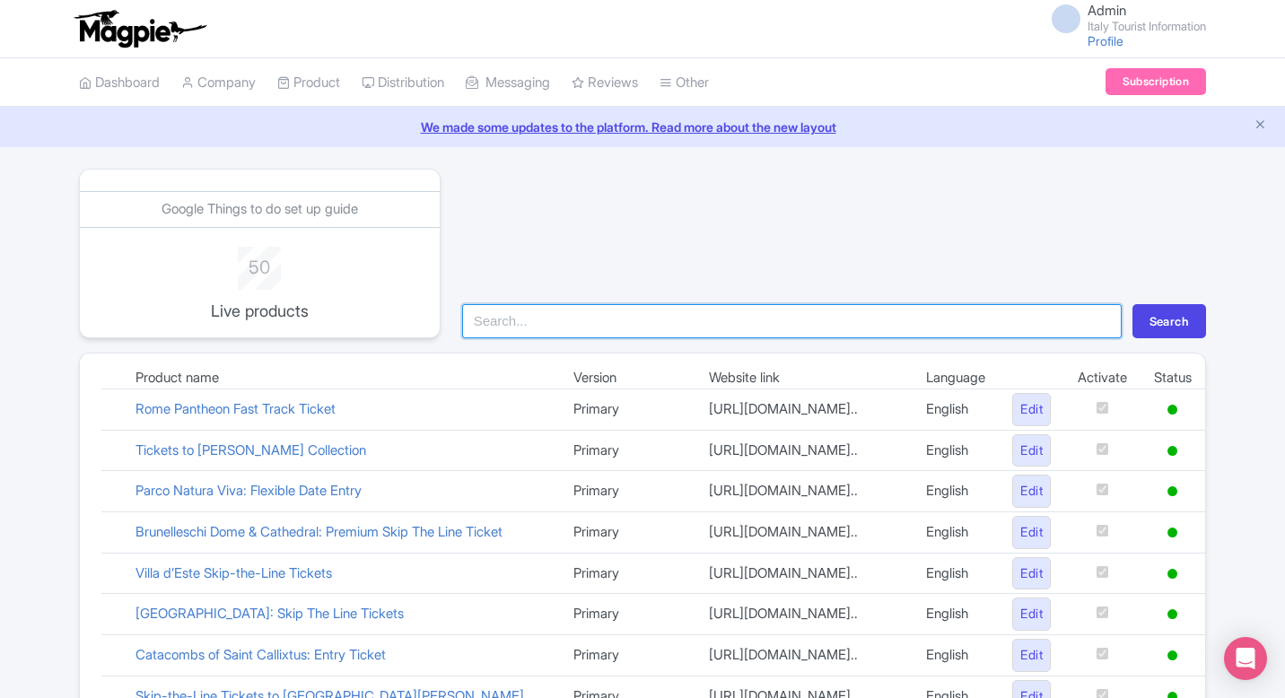
click at [567, 320] on input "search" at bounding box center [791, 321] width 659 height 34
type input "sien"
click at [1132, 304] on button "Search" at bounding box center [1169, 321] width 74 height 34
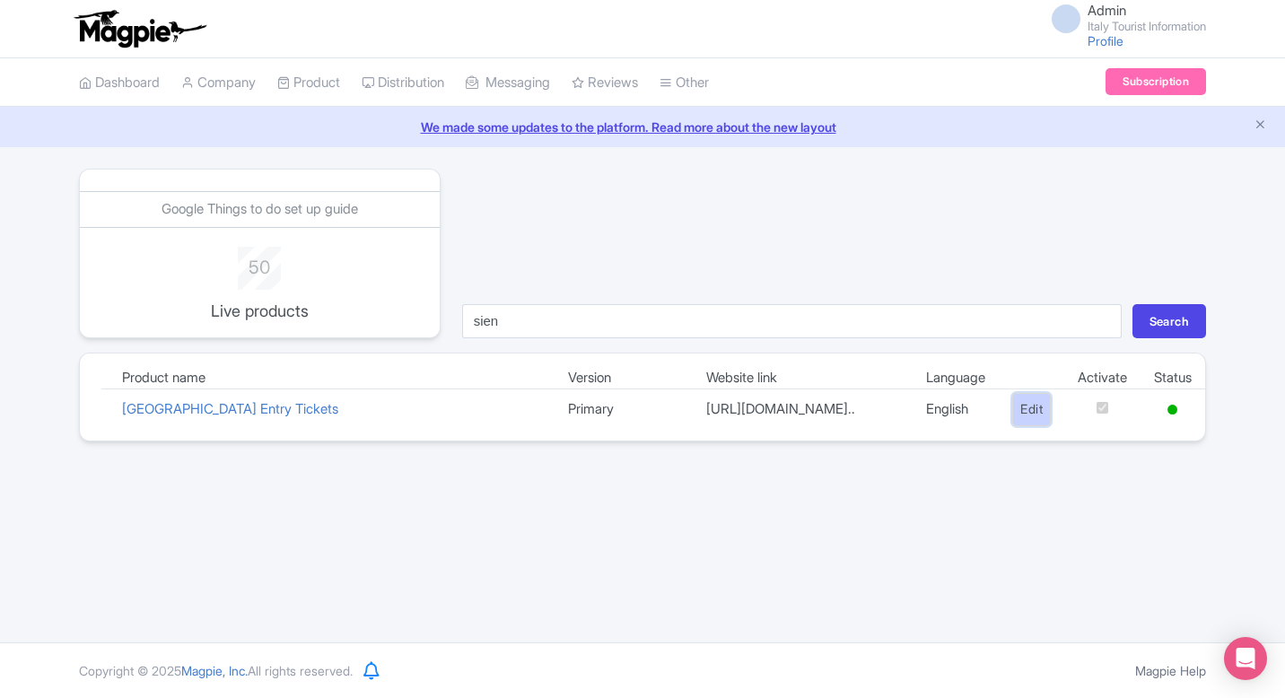
click at [1024, 417] on link "Edit" at bounding box center [1031, 409] width 39 height 33
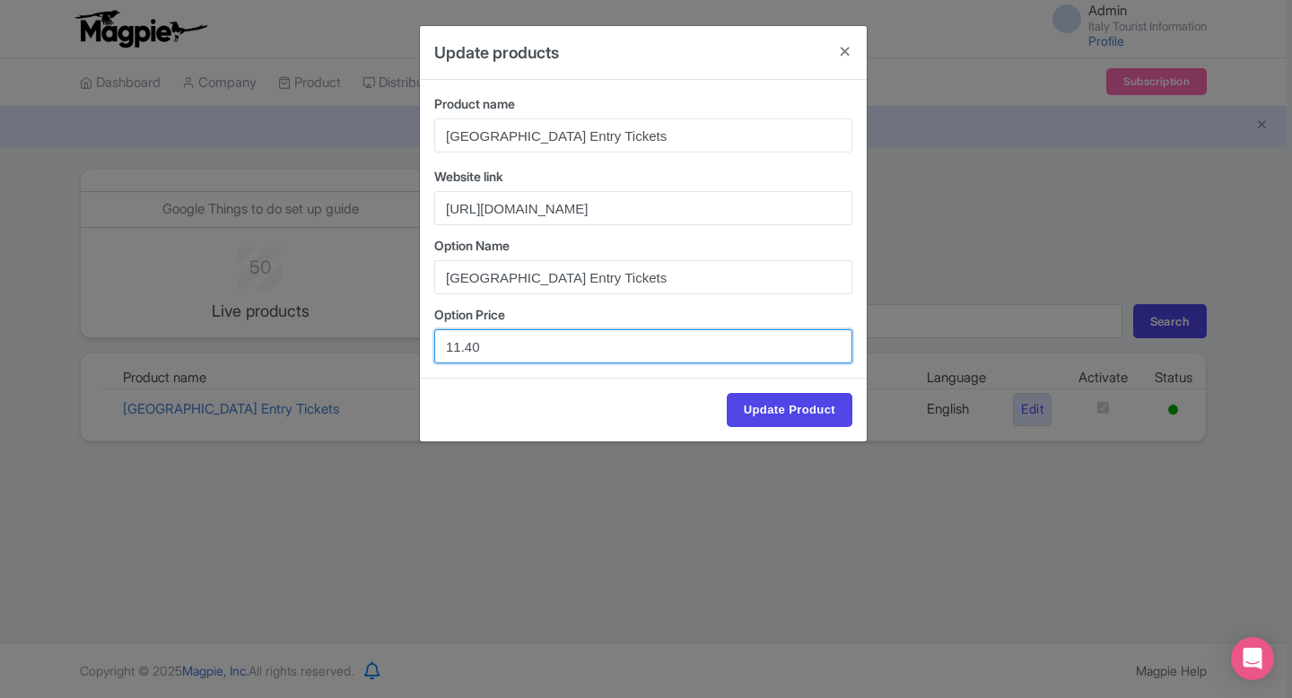
click at [456, 347] on input "11.40" at bounding box center [643, 346] width 418 height 34
click at [470, 347] on input "12.40" at bounding box center [643, 346] width 418 height 34
type input "12.00"
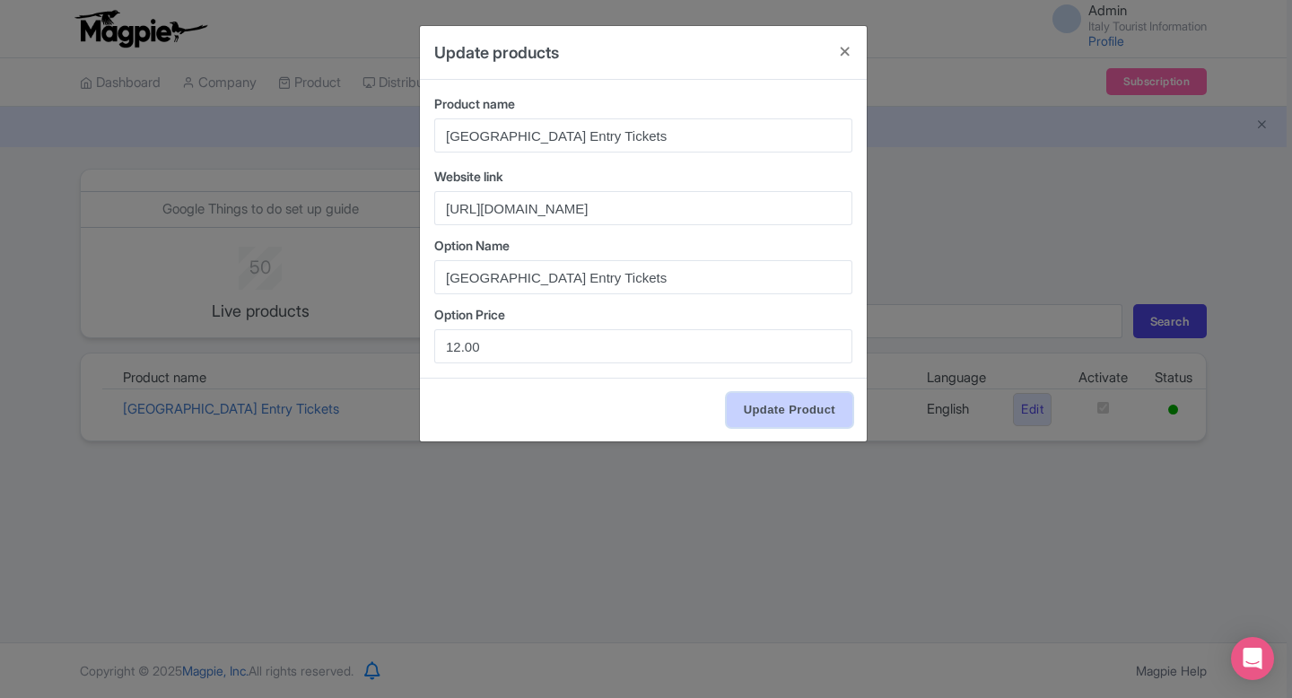
click at [750, 408] on input "Update Product" at bounding box center [790, 410] width 126 height 34
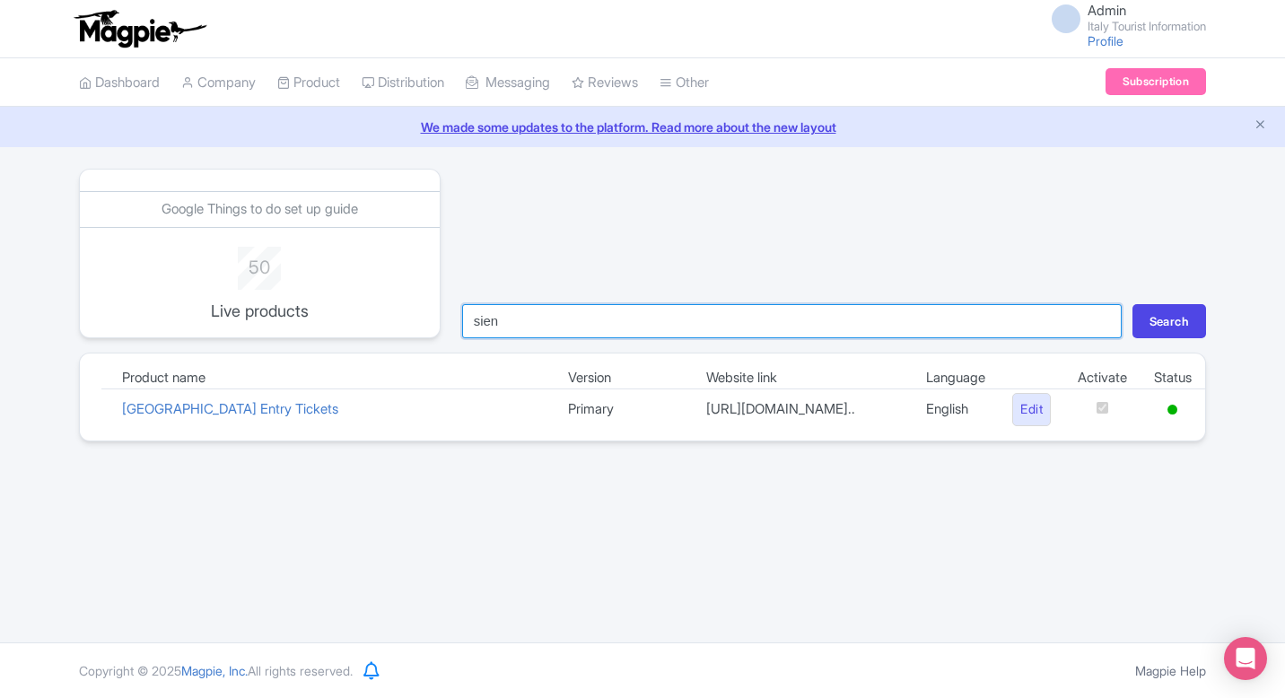
click at [596, 325] on input "sien" at bounding box center [791, 321] width 659 height 34
type input "milan"
click at [1132, 304] on button "Search" at bounding box center [1169, 321] width 74 height 34
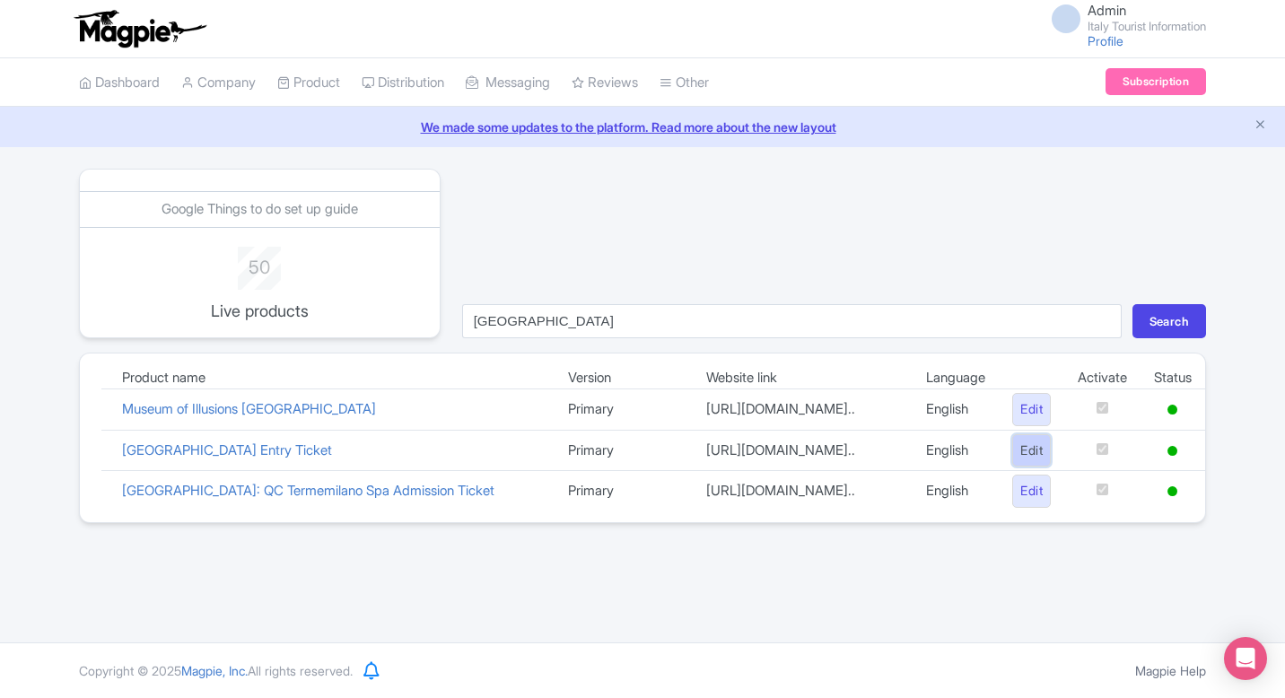
click at [1019, 467] on link "Edit" at bounding box center [1031, 450] width 39 height 33
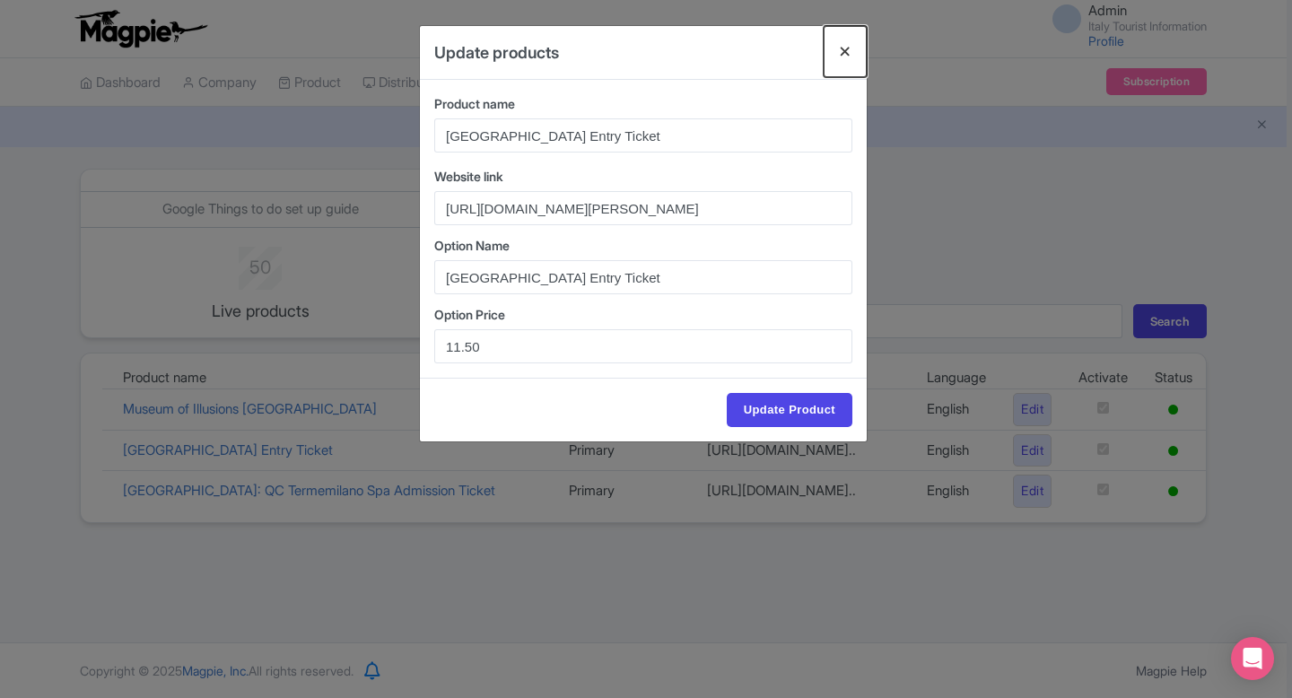
click at [841, 51] on button "Close" at bounding box center [845, 51] width 43 height 51
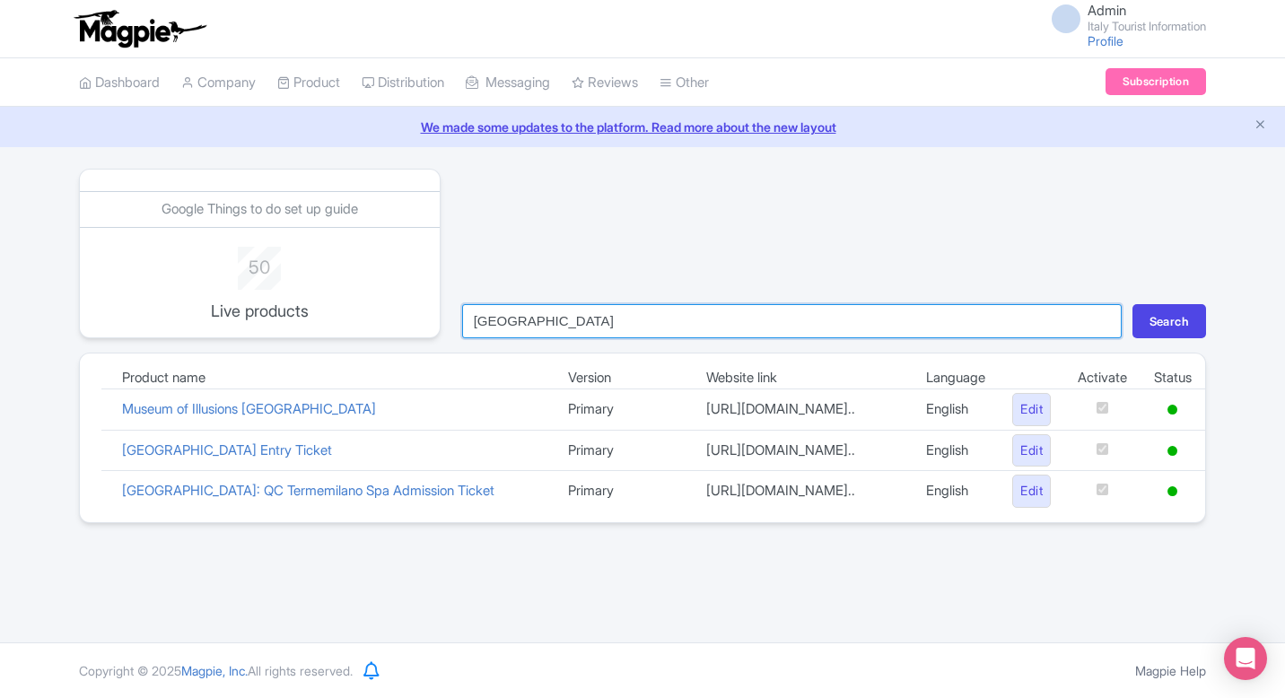
click at [539, 328] on input "milan" at bounding box center [791, 321] width 659 height 34
type input "c"
click at [1132, 304] on button "Search" at bounding box center [1169, 321] width 74 height 34
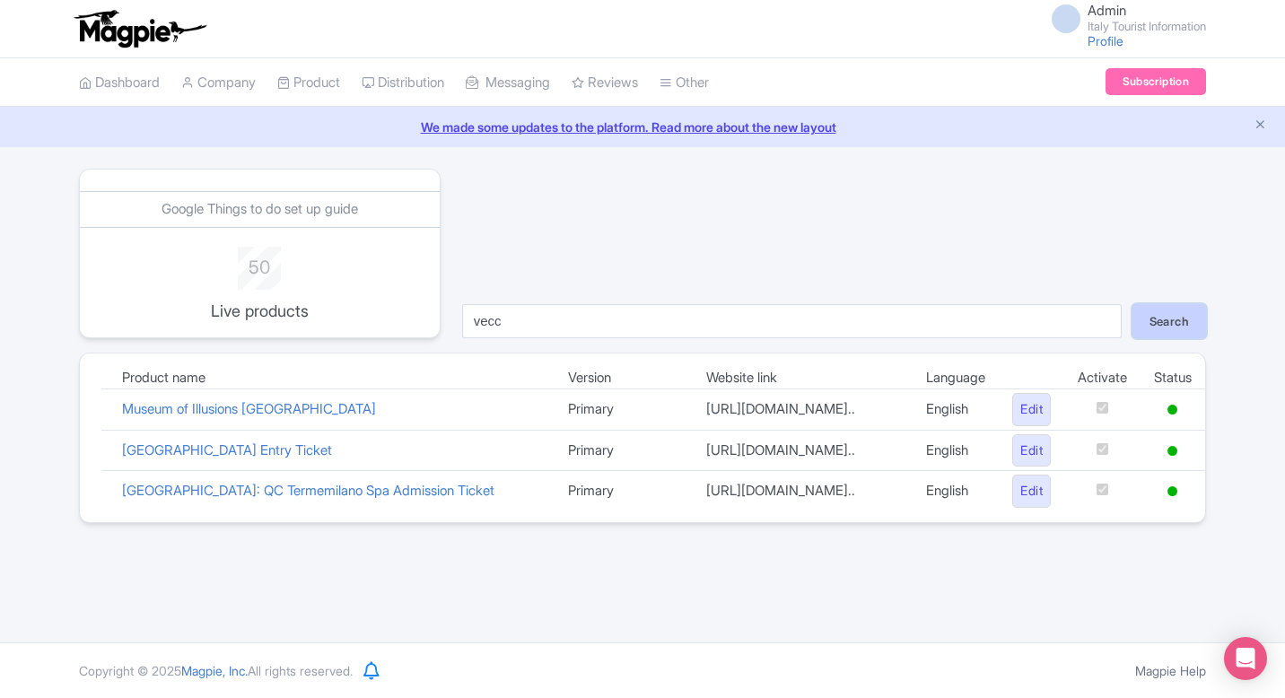
click at [1165, 325] on button "Search" at bounding box center [1169, 321] width 74 height 34
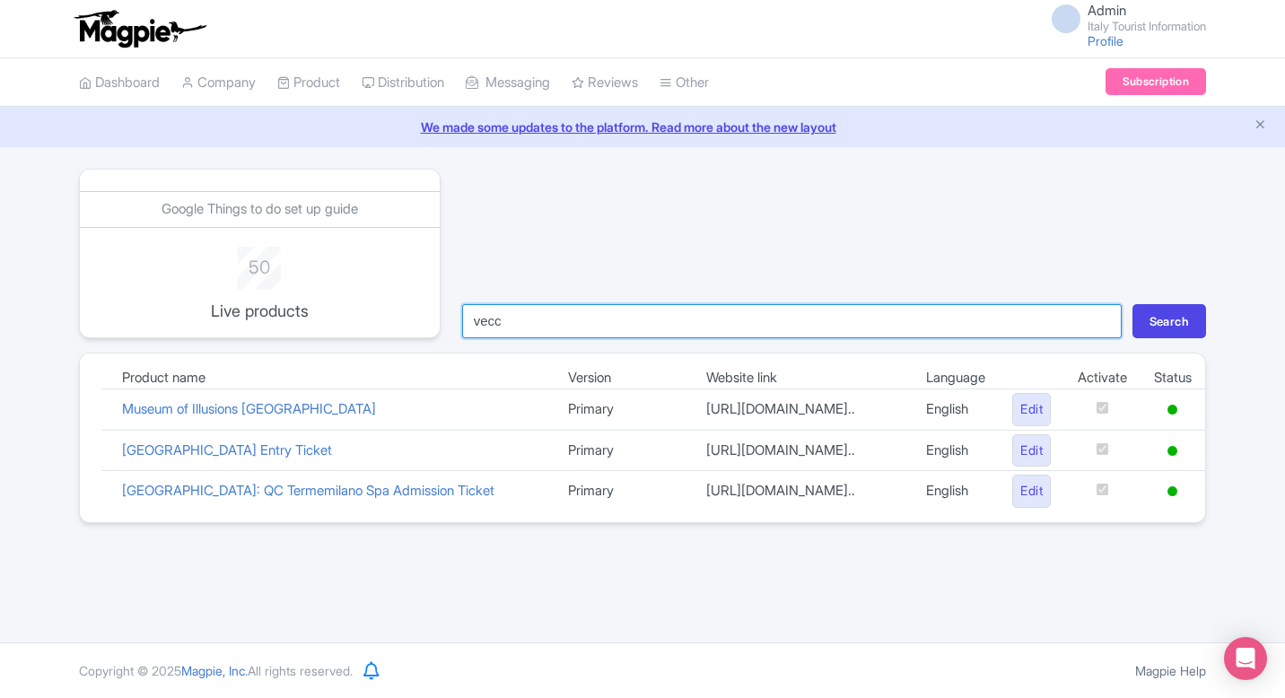
click at [658, 321] on input "vecc" at bounding box center [791, 321] width 659 height 34
type input "vecchio"
click at [1132, 304] on button "Search" at bounding box center [1169, 321] width 74 height 34
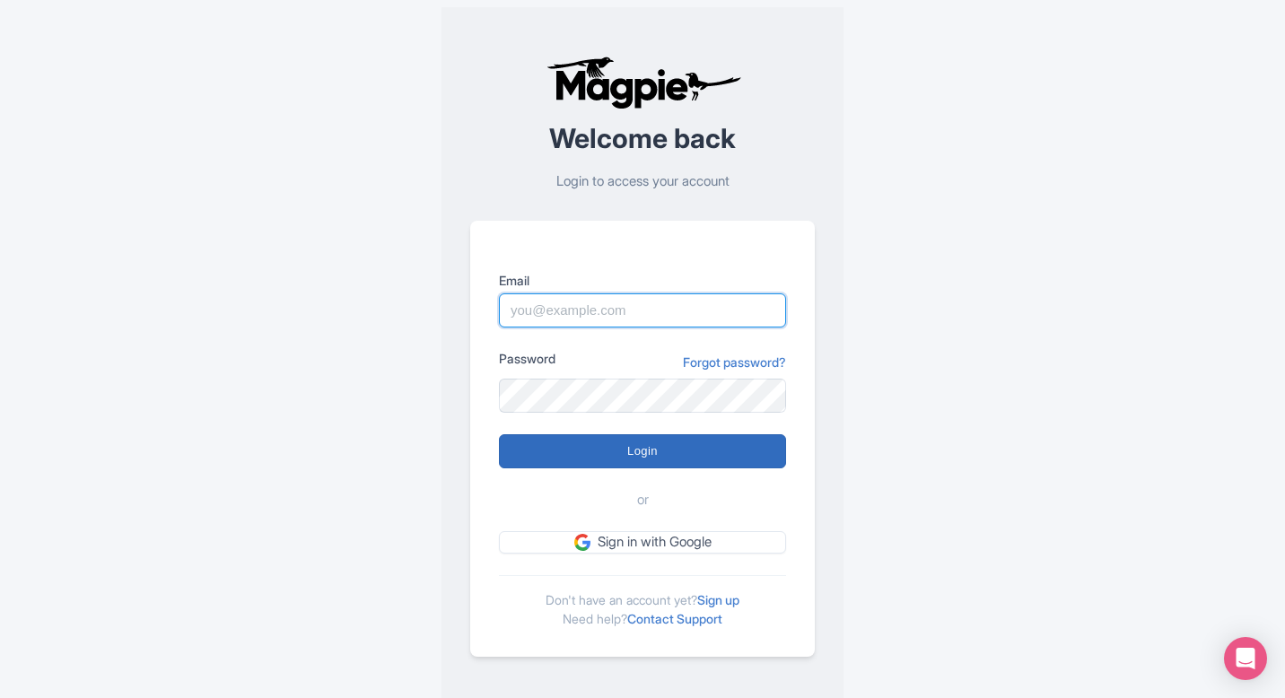
type input "[EMAIL_ADDRESS][DOMAIN_NAME]"
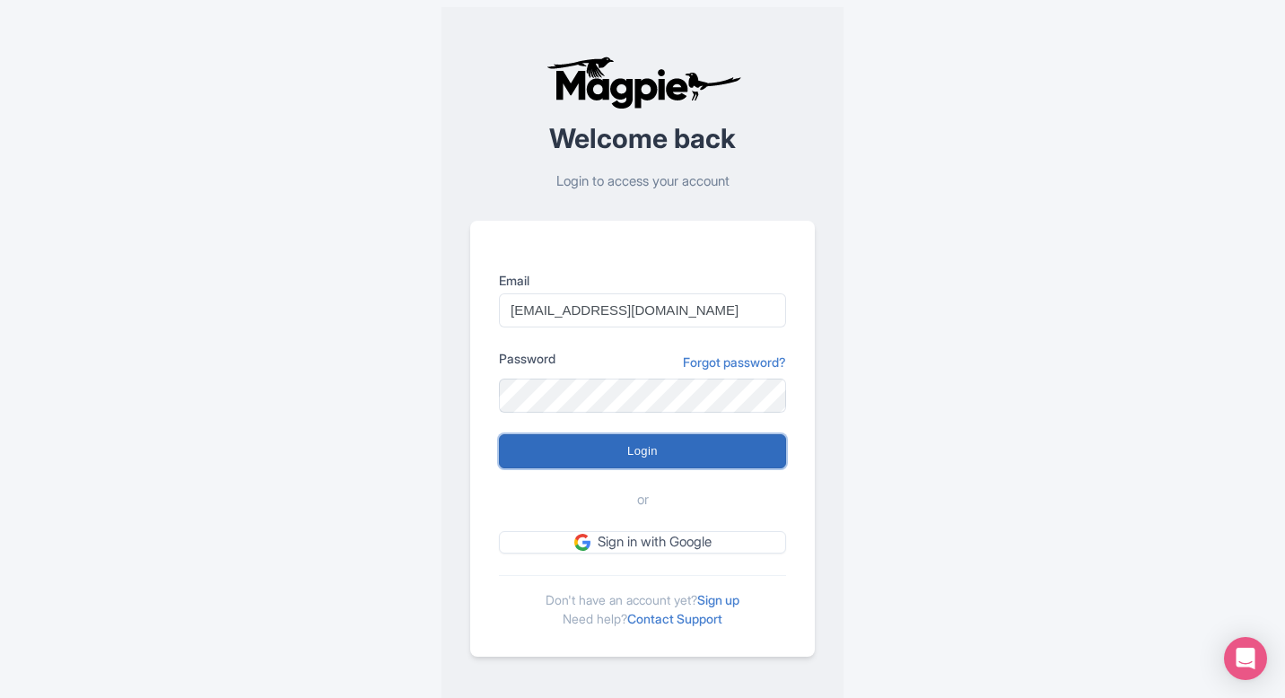
click at [612, 434] on input "Login" at bounding box center [642, 451] width 287 height 34
type input "Logging in..."
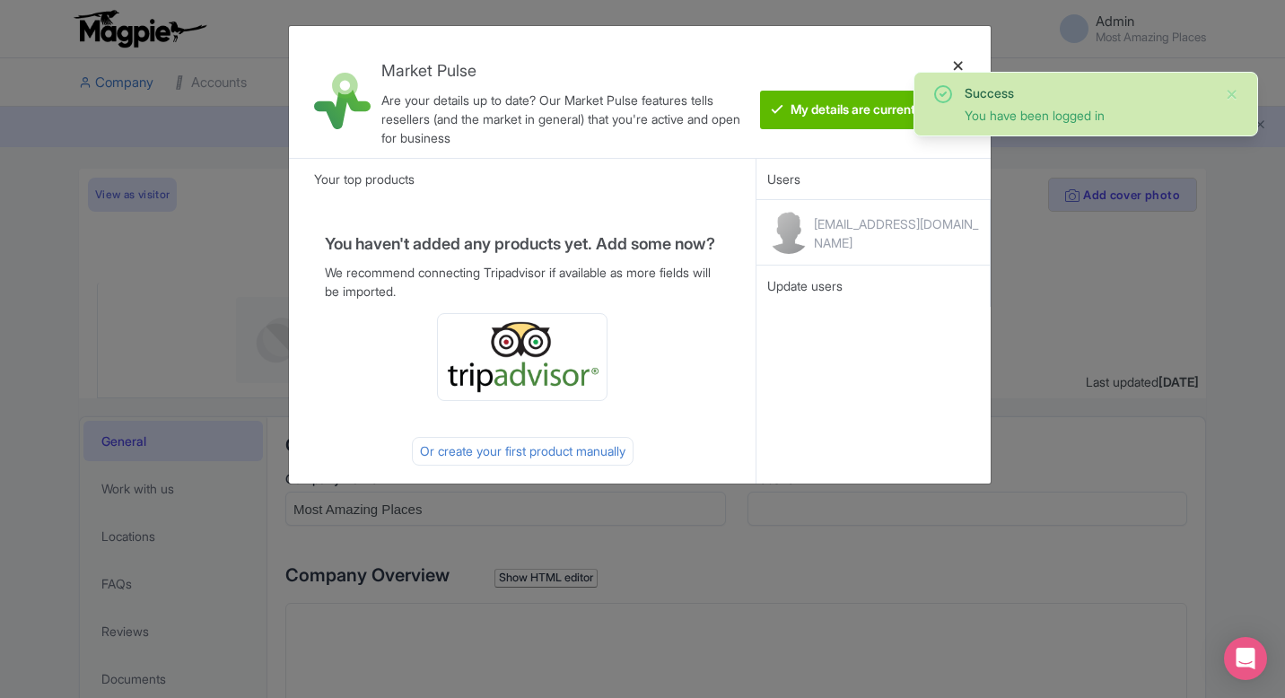
click at [962, 61] on div at bounding box center [958, 91] width 43 height 103
click at [953, 67] on div at bounding box center [958, 91] width 43 height 103
click at [971, 59] on div at bounding box center [958, 91] width 43 height 103
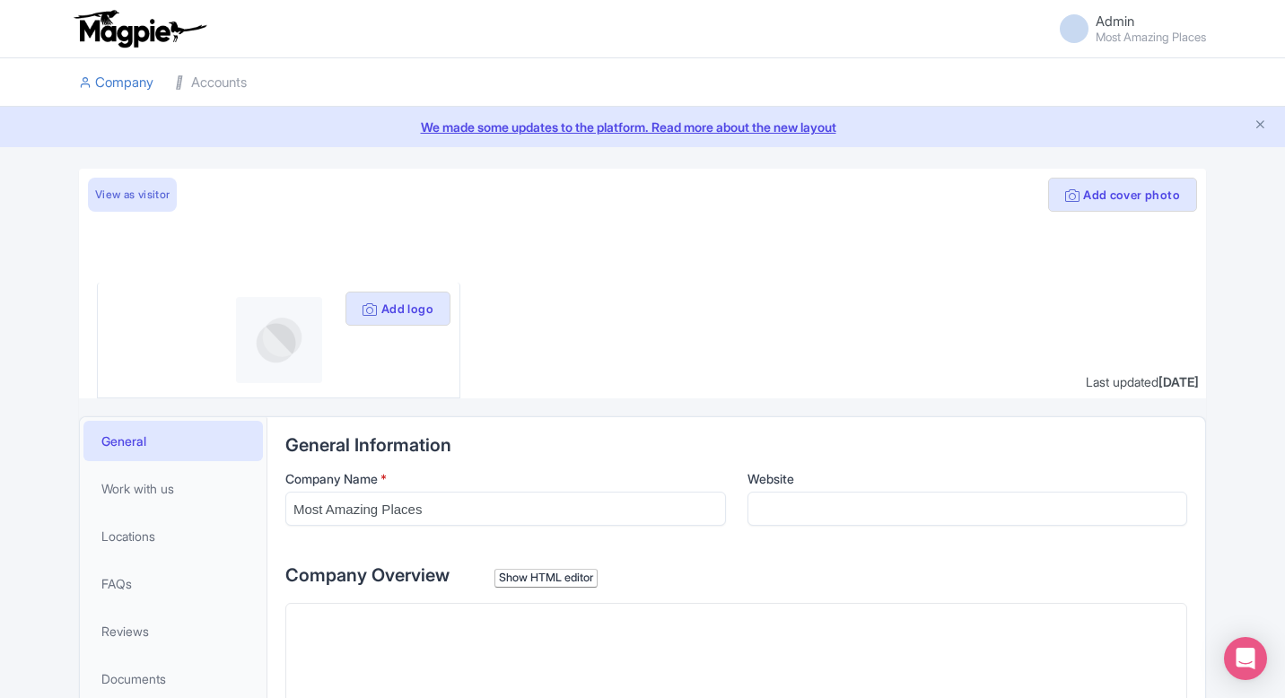
click at [253, 97] on li "Accounts" at bounding box center [210, 82] width 93 height 48
click at [233, 84] on link "Accounts" at bounding box center [211, 82] width 72 height 49
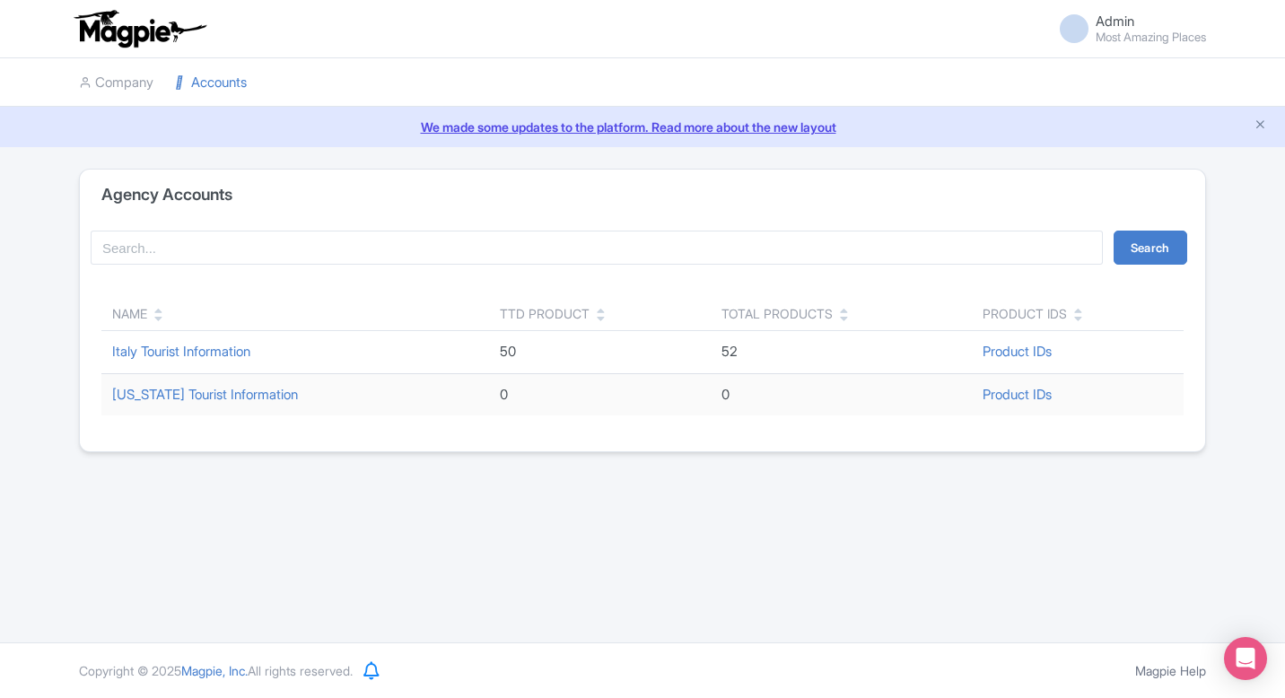
click at [208, 336] on td "Italy Tourist Information" at bounding box center [295, 352] width 388 height 43
click at [206, 352] on link "Italy Tourist Information" at bounding box center [181, 351] width 138 height 17
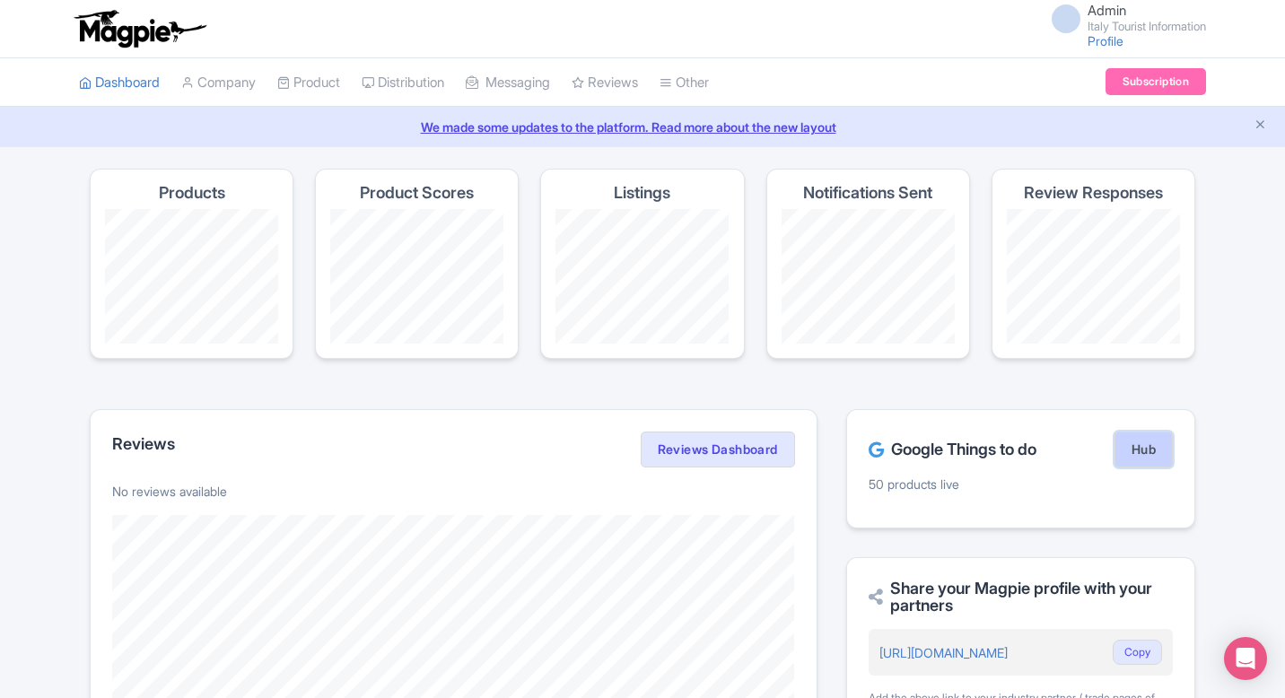
click at [1140, 447] on link "Hub" at bounding box center [1143, 450] width 58 height 36
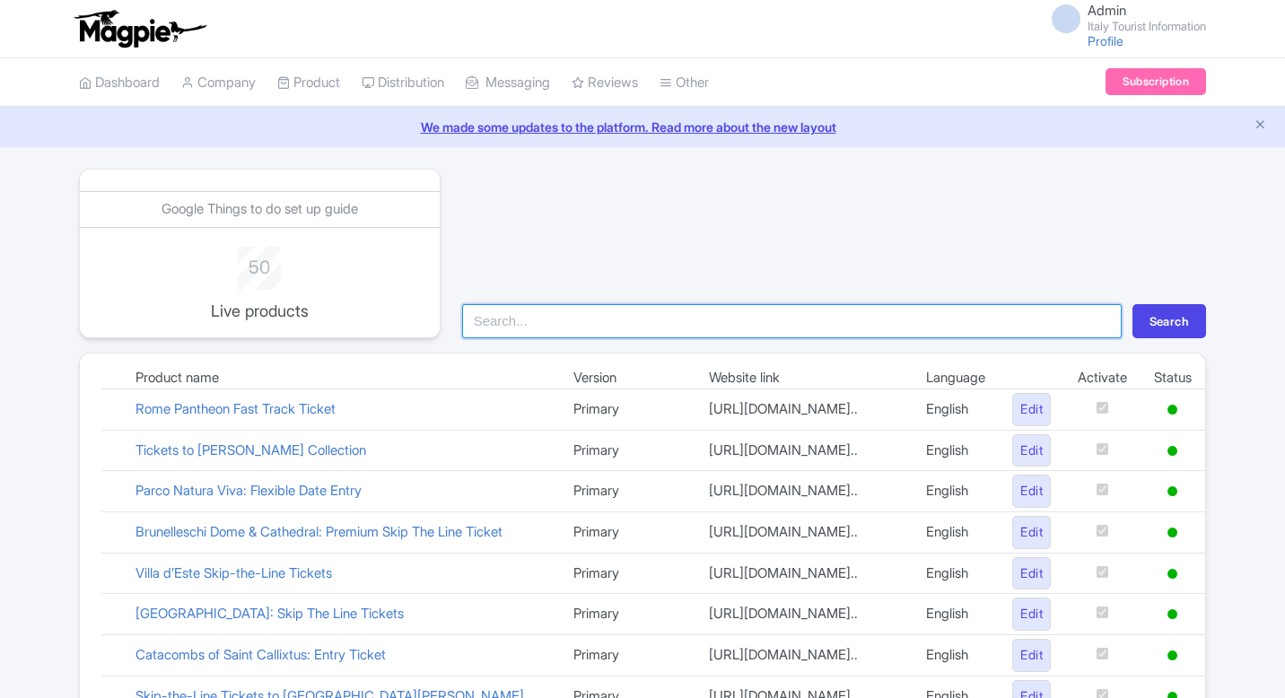
click at [728, 318] on input "search" at bounding box center [791, 321] width 659 height 34
type input "vecc"
click at [1132, 304] on button "Search" at bounding box center [1169, 321] width 74 height 34
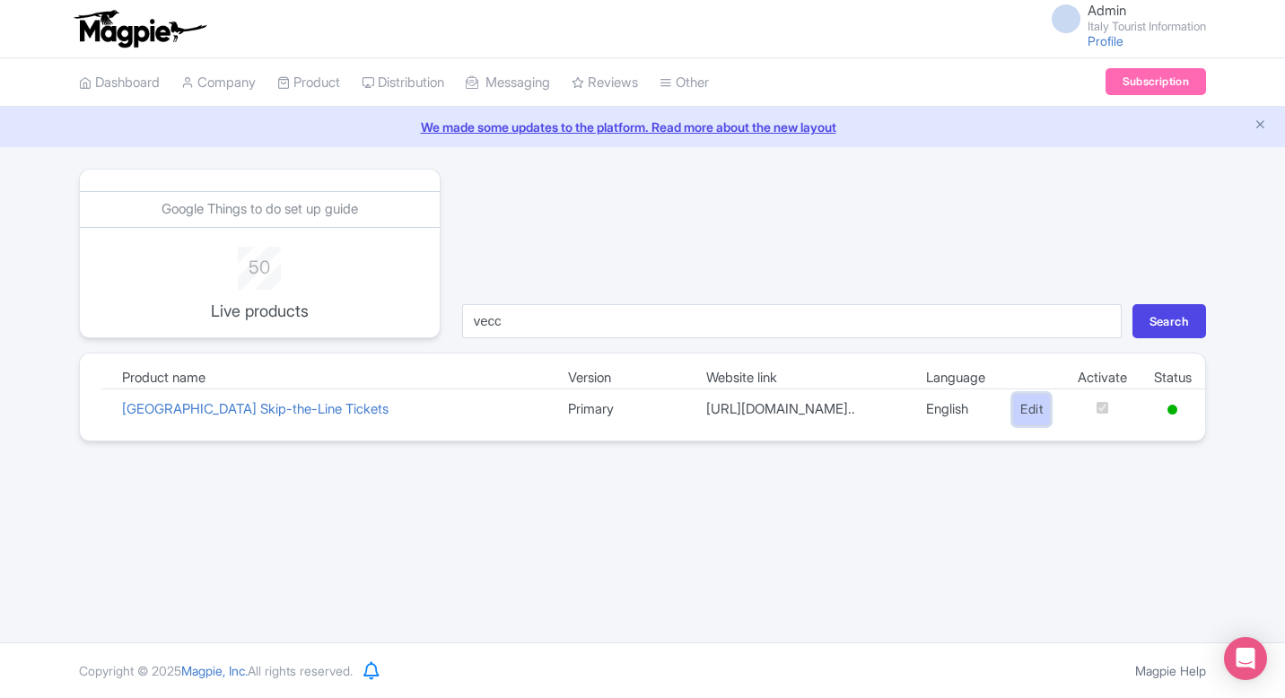
click at [1034, 416] on link "Edit" at bounding box center [1031, 409] width 39 height 33
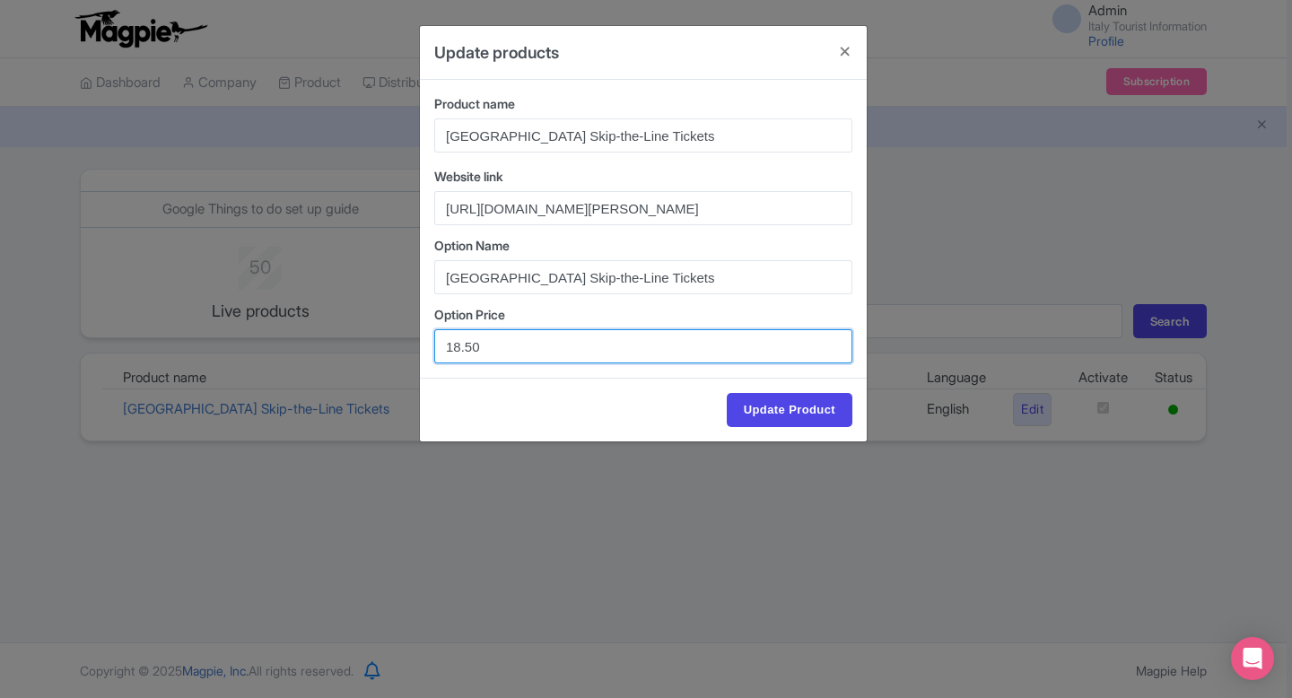
click at [458, 344] on input "18.50" at bounding box center [643, 346] width 418 height 34
type input "19.00"
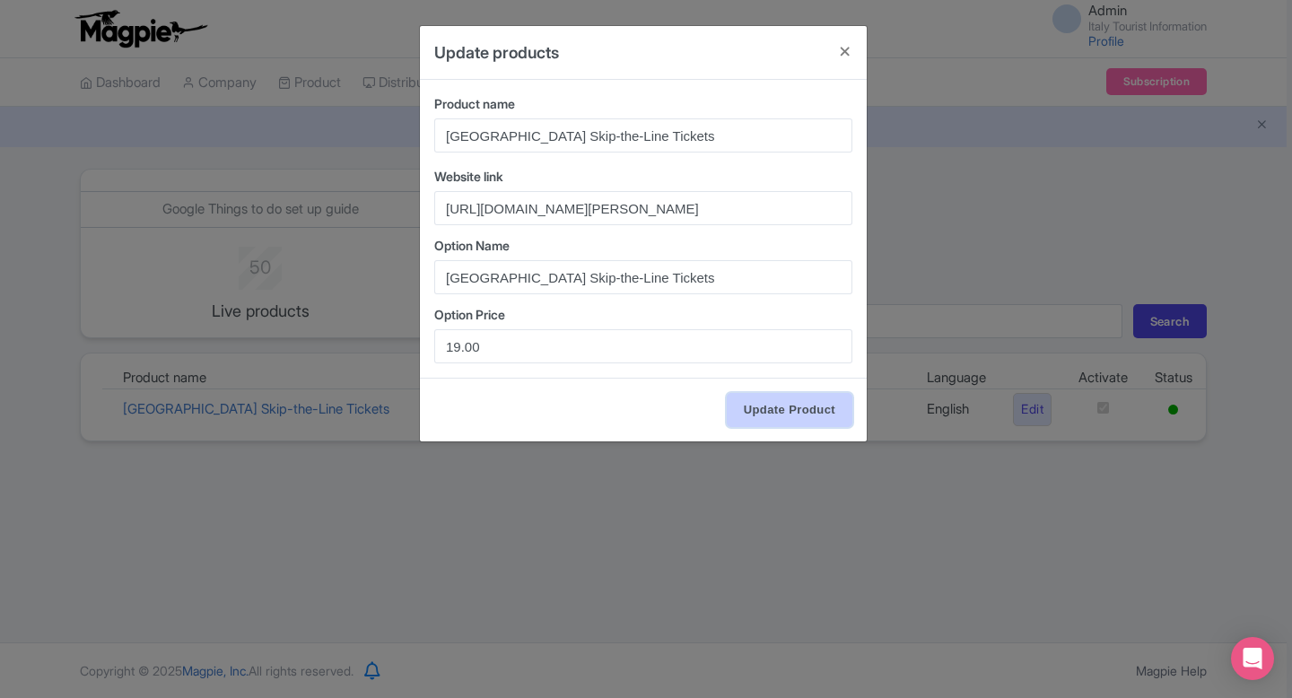
click at [751, 400] on input "Update Product" at bounding box center [790, 410] width 126 height 34
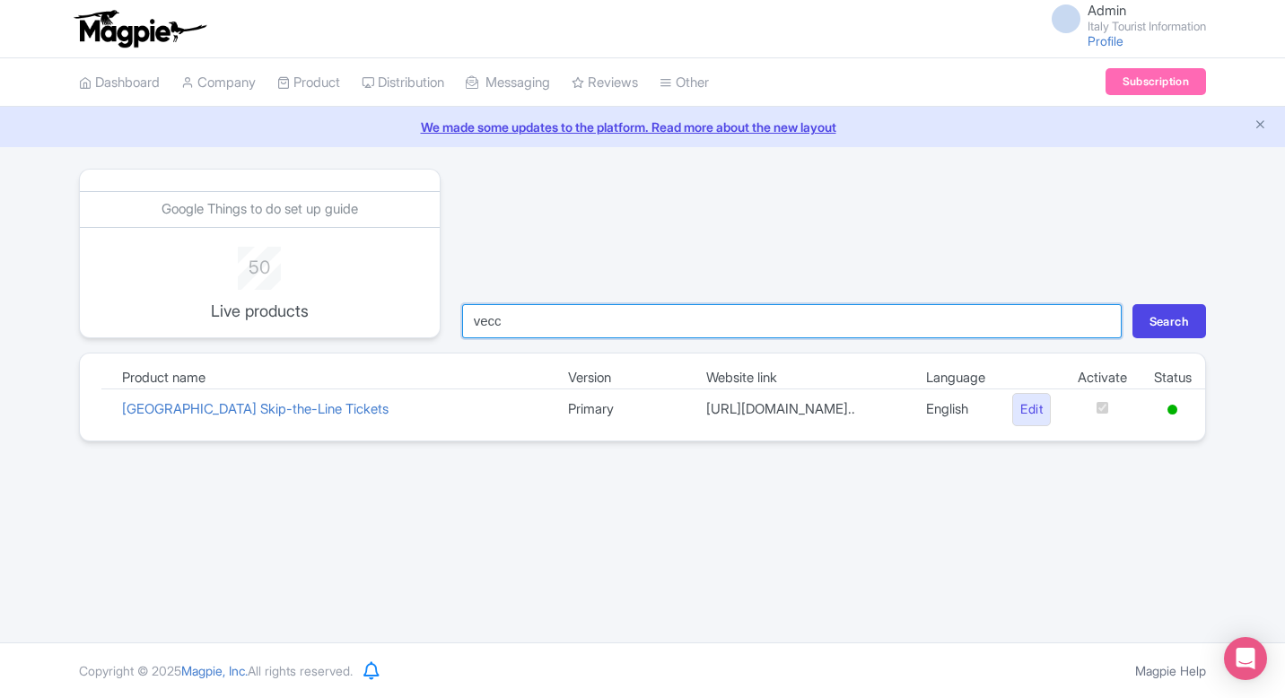
click at [577, 331] on input "vecc" at bounding box center [791, 321] width 659 height 34
type input "pitti"
click at [1132, 304] on button "Search" at bounding box center [1169, 321] width 74 height 34
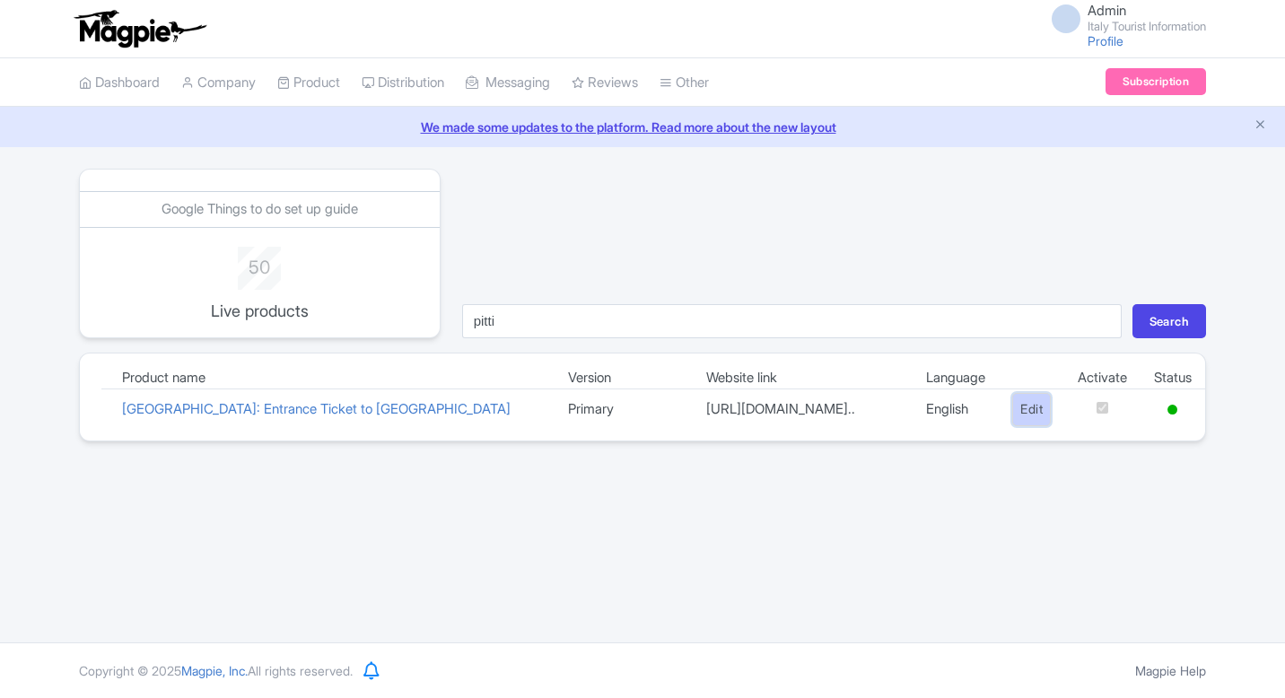
click at [1012, 416] on link "Edit" at bounding box center [1031, 409] width 39 height 33
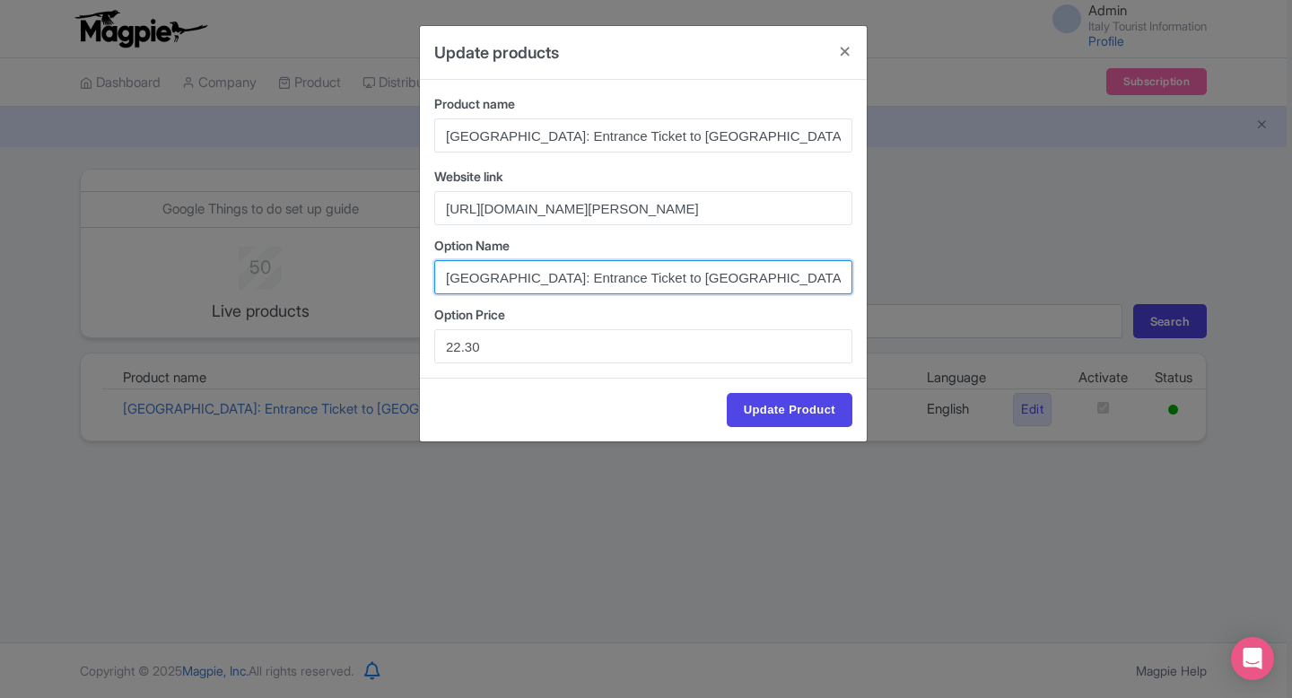
click at [588, 280] on input "[GEOGRAPHIC_DATA]: Entrance Ticket to [GEOGRAPHIC_DATA]" at bounding box center [643, 277] width 418 height 34
paste input "+ Audio App"
type input "[GEOGRAPHIC_DATA]: Entrance Ticket to [GEOGRAPHIC_DATA] + Audio App"
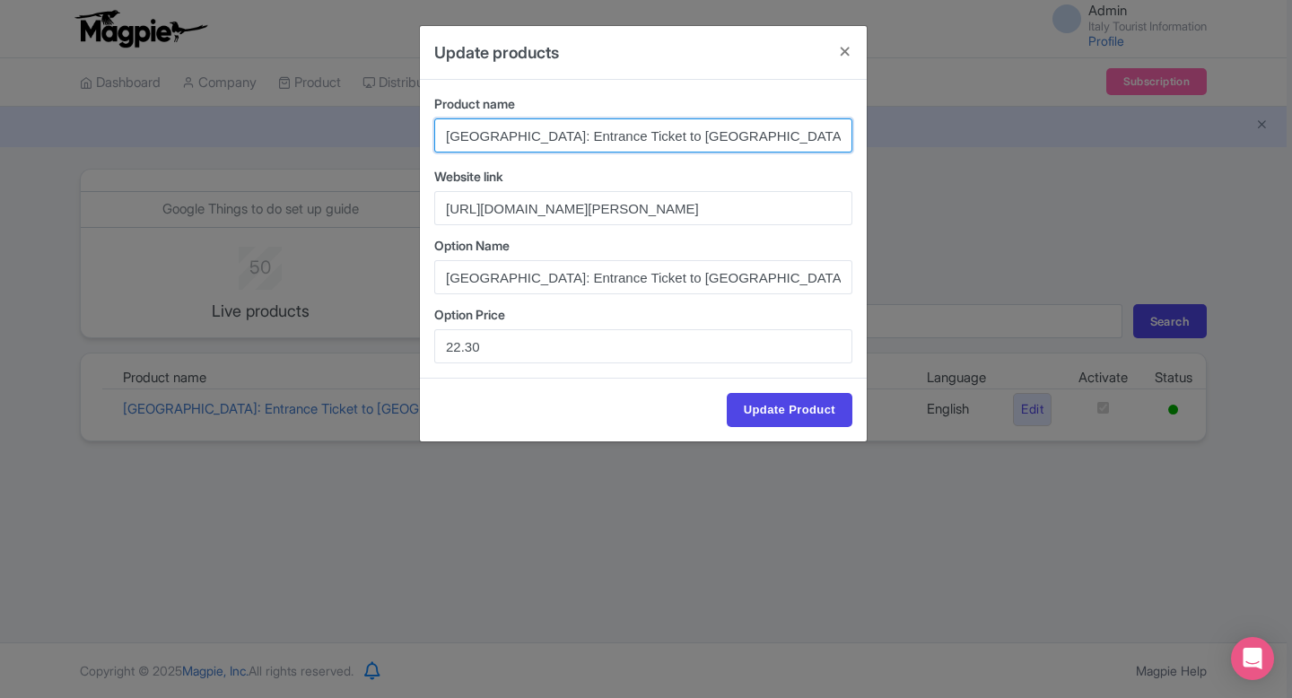
click at [603, 137] on input "[GEOGRAPHIC_DATA]: Entrance Ticket to [GEOGRAPHIC_DATA]" at bounding box center [643, 135] width 418 height 34
paste input "+ Audio App"
type input "[GEOGRAPHIC_DATA]: Entrance Ticket to [GEOGRAPHIC_DATA] + Audio App"
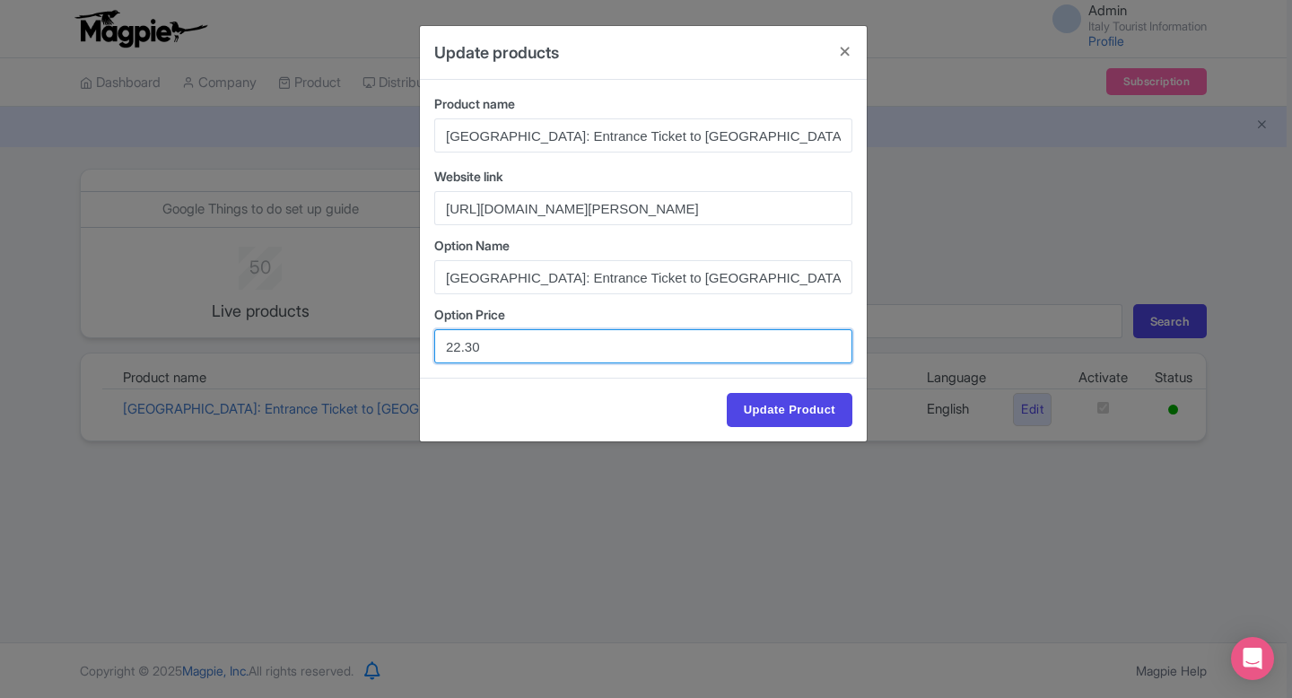
click at [458, 348] on input "22.30" at bounding box center [643, 346] width 418 height 34
type input "23.00"
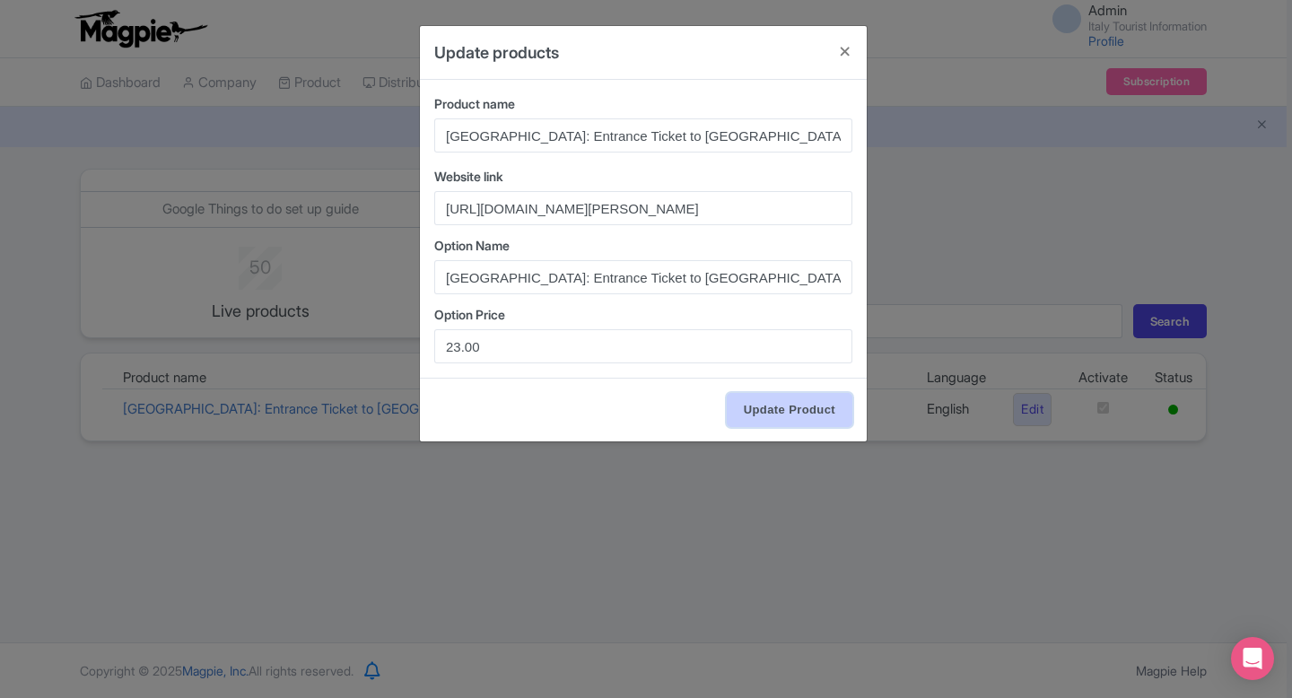
click at [781, 401] on input "Update Product" at bounding box center [790, 410] width 126 height 34
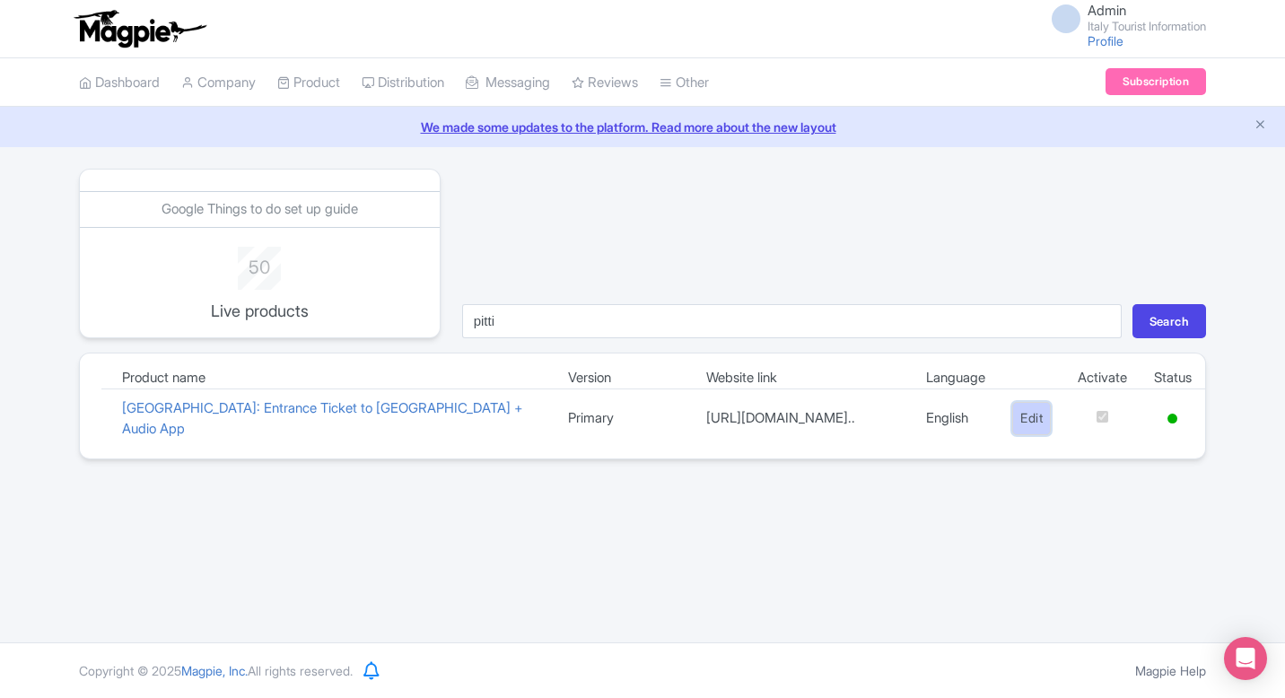
click at [1033, 419] on link "Edit" at bounding box center [1031, 418] width 39 height 33
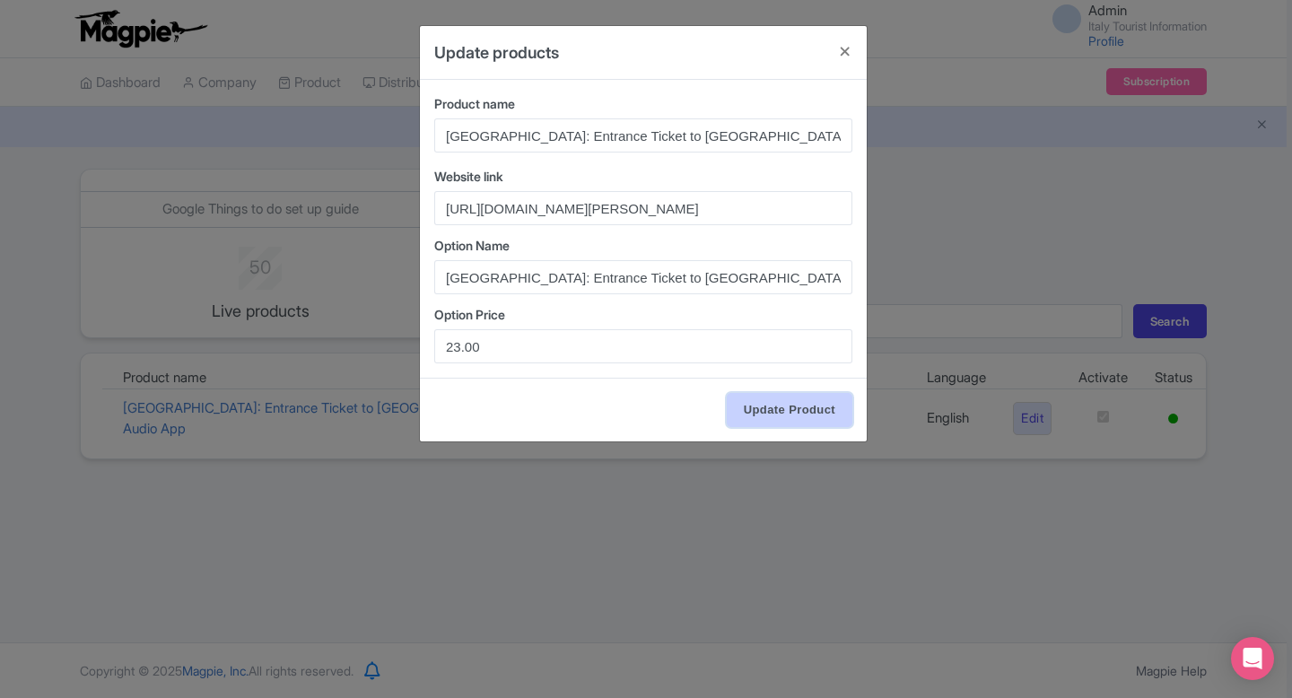
click at [765, 419] on input "Update Product" at bounding box center [790, 410] width 126 height 34
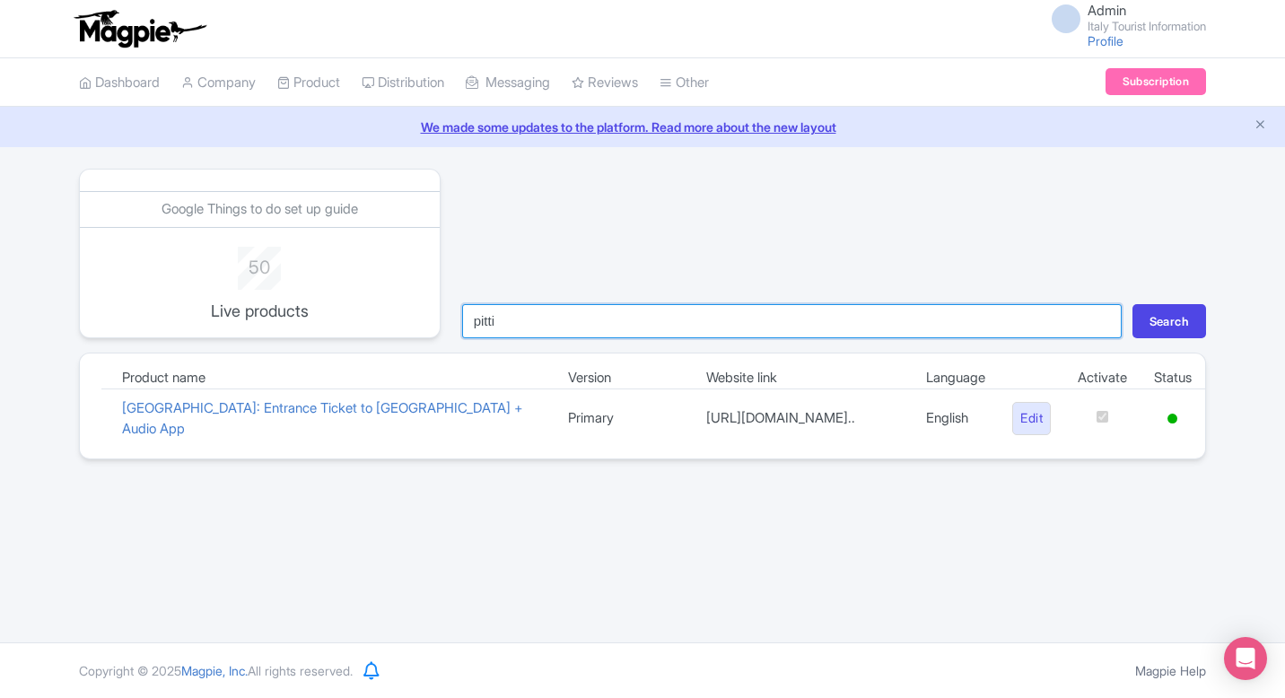
click at [566, 314] on input "pitti" at bounding box center [791, 321] width 659 height 34
type input "medi"
click at [1132, 304] on button "Search" at bounding box center [1169, 321] width 74 height 34
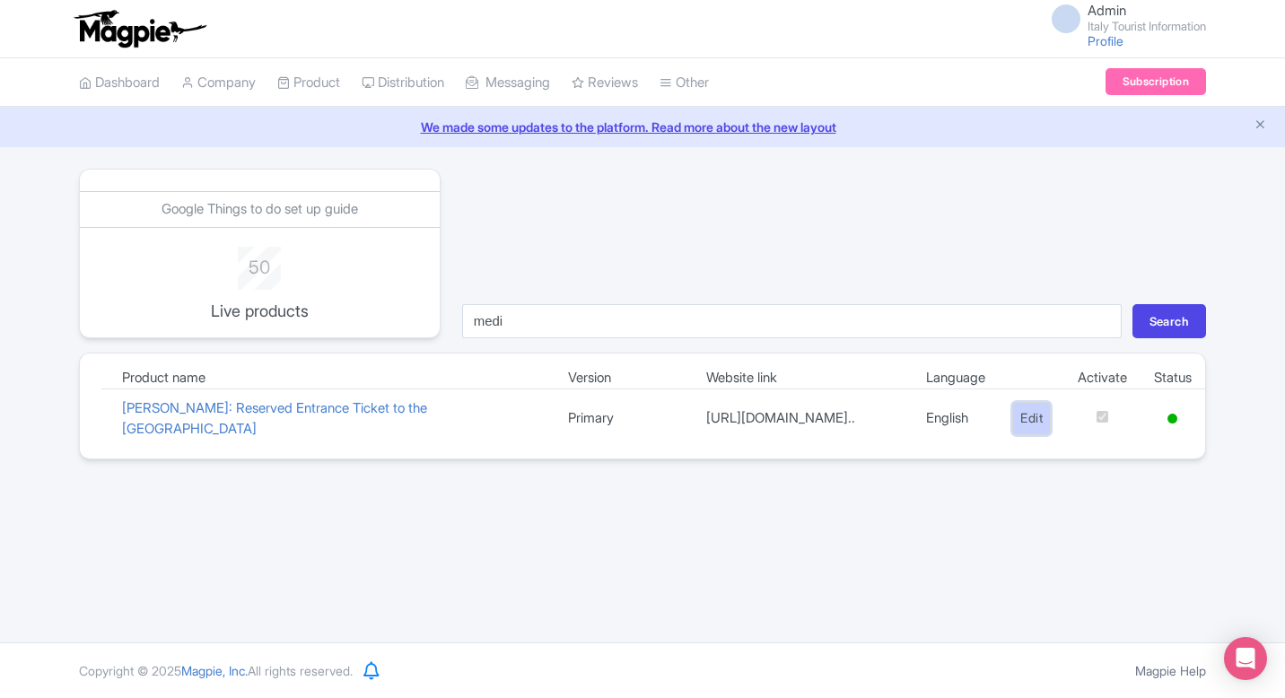
click at [1034, 414] on link "Edit" at bounding box center [1031, 418] width 39 height 33
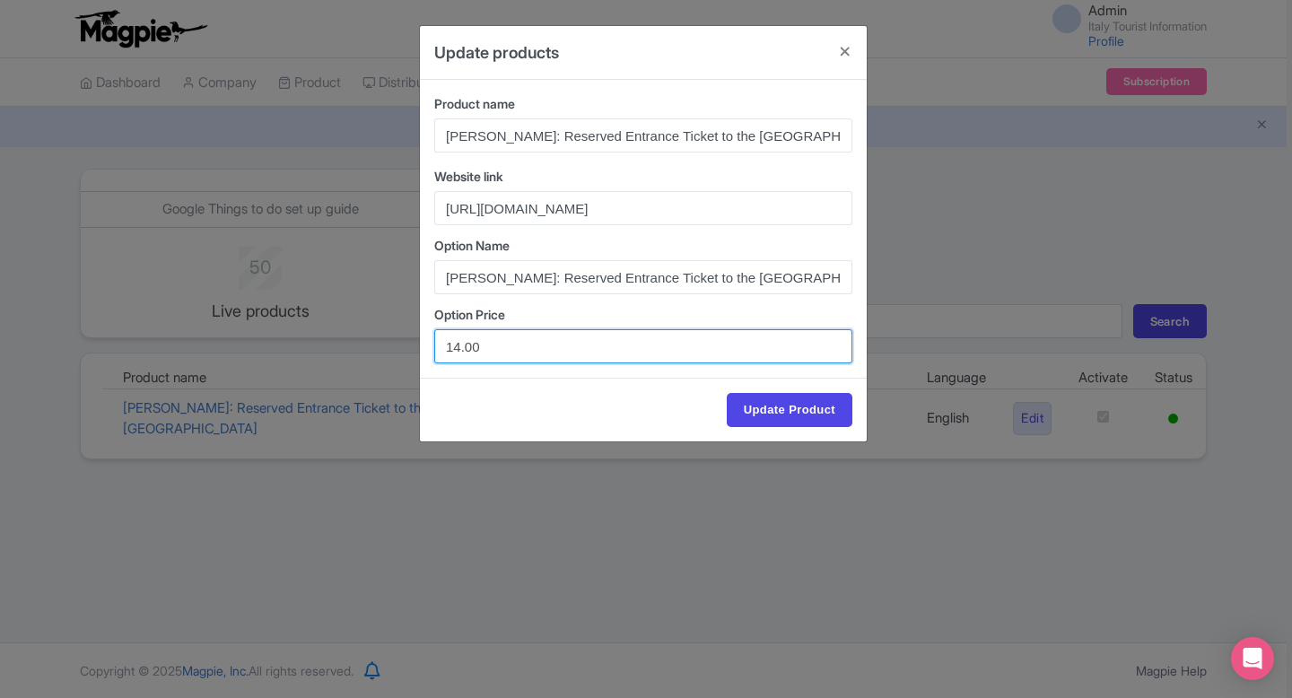
click at [458, 346] on input "14.00" at bounding box center [643, 346] width 418 height 34
type input "15.00"
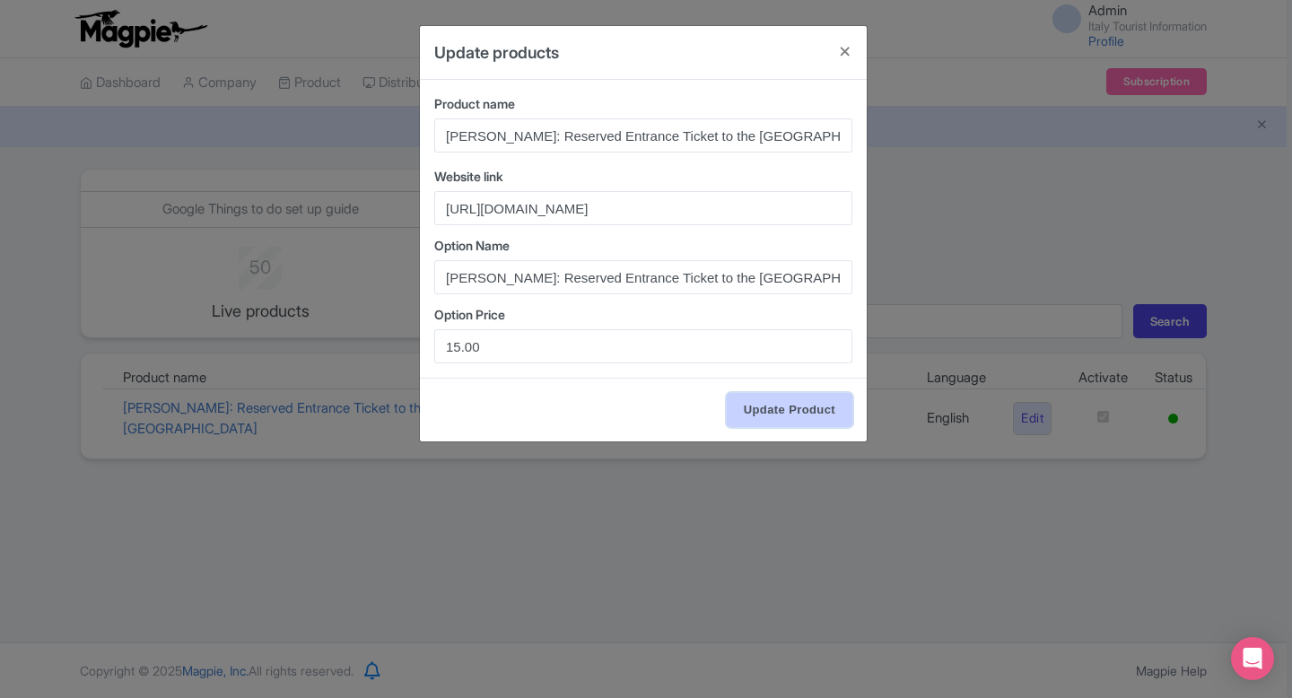
click at [794, 409] on input "Update Product" at bounding box center [790, 410] width 126 height 34
click at [774, 404] on input "Update Product" at bounding box center [790, 410] width 126 height 34
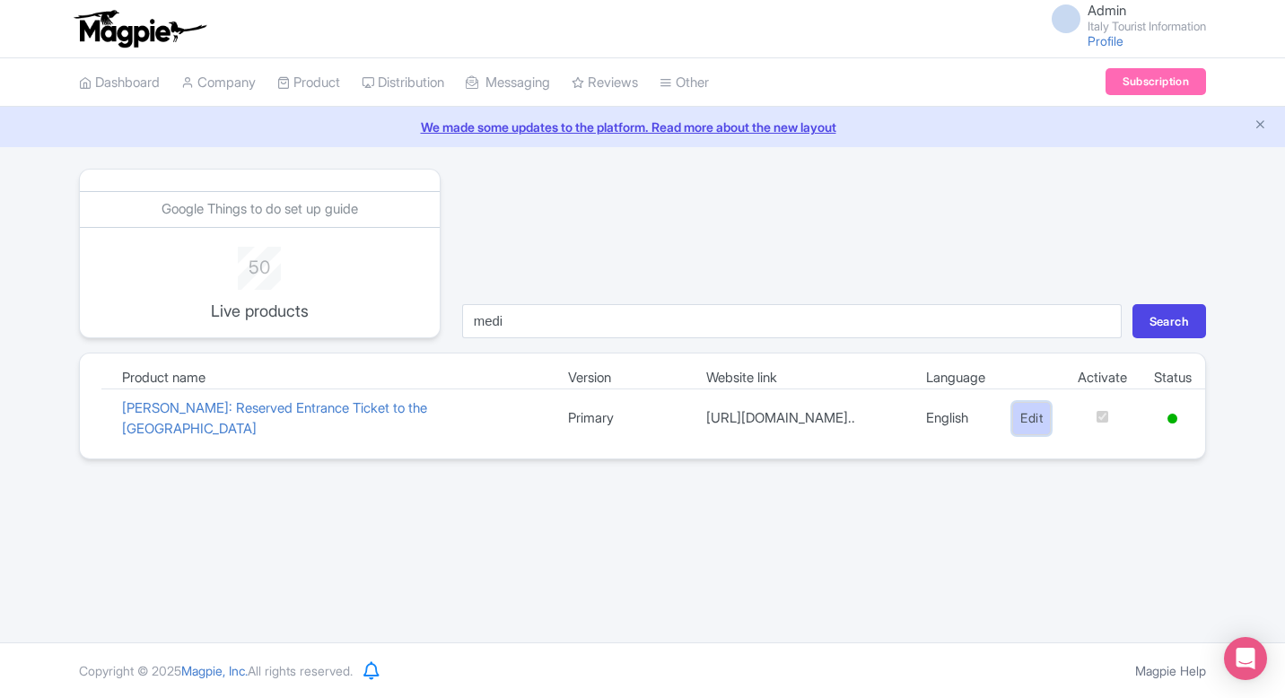
click at [1017, 425] on link "Edit" at bounding box center [1031, 418] width 39 height 33
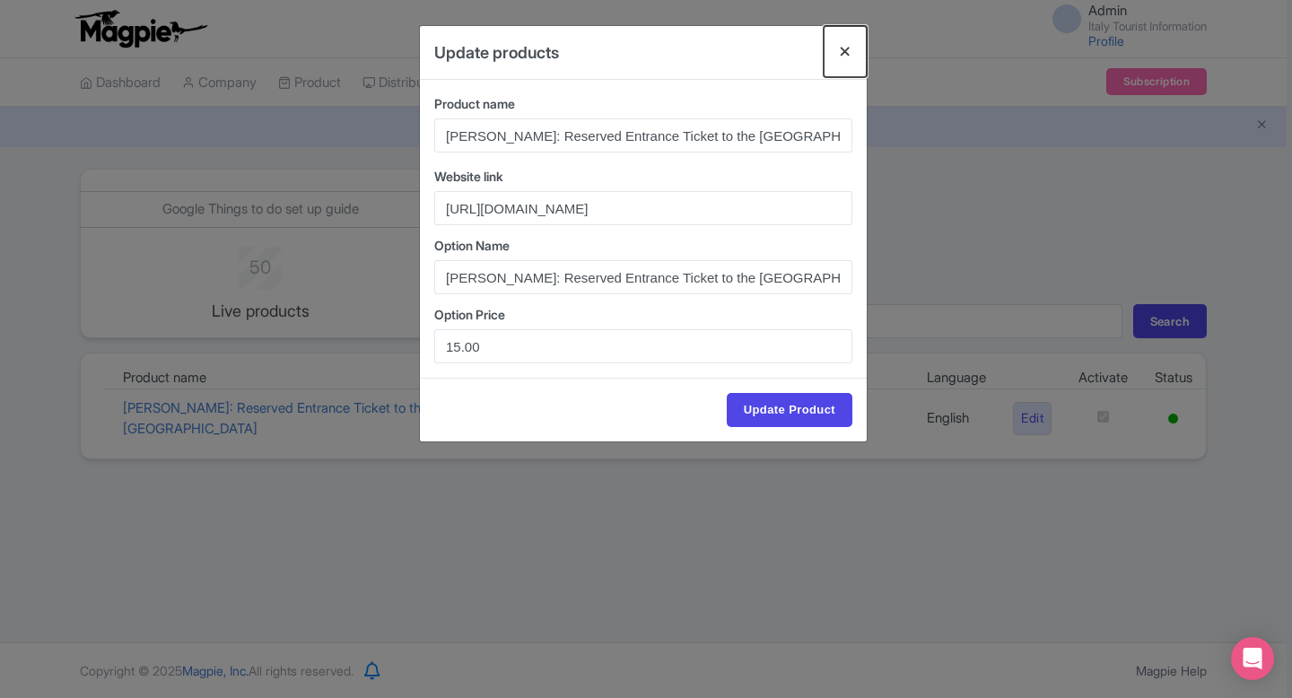
click at [844, 46] on button "Close" at bounding box center [845, 51] width 43 height 51
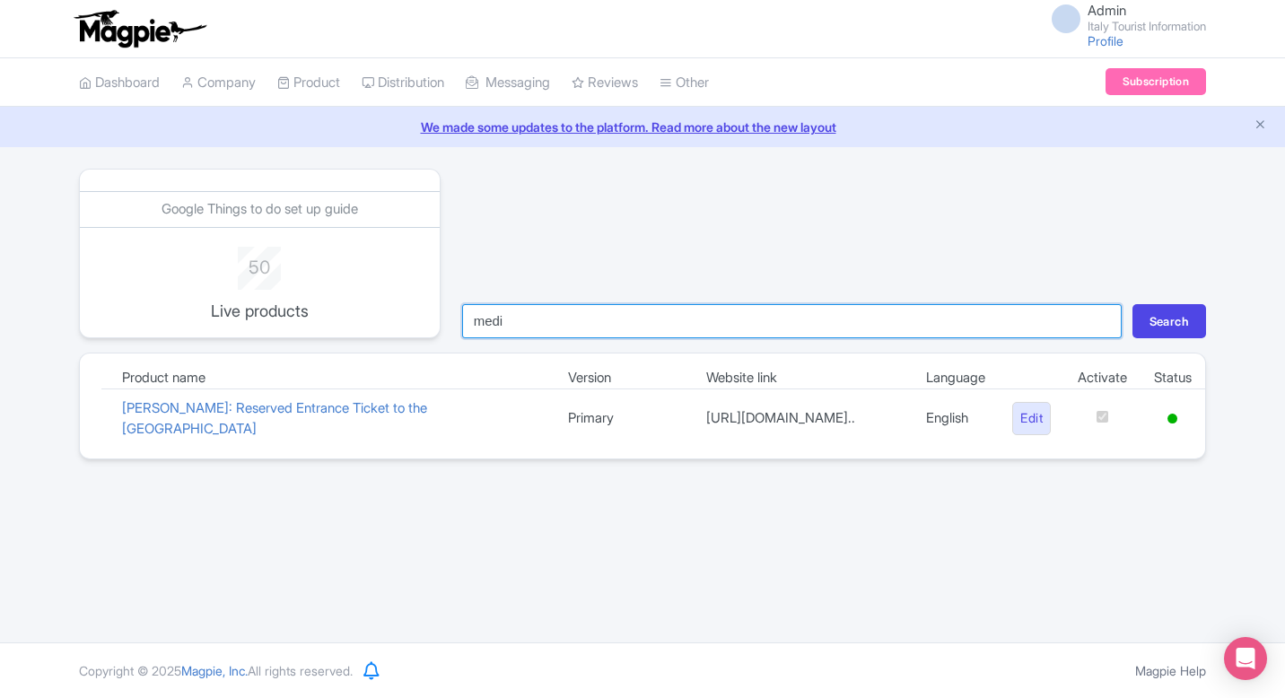
click at [608, 315] on input "medi" at bounding box center [791, 321] width 659 height 34
type input "[MEDICAL_DATA]"
click at [1132, 304] on button "Search" at bounding box center [1169, 321] width 74 height 34
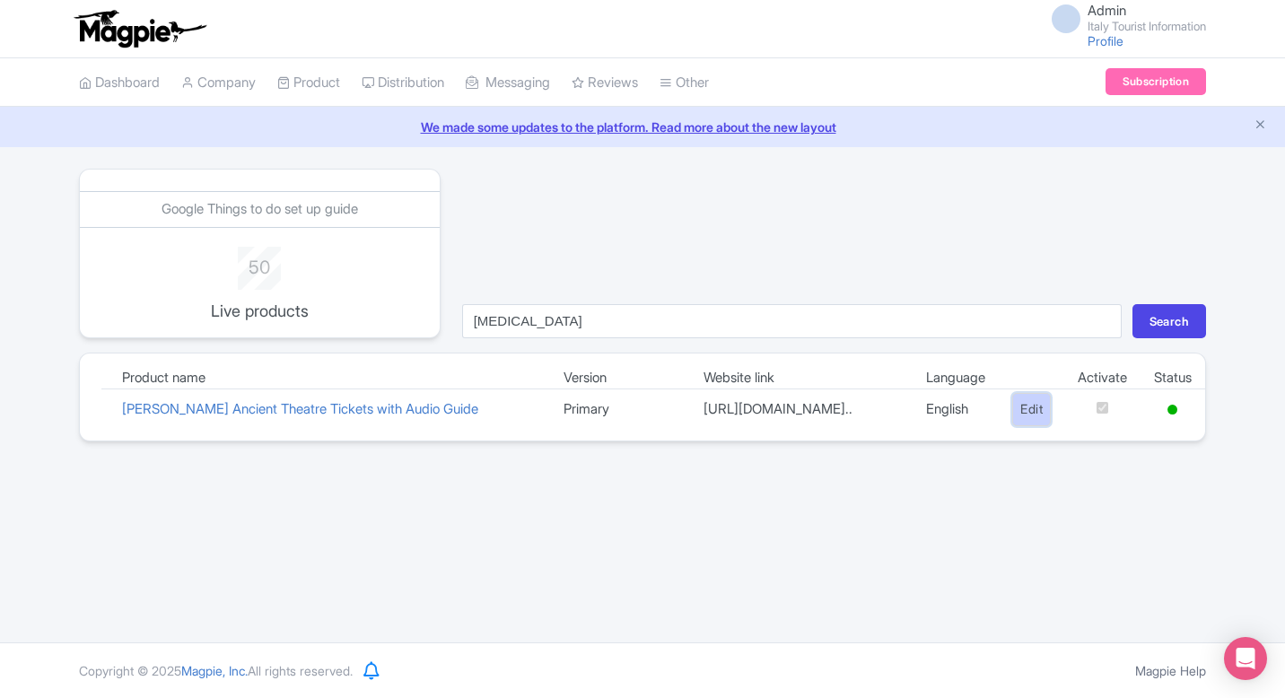
click at [1025, 417] on link "Edit" at bounding box center [1031, 409] width 39 height 33
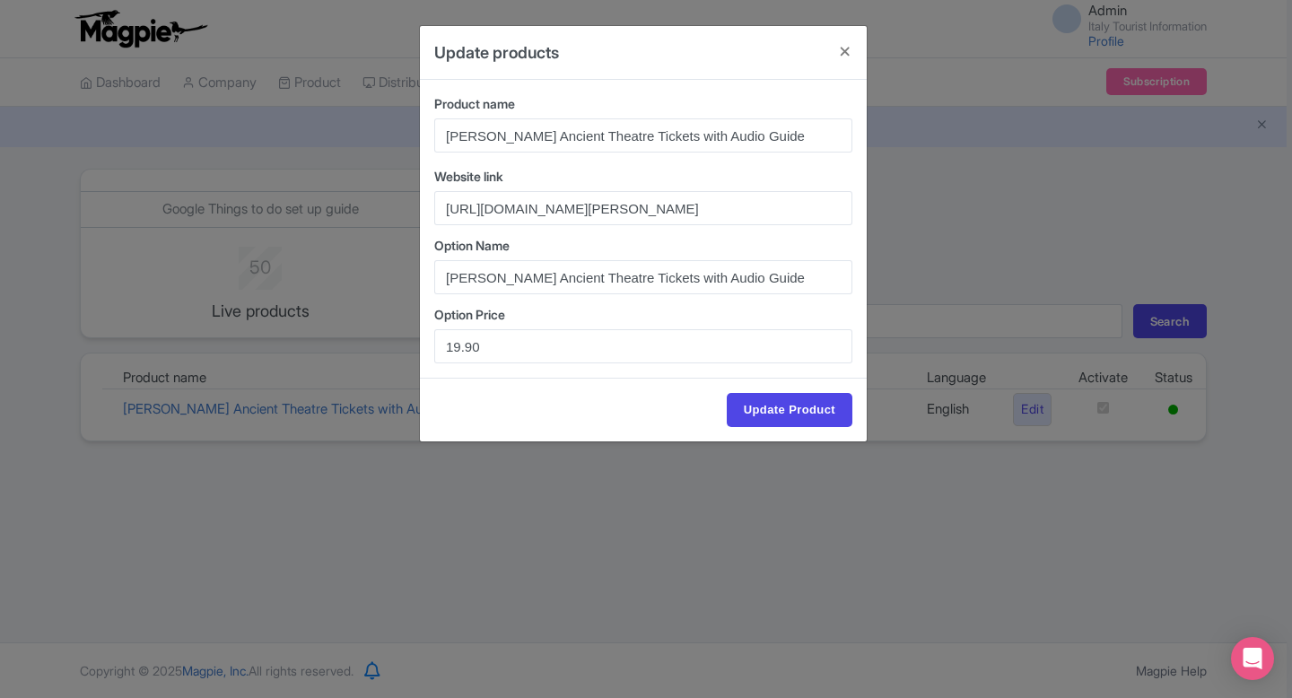
click at [914, 127] on div "Update products Product name [PERSON_NAME] Ancient Theatre Tickets with Audio G…" at bounding box center [646, 349] width 1292 height 698
